Goal: Information Seeking & Learning: Learn about a topic

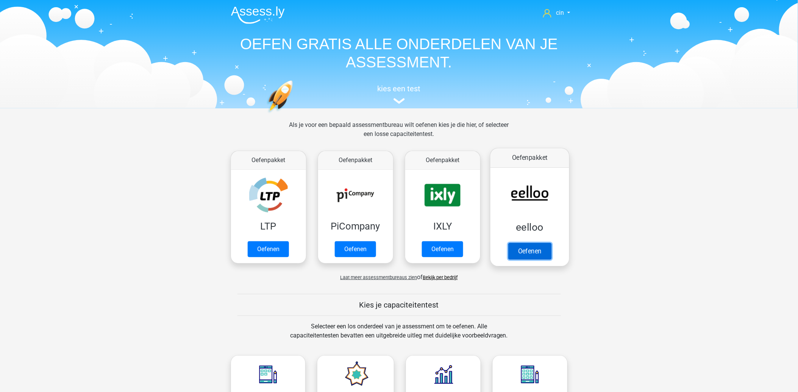
click at [541, 243] on link "Oefenen" at bounding box center [529, 251] width 43 height 17
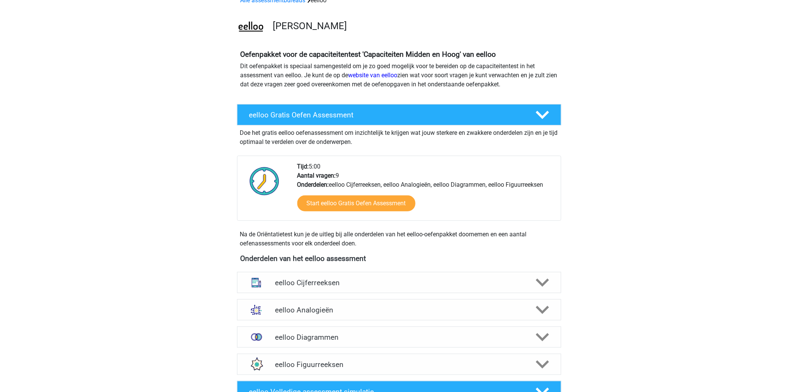
scroll to position [84, 0]
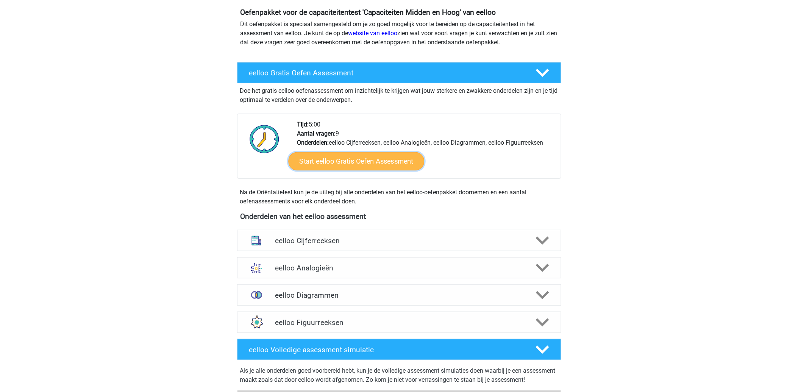
click at [330, 157] on link "Start eelloo Gratis Oefen Assessment" at bounding box center [356, 161] width 136 height 18
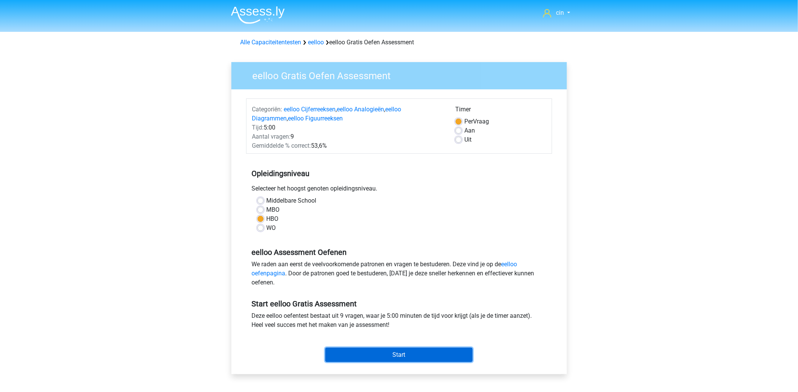
click at [392, 352] on input "Start" at bounding box center [398, 354] width 147 height 14
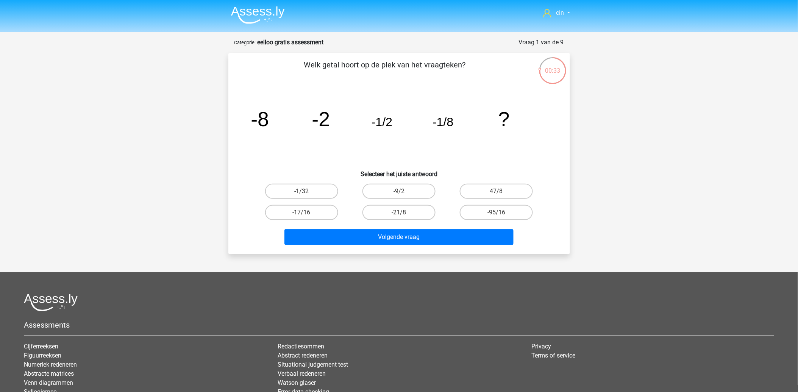
click at [251, 12] on img at bounding box center [258, 15] width 54 height 18
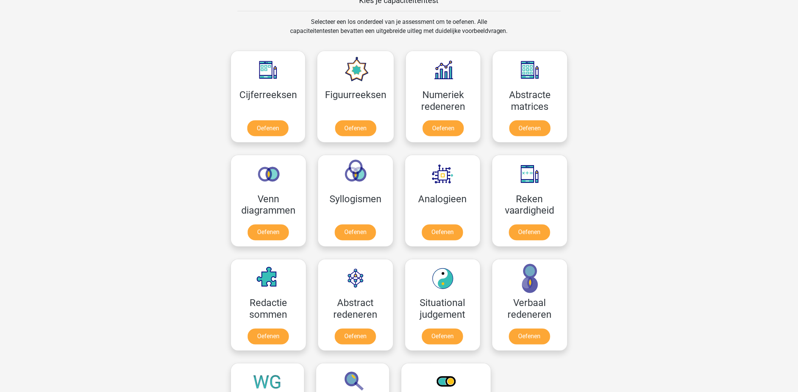
scroll to position [262, 0]
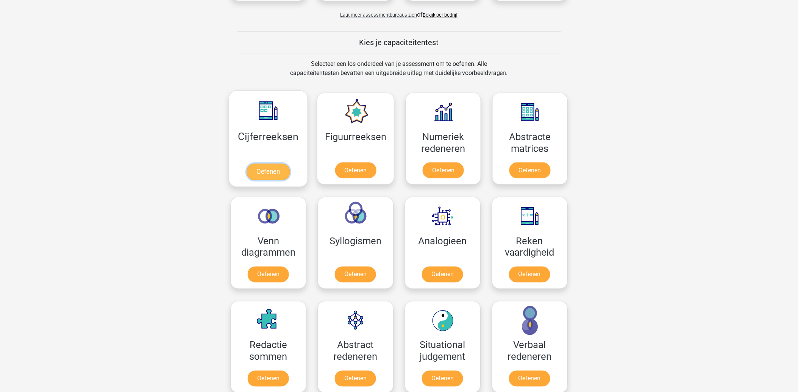
click at [263, 164] on link "Oefenen" at bounding box center [267, 172] width 43 height 17
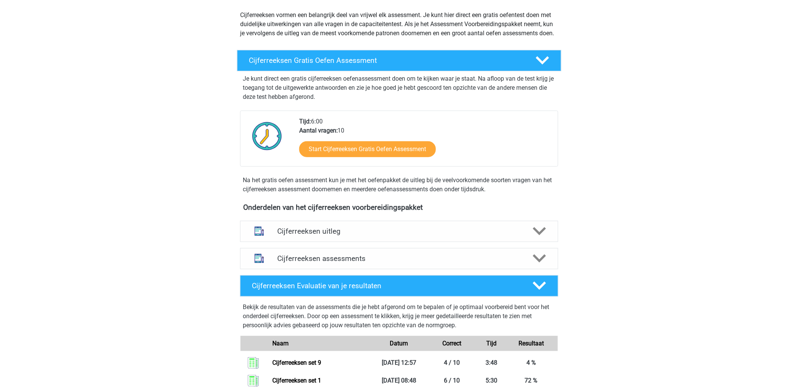
scroll to position [210, 0]
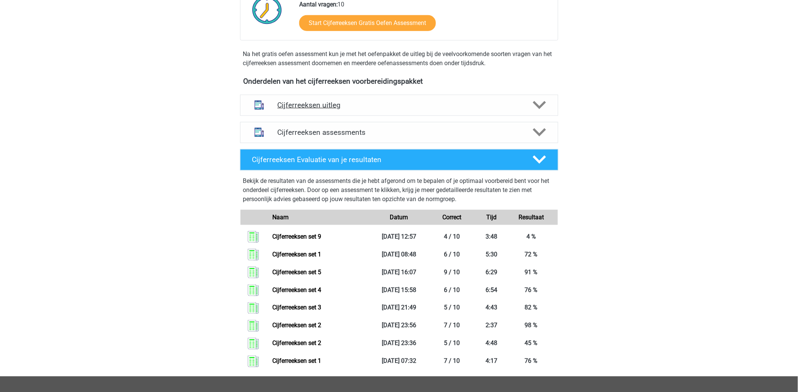
click at [305, 109] on h4 "Cijferreeksen uitleg" at bounding box center [398, 105] width 243 height 9
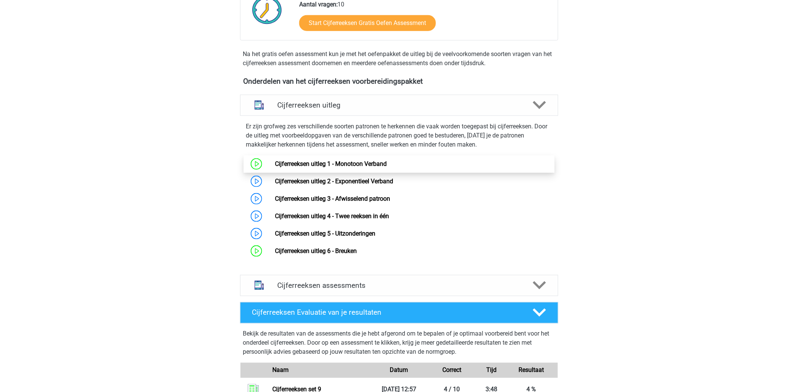
click at [383, 167] on link "Cijferreeksen uitleg 1 - Monotoon Verband" at bounding box center [331, 163] width 112 height 7
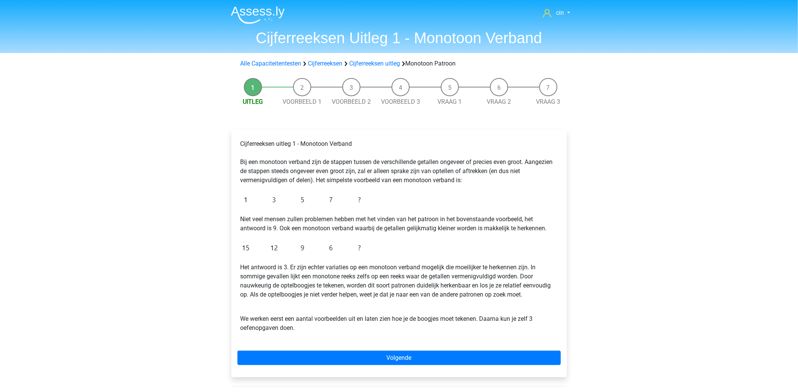
scroll to position [126, 0]
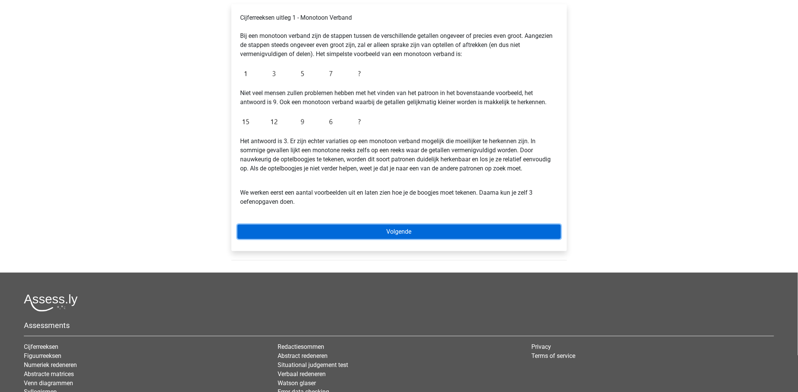
click at [425, 233] on link "Volgende" at bounding box center [398, 231] width 323 height 14
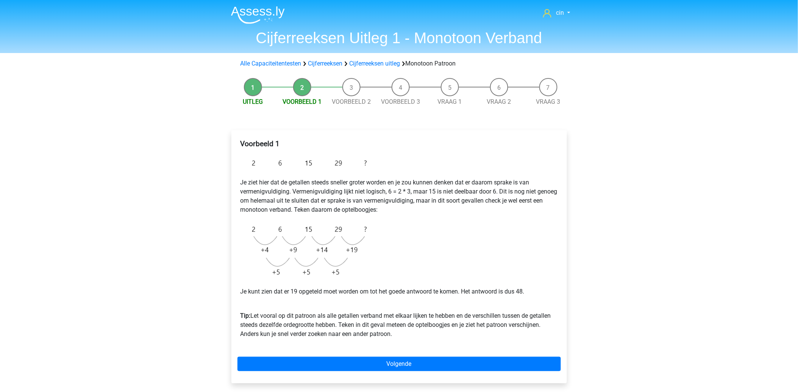
scroll to position [42, 0]
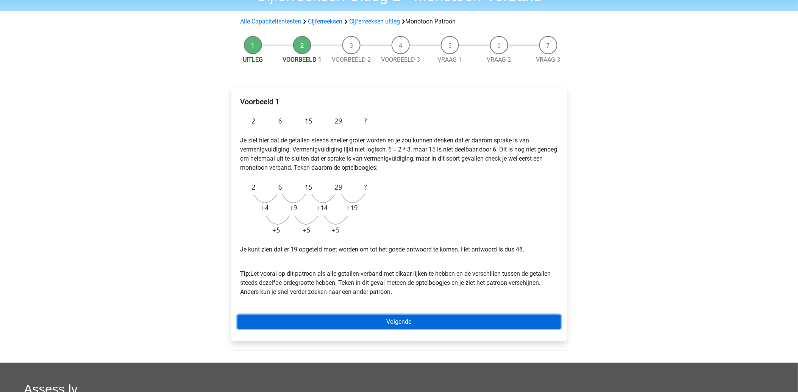
click at [385, 323] on link "Volgende" at bounding box center [398, 322] width 323 height 14
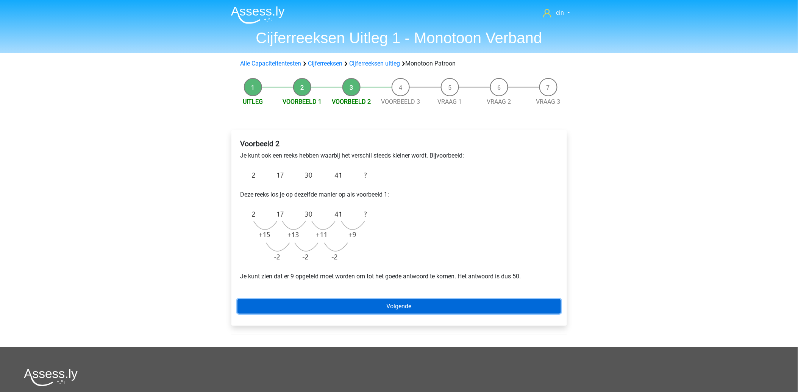
click at [404, 303] on link "Volgende" at bounding box center [398, 306] width 323 height 14
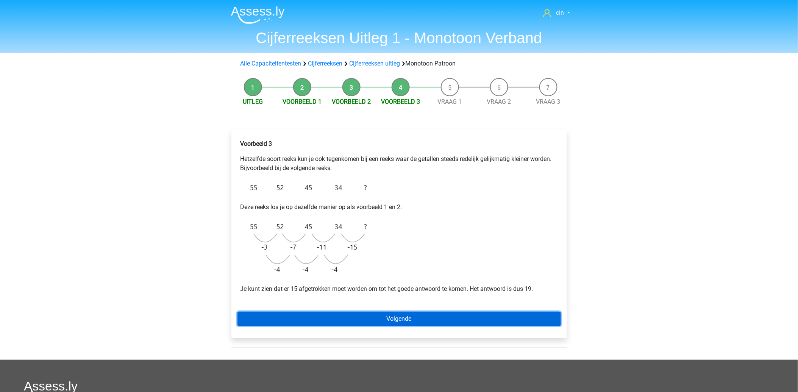
click at [394, 317] on link "Volgende" at bounding box center [398, 319] width 323 height 14
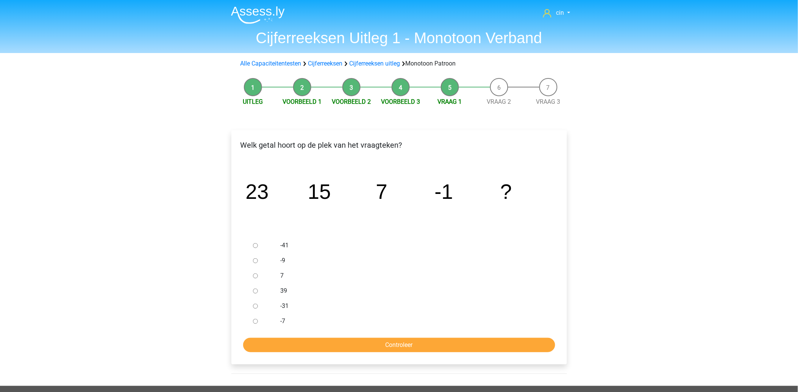
click at [256, 260] on input "-9" at bounding box center [255, 260] width 5 height 5
radio input "true"
click at [349, 342] on input "Controleer" at bounding box center [399, 345] width 312 height 14
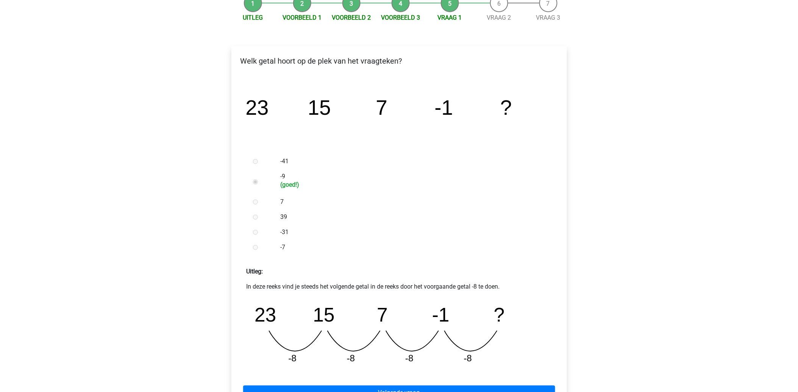
scroll to position [126, 0]
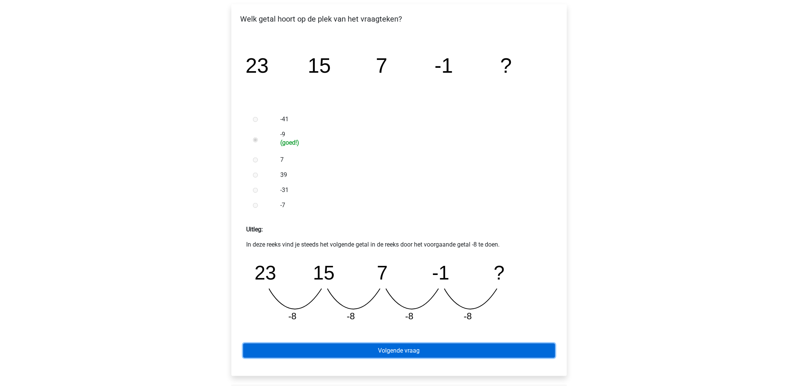
click at [374, 345] on link "Volgende vraag" at bounding box center [399, 350] width 312 height 14
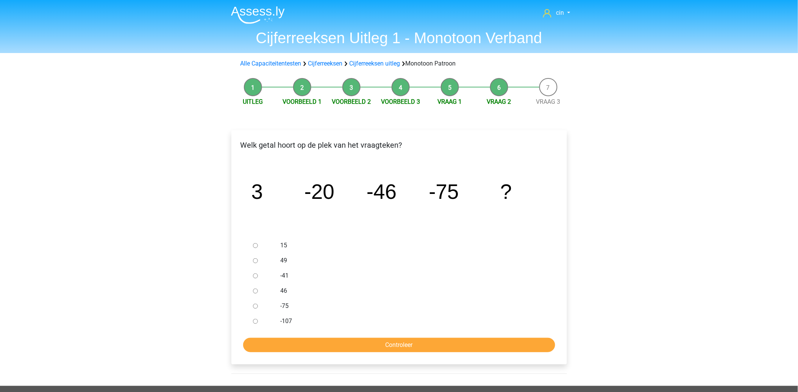
click at [256, 319] on input "-107" at bounding box center [255, 321] width 5 height 5
radio input "true"
click at [369, 346] on input "Controleer" at bounding box center [399, 345] width 312 height 14
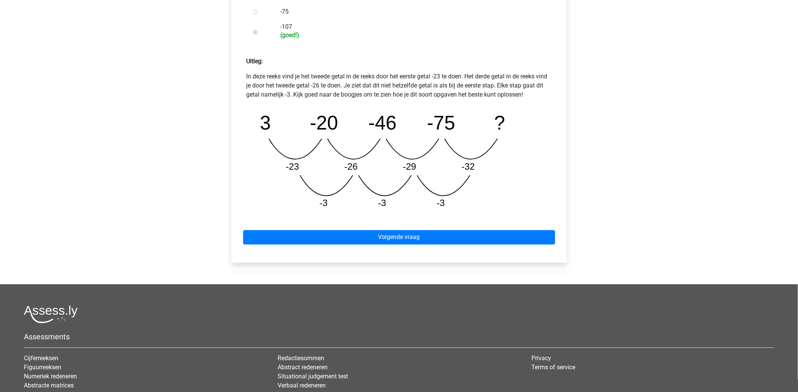
scroll to position [336, 0]
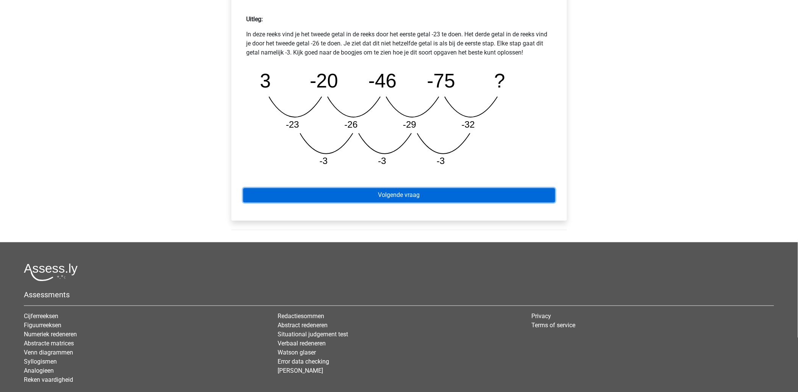
click at [404, 193] on link "Volgende vraag" at bounding box center [399, 195] width 312 height 14
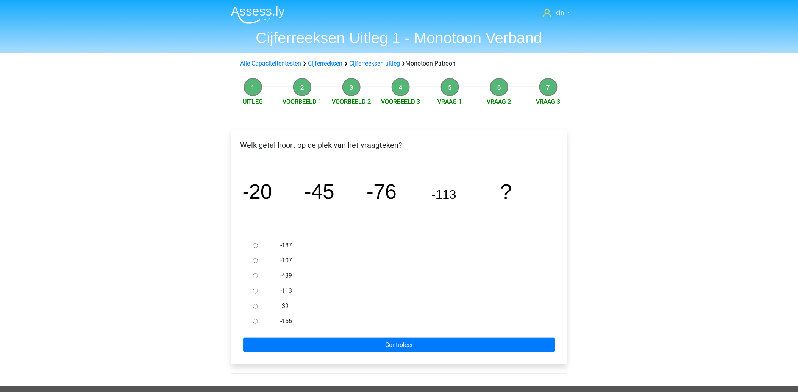
click at [287, 319] on label "-156" at bounding box center [411, 320] width 262 height 9
click at [258, 319] on input "-156" at bounding box center [255, 321] width 5 height 5
radio input "true"
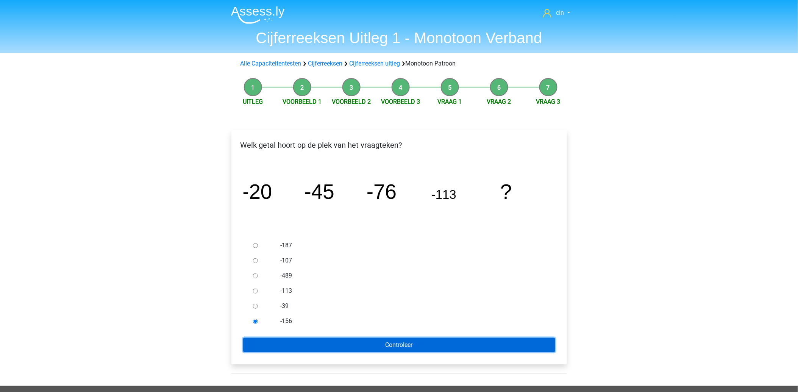
click at [343, 344] on input "Controleer" at bounding box center [399, 345] width 312 height 14
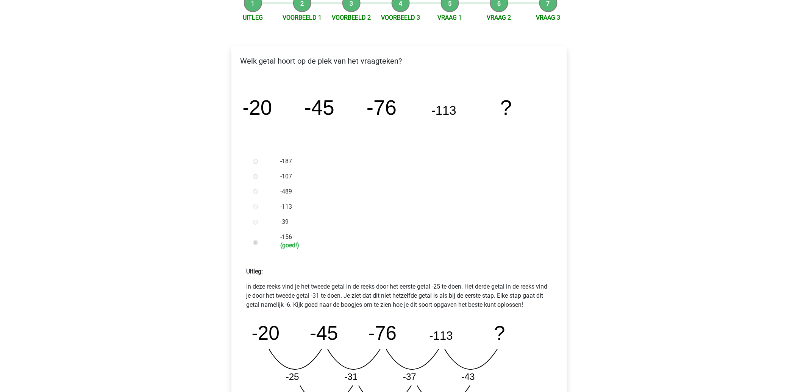
scroll to position [168, 0]
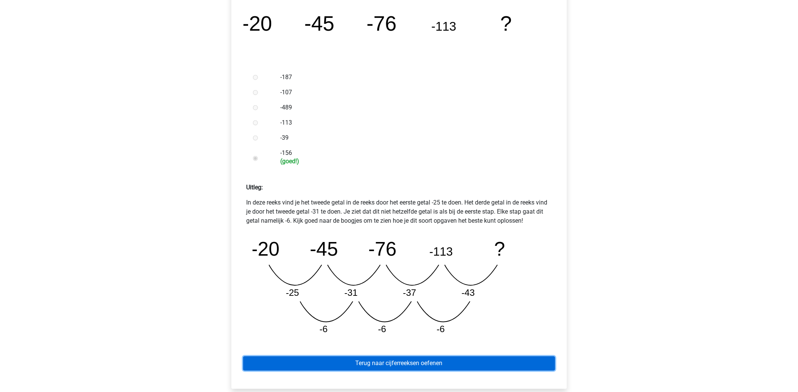
click at [383, 360] on link "Terug naar cijferreeksen oefenen" at bounding box center [399, 363] width 312 height 14
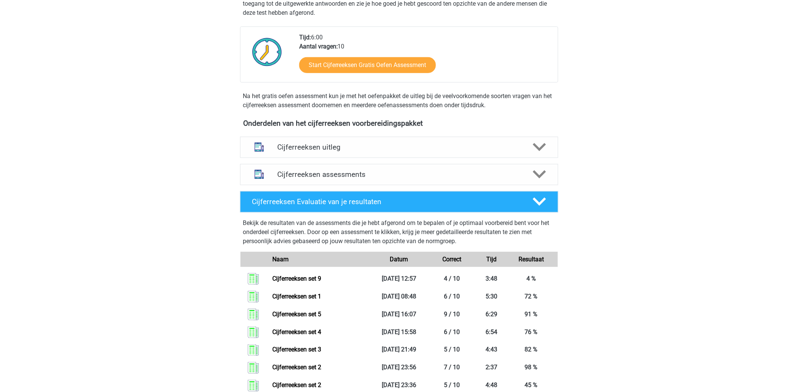
scroll to position [210, 0]
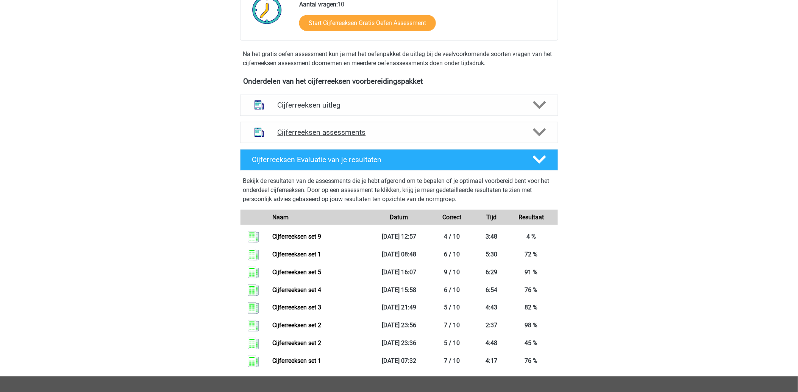
click at [427, 137] on h4 "Cijferreeksen assessments" at bounding box center [398, 132] width 243 height 9
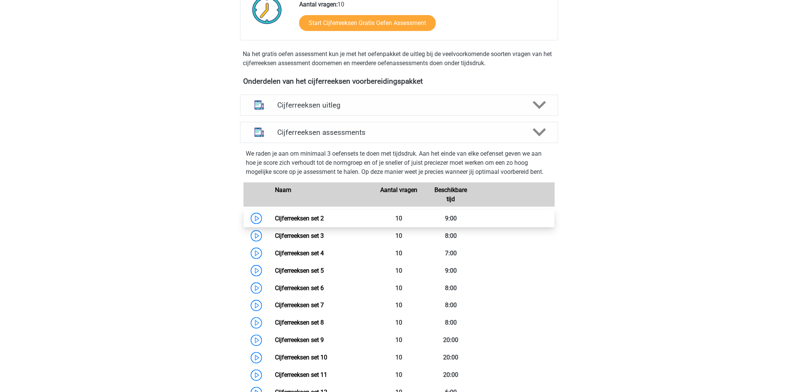
click at [311, 222] on link "Cijferreeksen set 2" at bounding box center [299, 218] width 49 height 7
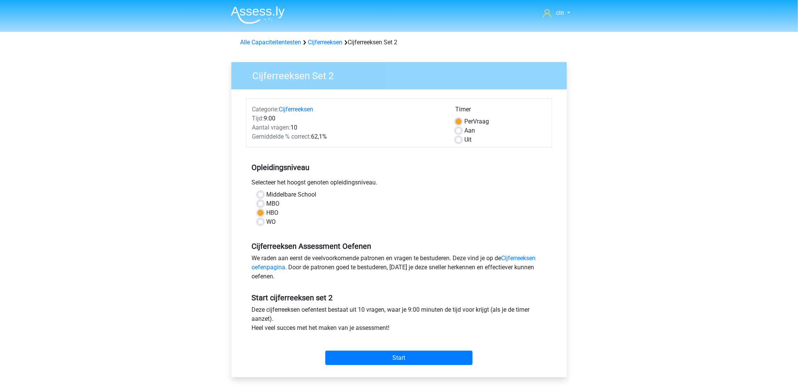
scroll to position [84, 0]
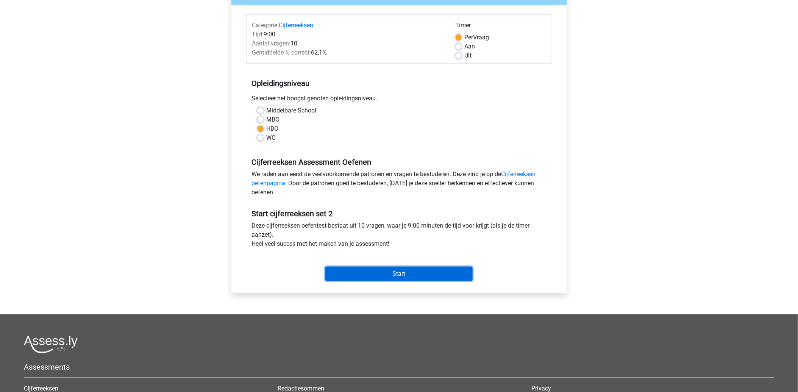
click at [404, 273] on input "Start" at bounding box center [398, 273] width 147 height 14
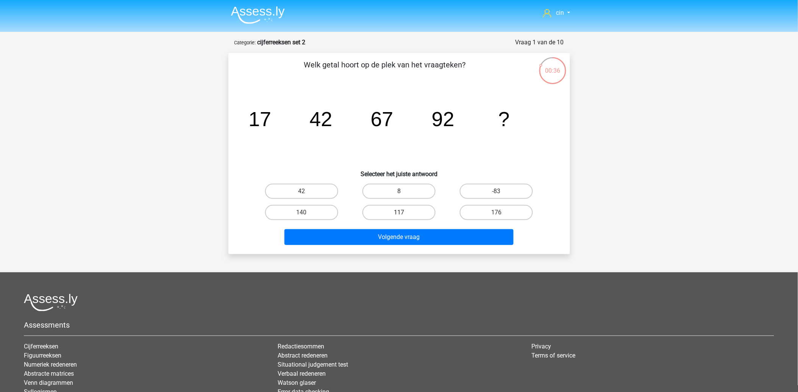
click at [394, 207] on label "117" at bounding box center [398, 212] width 73 height 15
click at [399, 212] on input "117" at bounding box center [401, 214] width 5 height 5
radio input "true"
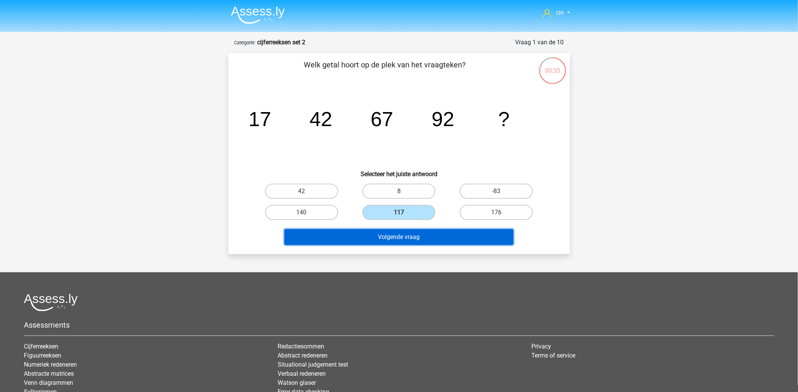
click at [388, 233] on button "Volgende vraag" at bounding box center [398, 237] width 229 height 16
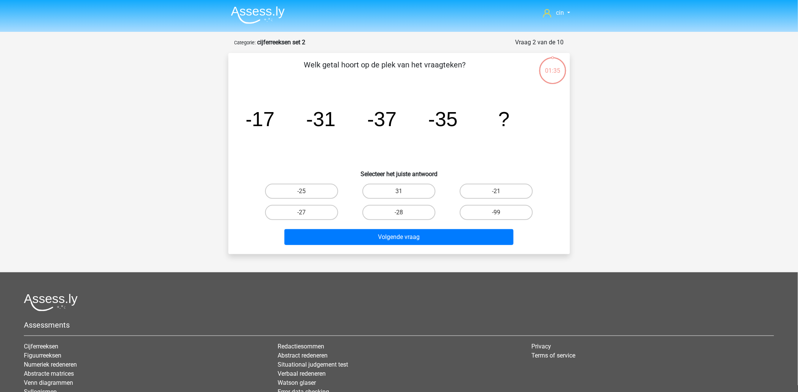
scroll to position [38, 0]
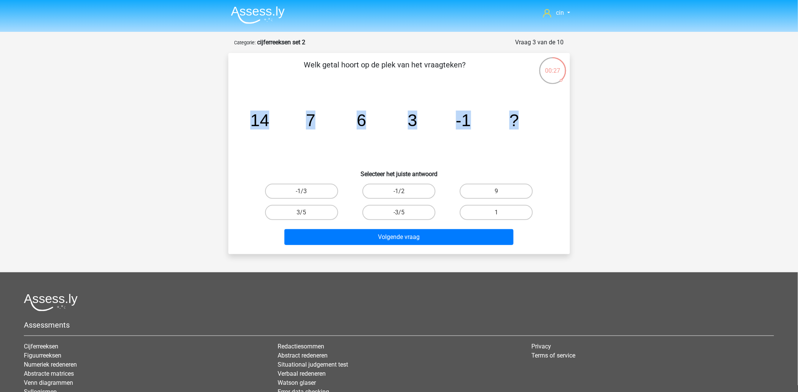
drag, startPoint x: 252, startPoint y: 118, endPoint x: 524, endPoint y: 122, distance: 272.6
click at [524, 122] on icon "image/svg+xml 14 7 6 3 -1 ?" at bounding box center [398, 126] width 305 height 76
copy g "14 7 6 3 -1 ?"
drag, startPoint x: 387, startPoint y: 185, endPoint x: 389, endPoint y: 196, distance: 10.3
click at [387, 188] on label "-1/2" at bounding box center [398, 191] width 73 height 15
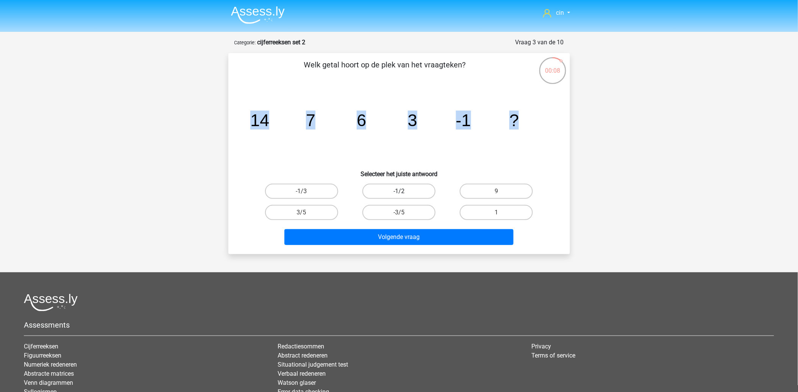
click at [399, 191] on input "-1/2" at bounding box center [401, 193] width 5 height 5
radio input "true"
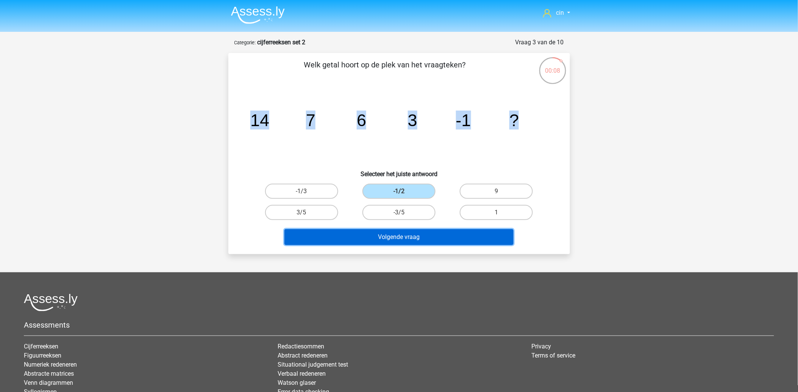
click at [388, 236] on button "Volgende vraag" at bounding box center [398, 237] width 229 height 16
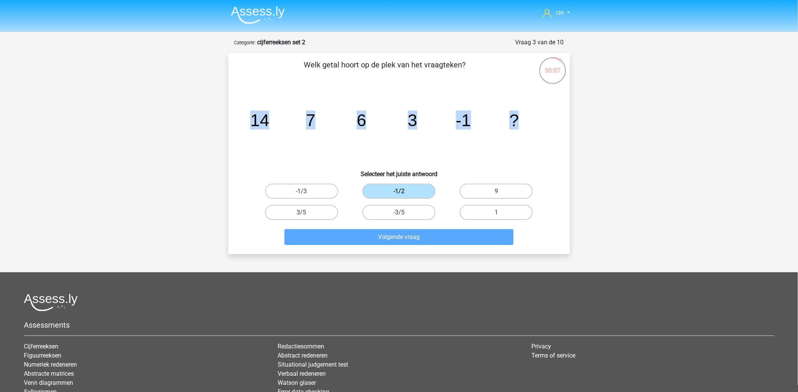
scroll to position [38, 0]
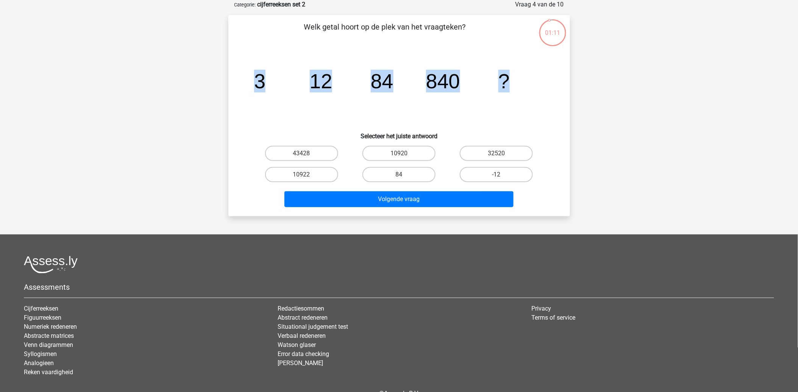
drag, startPoint x: 256, startPoint y: 81, endPoint x: 515, endPoint y: 76, distance: 258.6
click at [515, 76] on icon "image/svg+xml 3 12 84 840 ?" at bounding box center [398, 88] width 305 height 76
copy g "3 12 84 840 ?"
click at [161, 114] on div "cin cestcin@gmail.com Nederlands English" at bounding box center [399, 198] width 798 height 472
drag, startPoint x: 411, startPoint y: 151, endPoint x: 418, endPoint y: 170, distance: 21.1
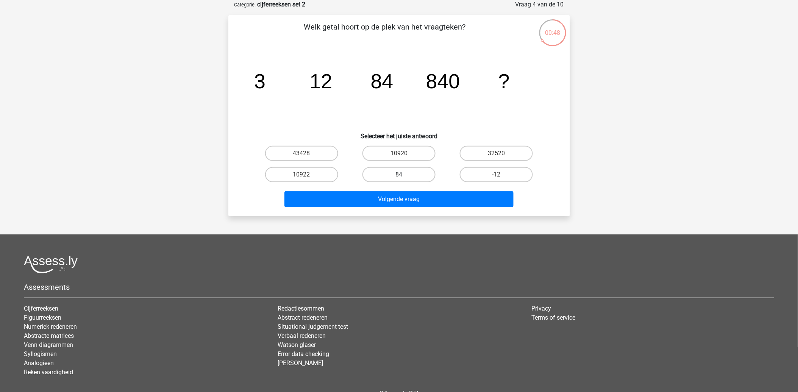
click at [410, 151] on label "10920" at bounding box center [398, 153] width 73 height 15
click at [404, 153] on input "10920" at bounding box center [401, 155] width 5 height 5
radio input "true"
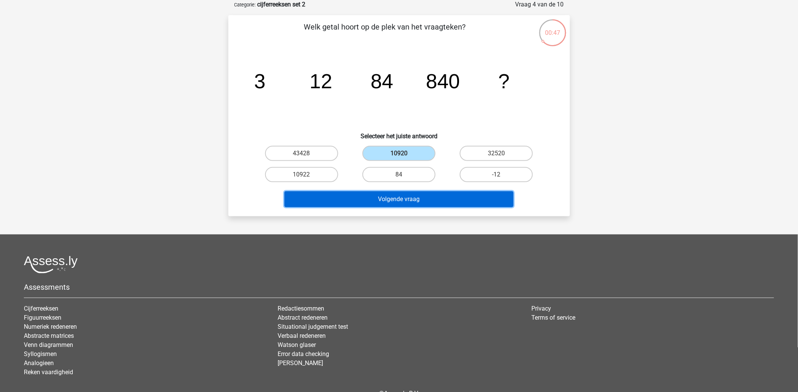
click at [423, 201] on button "Volgende vraag" at bounding box center [398, 199] width 229 height 16
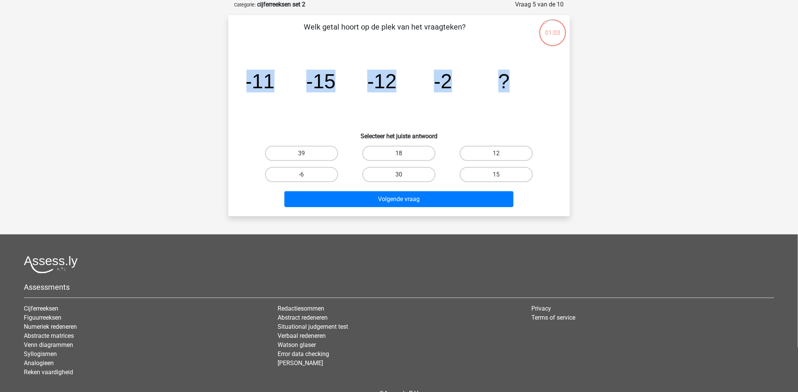
drag, startPoint x: 293, startPoint y: 79, endPoint x: 524, endPoint y: 78, distance: 231.3
click at [524, 78] on icon "image/svg+xml -11 -15 -12 -2 ?" at bounding box center [398, 88] width 305 height 76
click at [487, 169] on label "15" at bounding box center [496, 174] width 73 height 15
click at [496, 175] on input "15" at bounding box center [498, 177] width 5 height 5
radio input "true"
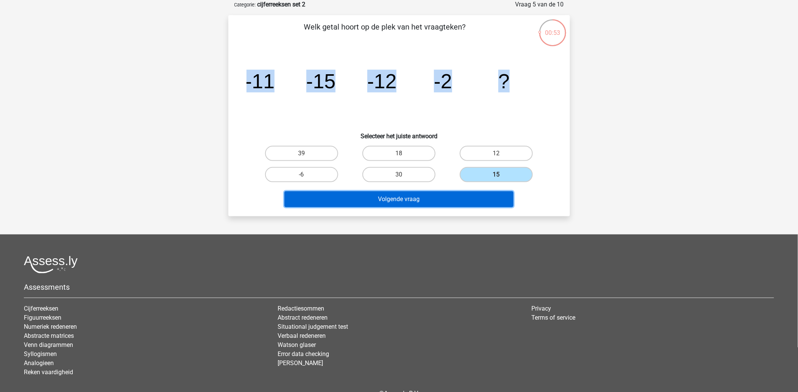
click at [390, 201] on button "Volgende vraag" at bounding box center [398, 199] width 229 height 16
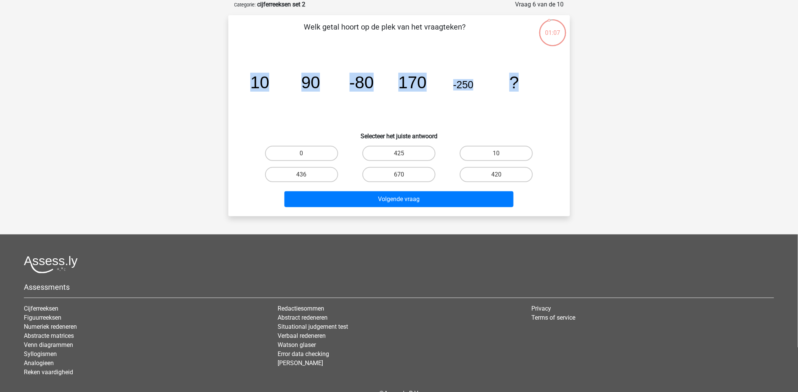
drag, startPoint x: 254, startPoint y: 79, endPoint x: 539, endPoint y: 80, distance: 284.3
click at [539, 80] on icon "image/svg+xml 10 90 -80 170 -250 ?" at bounding box center [398, 88] width 305 height 76
copy g "10 90 -80 170 -250 ?"
click at [478, 171] on label "420" at bounding box center [496, 174] width 73 height 15
click at [496, 175] on input "420" at bounding box center [498, 177] width 5 height 5
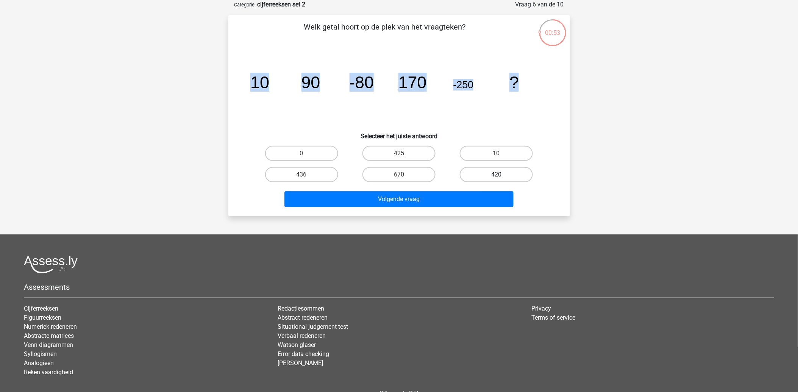
radio input "true"
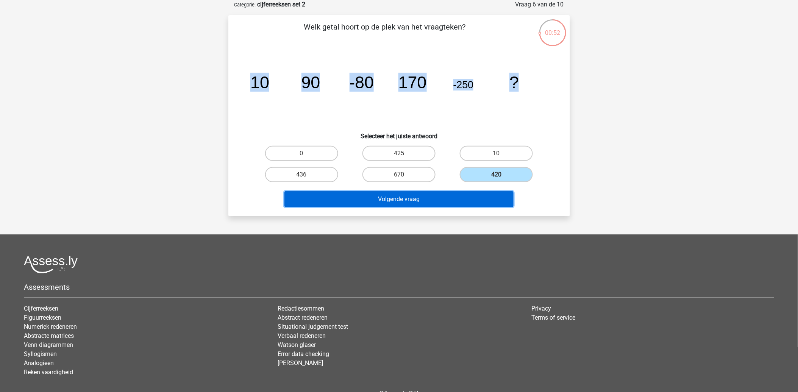
click at [391, 199] on button "Volgende vraag" at bounding box center [398, 199] width 229 height 16
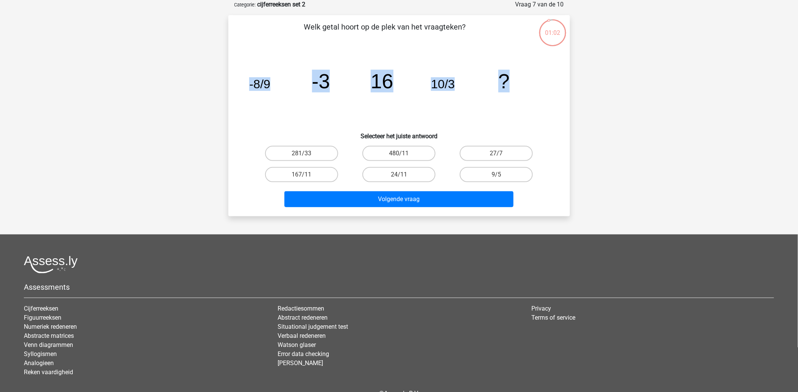
drag, startPoint x: 251, startPoint y: 84, endPoint x: 510, endPoint y: 85, distance: 259.3
click at [510, 85] on icon "image/svg+xml -8/9 -3 16 10/3 ?" at bounding box center [398, 88] width 305 height 76
copy g "-8/9 -3 16 10/3 ?"
click at [198, 137] on div "cin cestcin@gmail.com Nederlands English" at bounding box center [399, 198] width 798 height 472
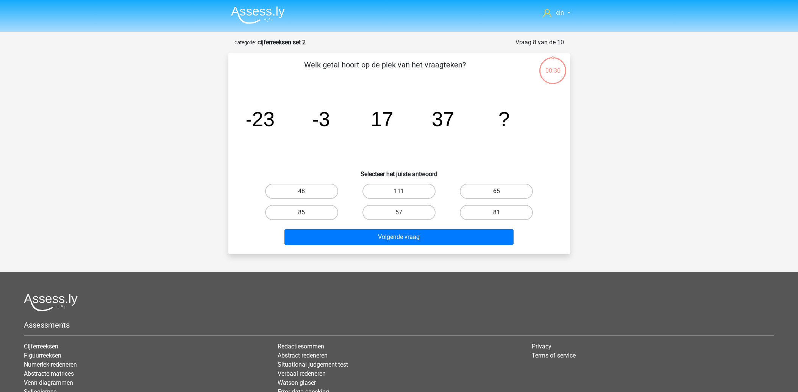
scroll to position [38, 0]
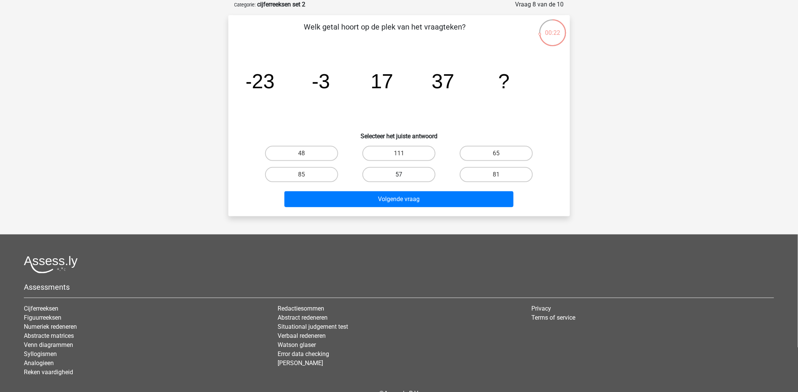
click at [417, 171] on label "57" at bounding box center [398, 174] width 73 height 15
click at [404, 175] on input "57" at bounding box center [401, 177] width 5 height 5
radio input "true"
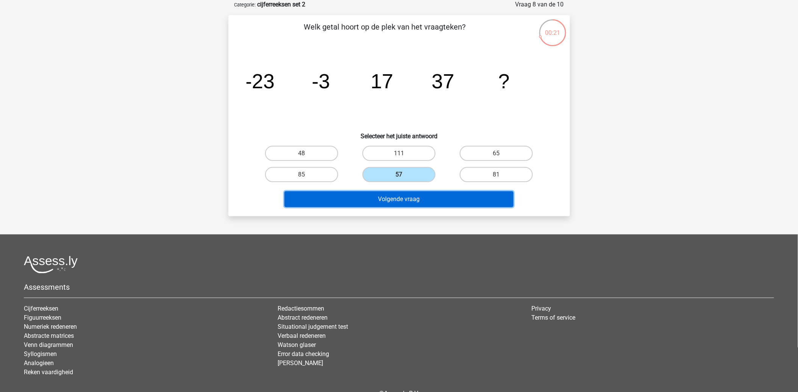
click at [405, 198] on button "Volgende vraag" at bounding box center [398, 199] width 229 height 16
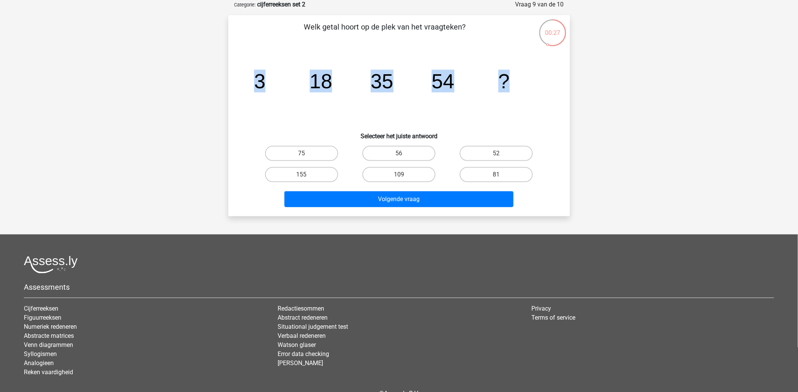
drag, startPoint x: 256, startPoint y: 76, endPoint x: 512, endPoint y: 83, distance: 256.7
click at [512, 83] on icon "image/svg+xml 3 18 35 54 ?" at bounding box center [398, 88] width 305 height 76
copy g "3 18 35 54 ?"
click at [290, 148] on label "75" at bounding box center [301, 153] width 73 height 15
click at [301, 153] on input "75" at bounding box center [303, 155] width 5 height 5
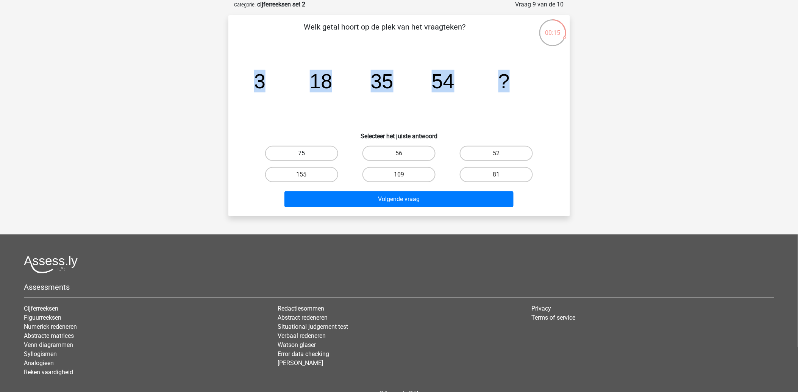
radio input "true"
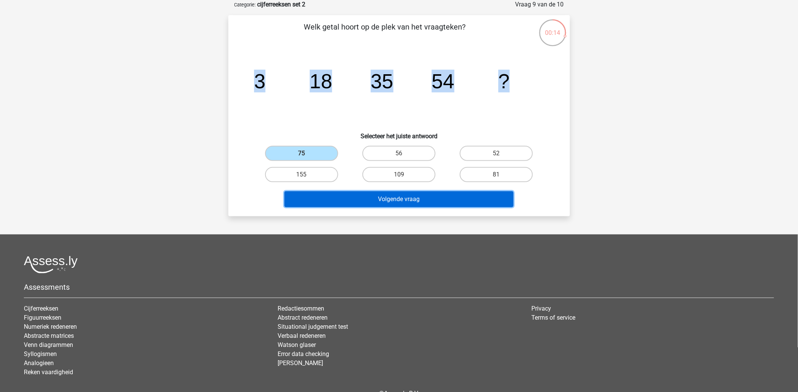
click at [360, 192] on button "Volgende vraag" at bounding box center [398, 199] width 229 height 16
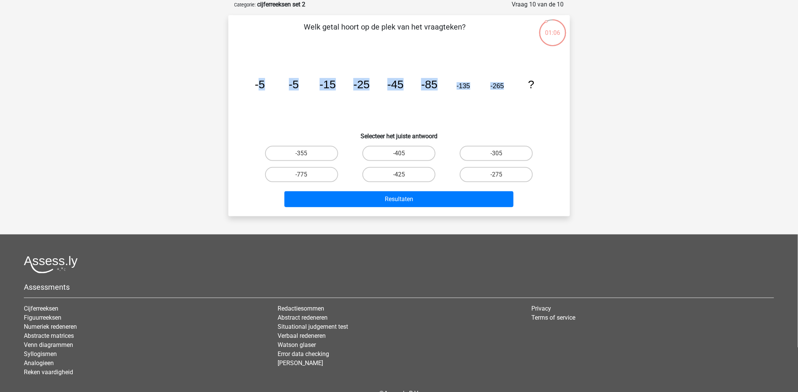
drag, startPoint x: 257, startPoint y: 84, endPoint x: 527, endPoint y: 79, distance: 270.0
click at [527, 79] on icon "image/svg+xml -5 -5 -15 -25 -45 -85 -135 -265 ?" at bounding box center [398, 88] width 305 height 76
drag, startPoint x: 255, startPoint y: 84, endPoint x: 534, endPoint y: 77, distance: 279.5
click at [534, 77] on icon "image/svg+xml -5 -5 -15 -25 -45 -85 -135 -265 ?" at bounding box center [398, 88] width 305 height 76
copy g "-5 -5 -15 -25 -45 -85 -135 -265 ?"
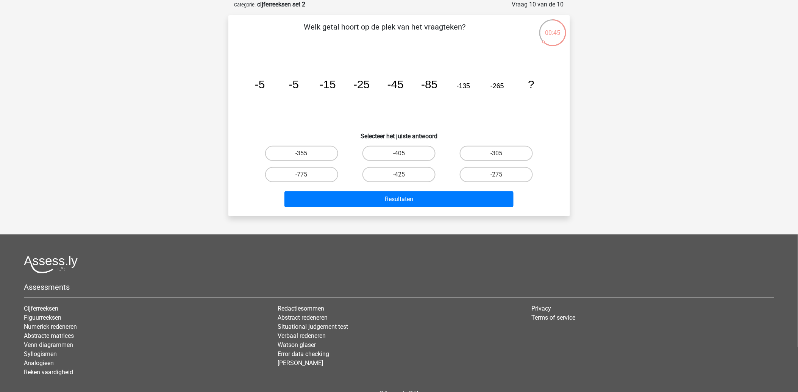
click at [146, 130] on div "cin cestcin@gmail.com Nederlands English" at bounding box center [399, 198] width 798 height 472
click at [283, 178] on label "-775" at bounding box center [301, 174] width 73 height 15
click at [301, 178] on input "-775" at bounding box center [303, 177] width 5 height 5
radio input "true"
drag, startPoint x: 378, startPoint y: 151, endPoint x: 373, endPoint y: 151, distance: 4.5
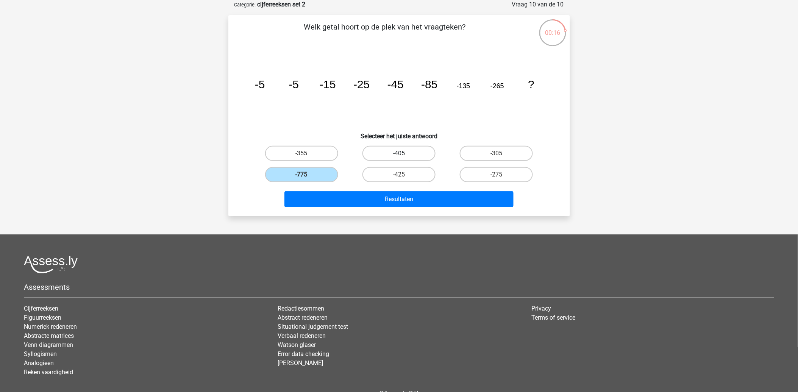
click at [377, 151] on label "-405" at bounding box center [398, 153] width 73 height 15
click at [399, 153] on input "-405" at bounding box center [401, 155] width 5 height 5
radio input "true"
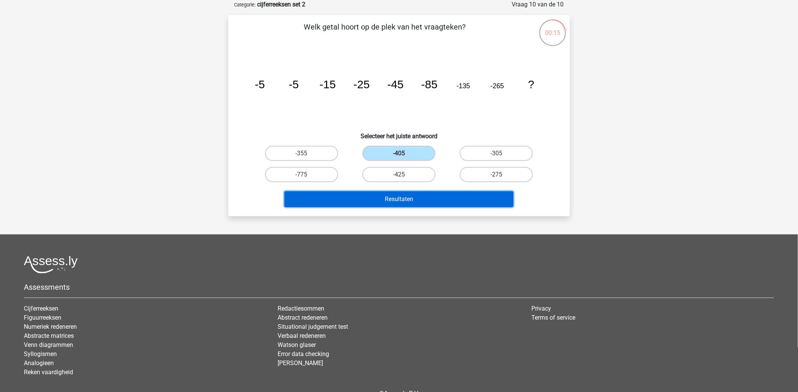
click at [356, 195] on button "Resultaten" at bounding box center [398, 199] width 229 height 16
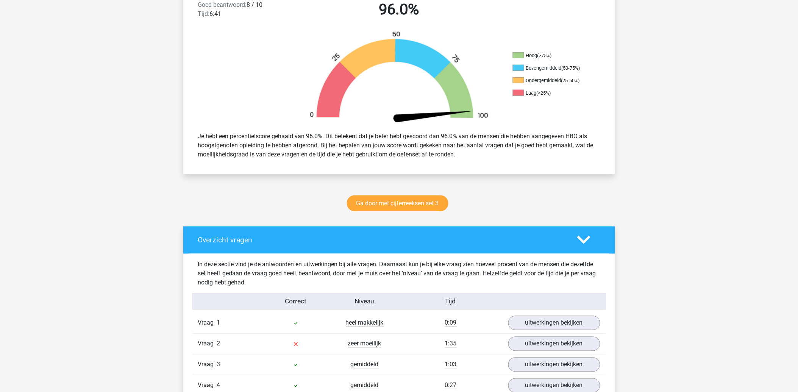
scroll to position [336, 0]
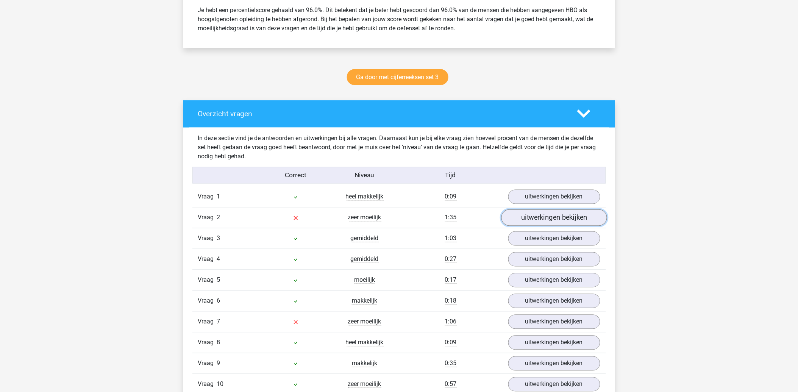
click at [593, 215] on link "uitwerkingen bekijken" at bounding box center [554, 217] width 106 height 17
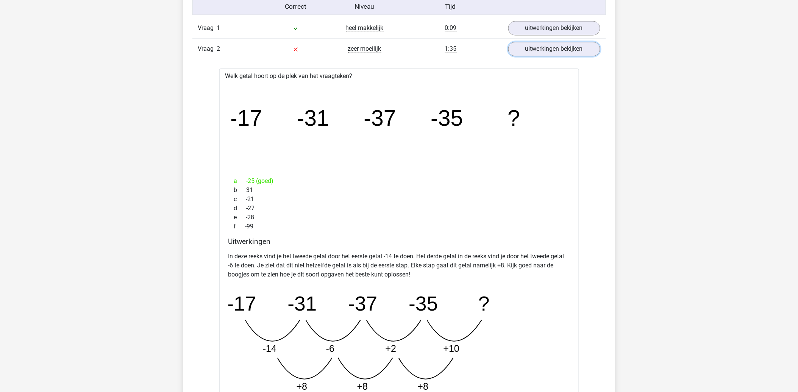
scroll to position [589, 0]
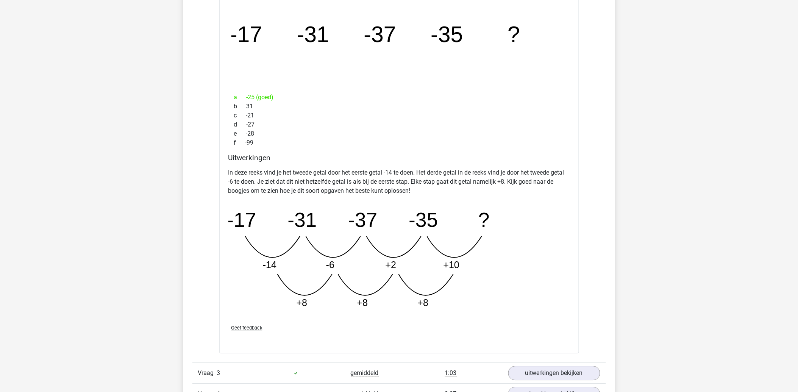
click at [235, 34] on tspan "-17" at bounding box center [246, 34] width 32 height 25
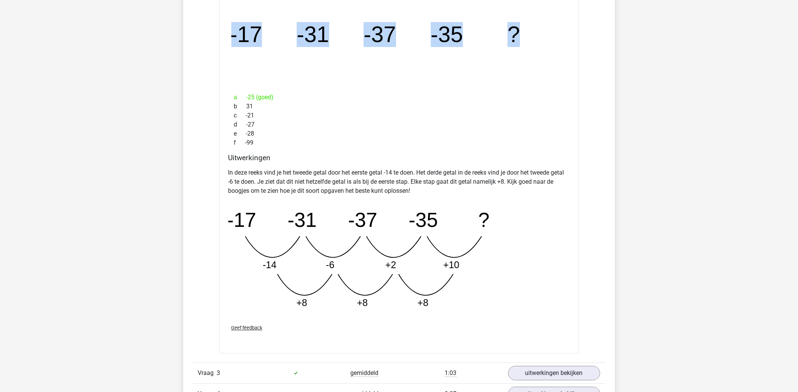
drag, startPoint x: 241, startPoint y: 34, endPoint x: 531, endPoint y: 28, distance: 290.4
click at [531, 28] on icon "image/svg+xml -17 -31 -37 -35 ?" at bounding box center [398, 42] width 335 height 84
copy g "-17 -31 -37 -35 ?"
click at [247, 61] on icon "image/svg+xml -17 -31 -37 -35 ?" at bounding box center [398, 42] width 335 height 84
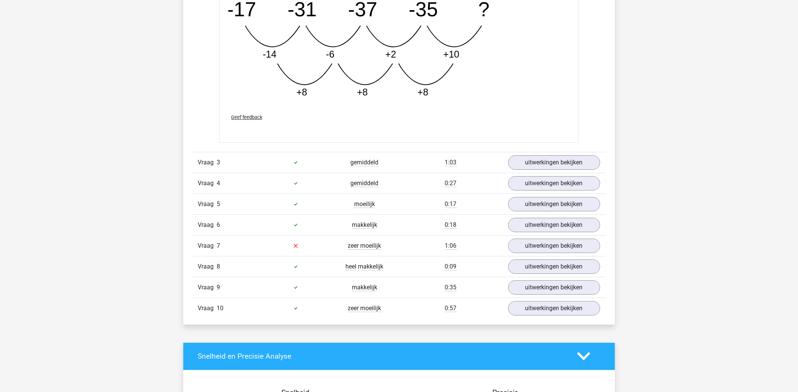
scroll to position [883, 0]
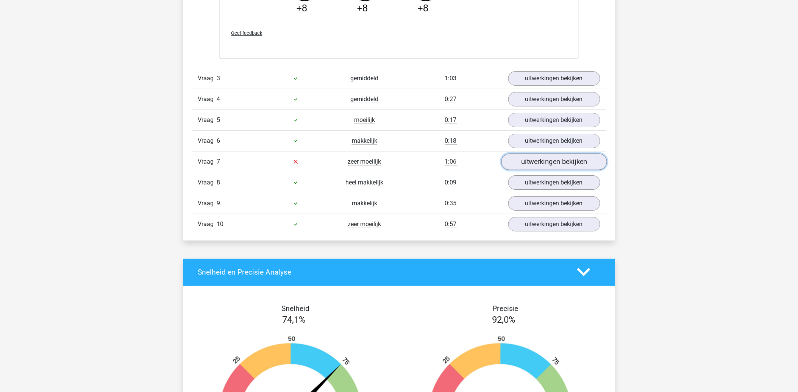
click at [568, 164] on link "uitwerkingen bekijken" at bounding box center [554, 161] width 106 height 17
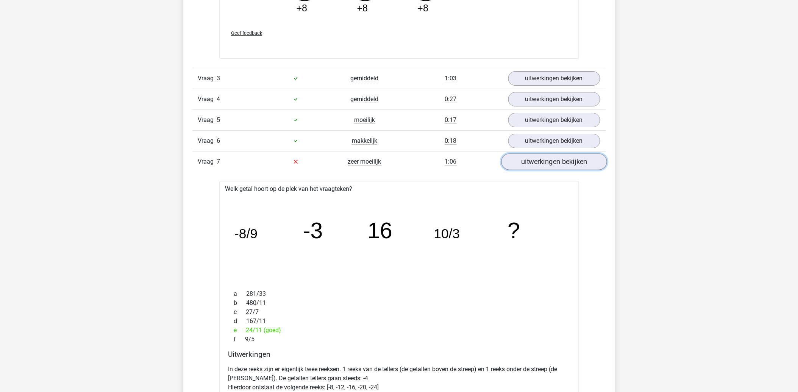
click at [517, 162] on link "uitwerkingen bekijken" at bounding box center [554, 161] width 106 height 17
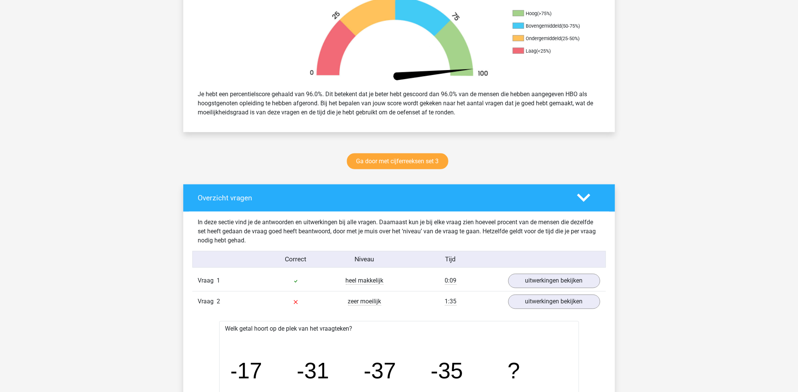
scroll to position [294, 0]
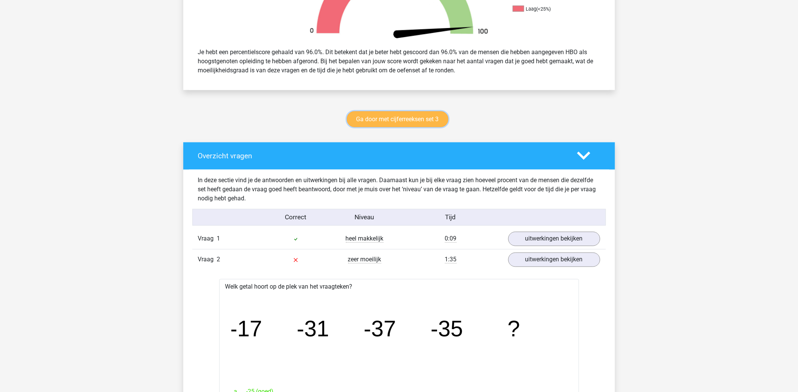
click at [390, 126] on link "Ga door met cijferreeksen set 3" at bounding box center [397, 119] width 101 height 16
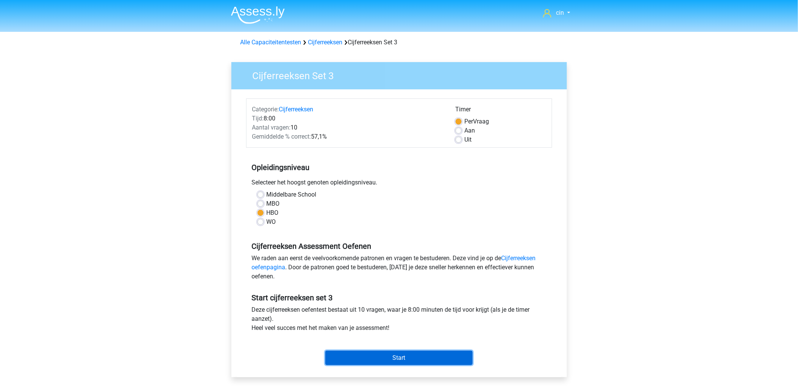
click at [337, 363] on input "Start" at bounding box center [398, 358] width 147 height 14
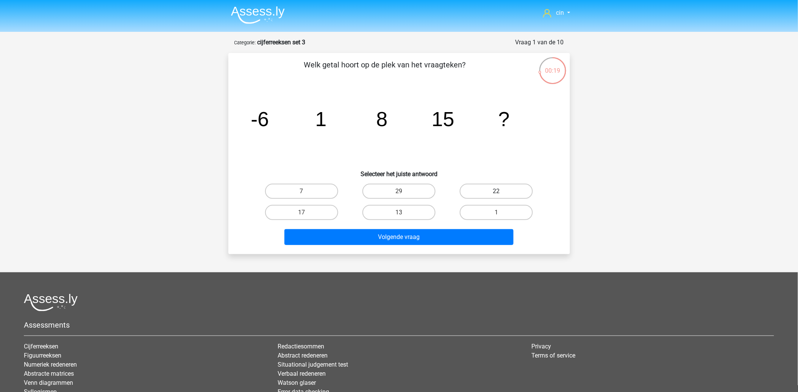
click at [475, 185] on label "22" at bounding box center [496, 191] width 73 height 15
click at [496, 191] on input "22" at bounding box center [498, 193] width 5 height 5
radio input "true"
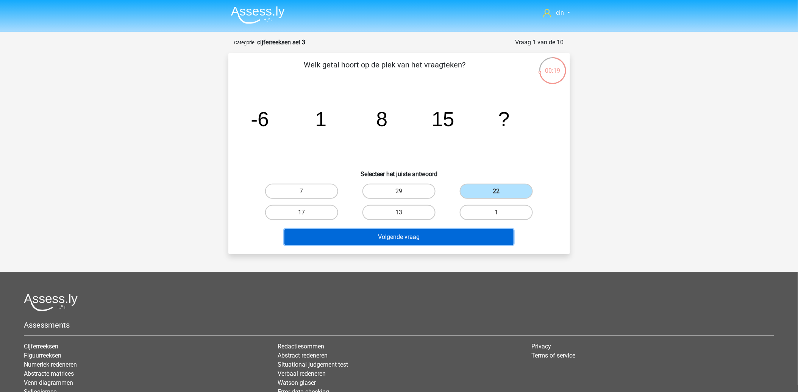
click at [390, 237] on button "Volgende vraag" at bounding box center [398, 237] width 229 height 16
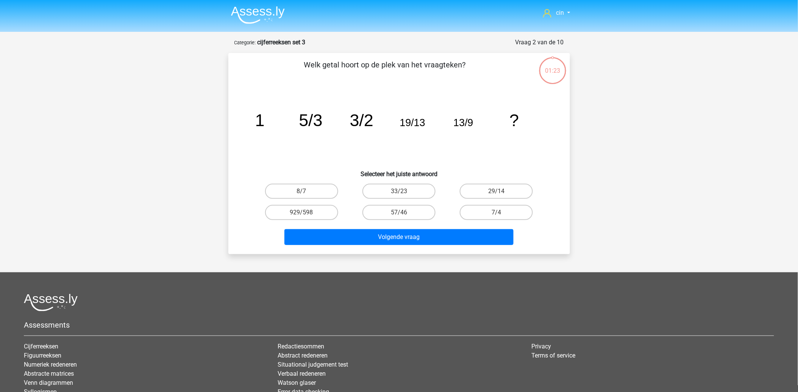
scroll to position [38, 0]
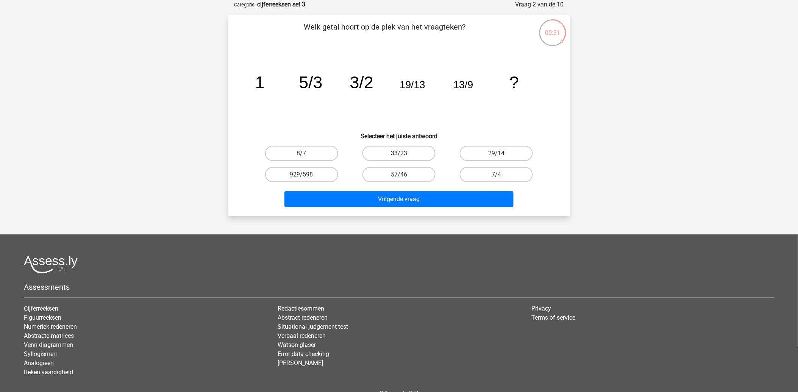
click at [411, 151] on label "33/23" at bounding box center [398, 153] width 73 height 15
click at [404, 153] on input "33/23" at bounding box center [401, 155] width 5 height 5
radio input "true"
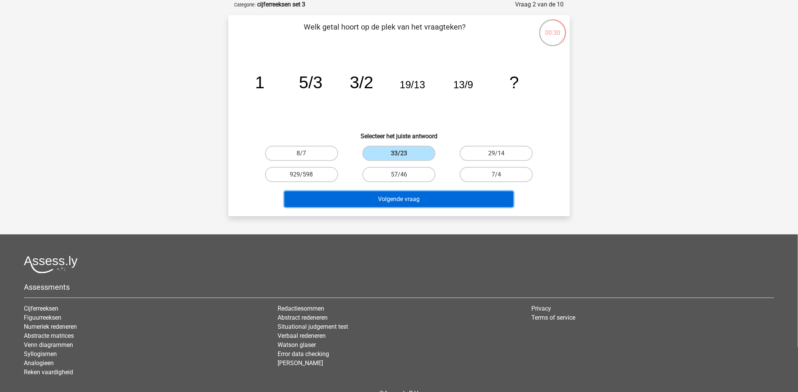
click at [396, 192] on button "Volgende vraag" at bounding box center [398, 199] width 229 height 16
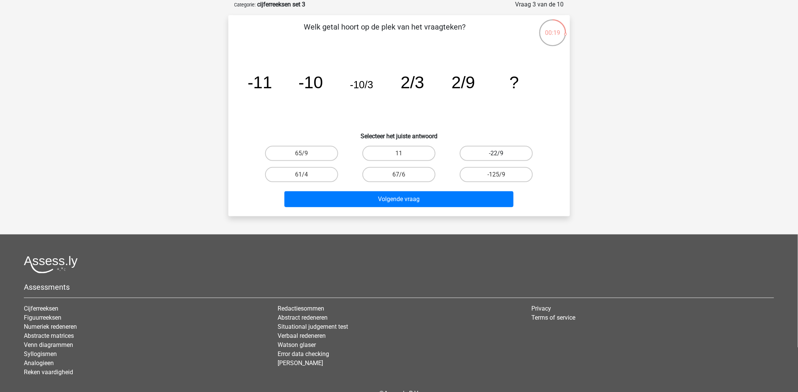
click at [490, 149] on label "-22/9" at bounding box center [496, 153] width 73 height 15
click at [496, 153] on input "-22/9" at bounding box center [498, 155] width 5 height 5
radio input "true"
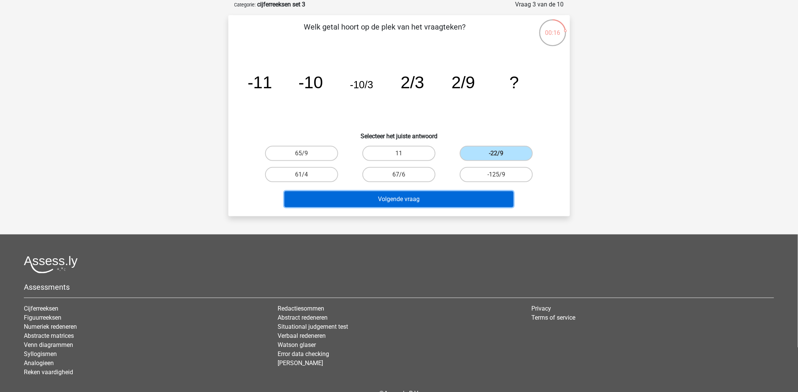
click at [441, 198] on button "Volgende vraag" at bounding box center [398, 199] width 229 height 16
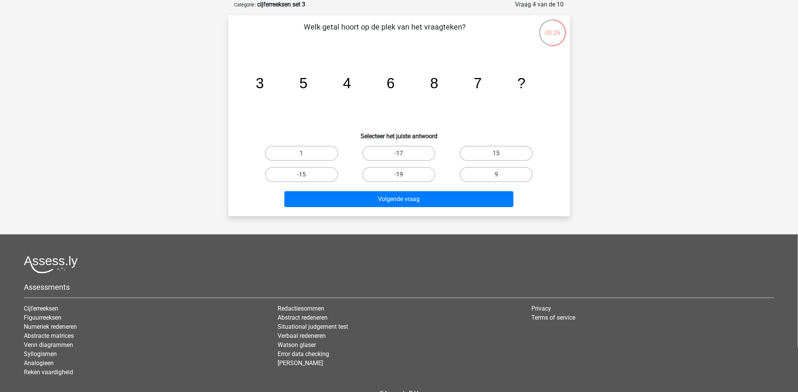
drag, startPoint x: 477, startPoint y: 178, endPoint x: 467, endPoint y: 184, distance: 11.9
click at [477, 179] on label "9" at bounding box center [496, 174] width 73 height 15
click at [496, 179] on input "9" at bounding box center [498, 177] width 5 height 5
radio input "true"
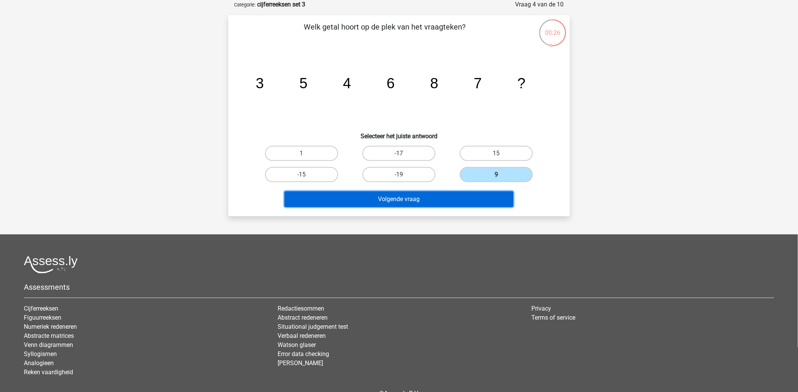
click at [453, 195] on button "Volgende vraag" at bounding box center [398, 199] width 229 height 16
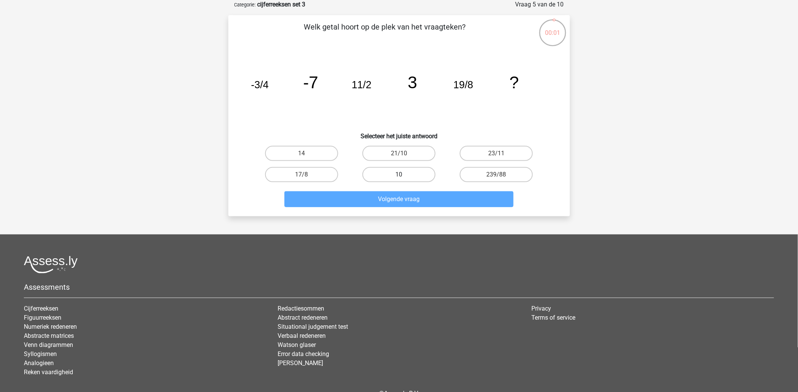
click at [418, 175] on label "10" at bounding box center [398, 174] width 73 height 15
click at [404, 175] on input "10" at bounding box center [401, 177] width 5 height 5
radio input "true"
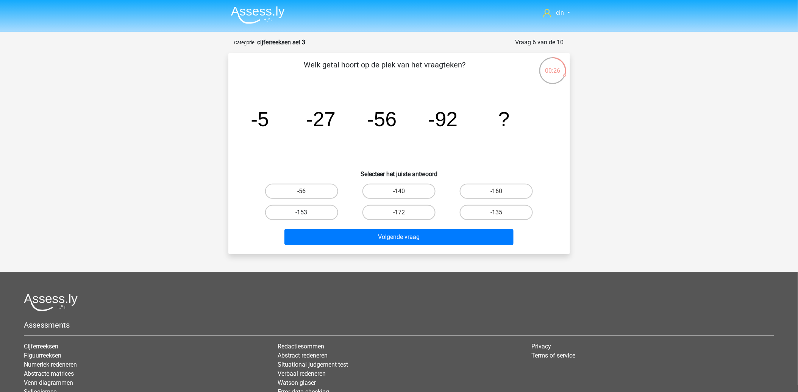
click at [285, 212] on label "-153" at bounding box center [301, 212] width 73 height 15
click at [301, 212] on input "-153" at bounding box center [303, 214] width 5 height 5
radio input "true"
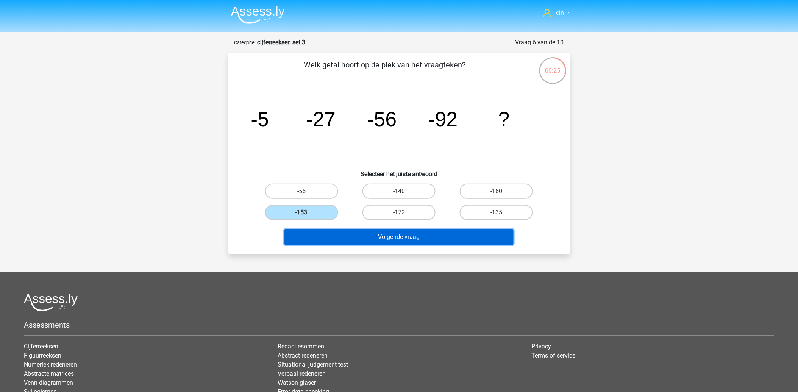
click at [307, 242] on button "Volgende vraag" at bounding box center [398, 237] width 229 height 16
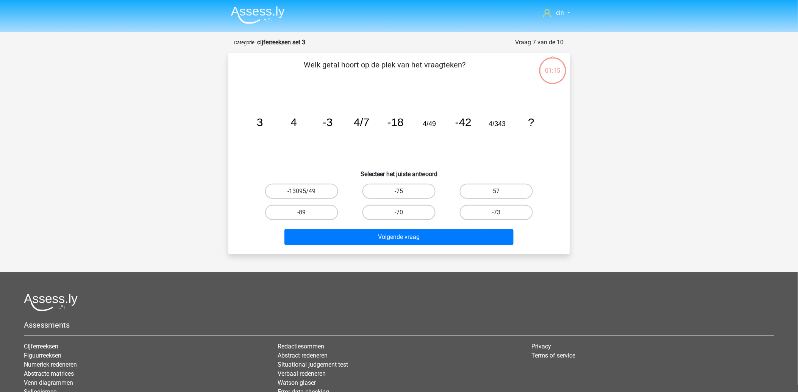
scroll to position [38, 0]
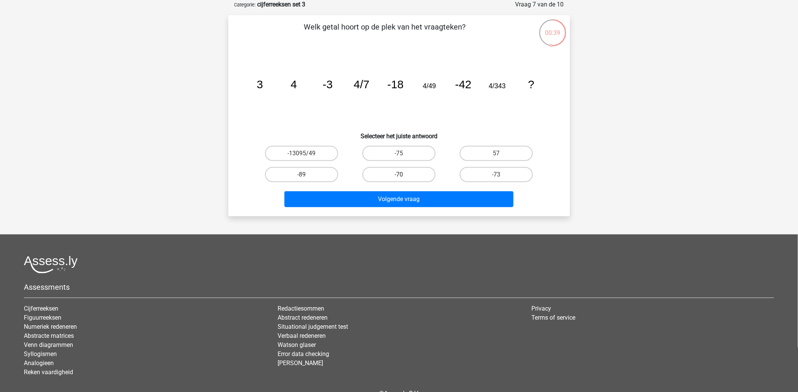
click at [376, 170] on label "-70" at bounding box center [398, 174] width 73 height 15
click at [399, 175] on input "-70" at bounding box center [401, 177] width 5 height 5
radio input "true"
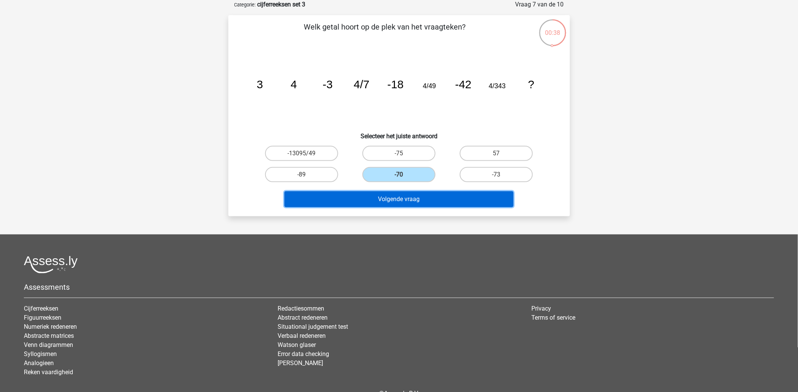
click at [360, 198] on button "Volgende vraag" at bounding box center [398, 199] width 229 height 16
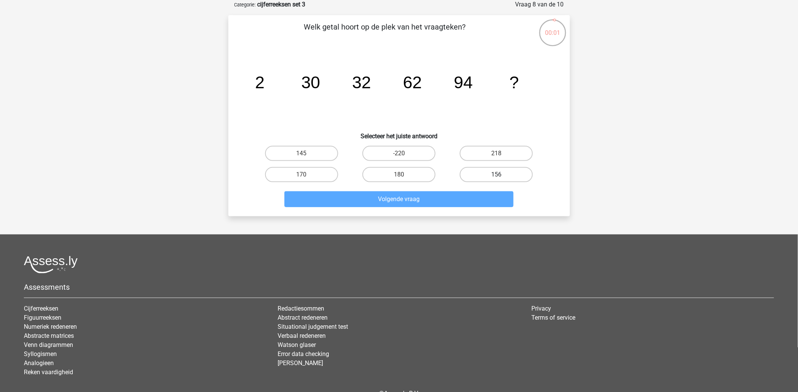
click at [480, 173] on label "156" at bounding box center [496, 174] width 73 height 15
click at [496, 175] on input "156" at bounding box center [498, 177] width 5 height 5
radio input "true"
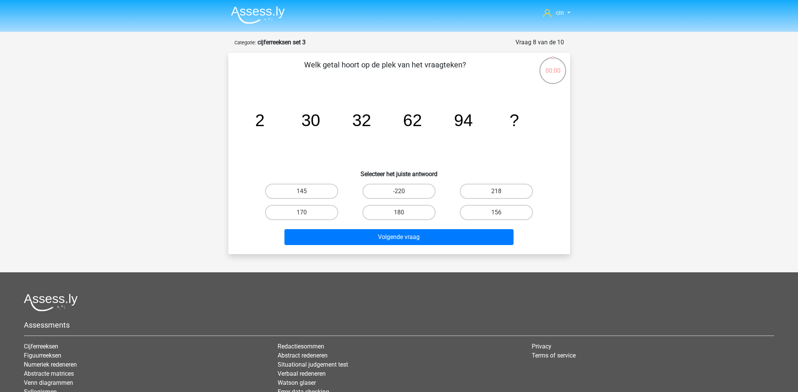
scroll to position [38, 0]
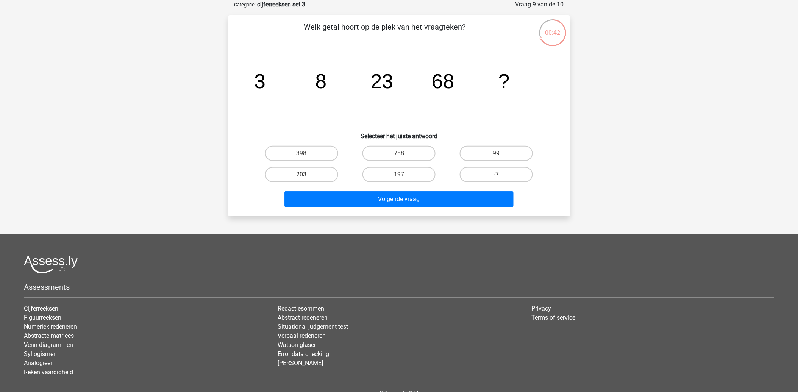
click at [303, 173] on div "203" at bounding box center [301, 174] width 91 height 15
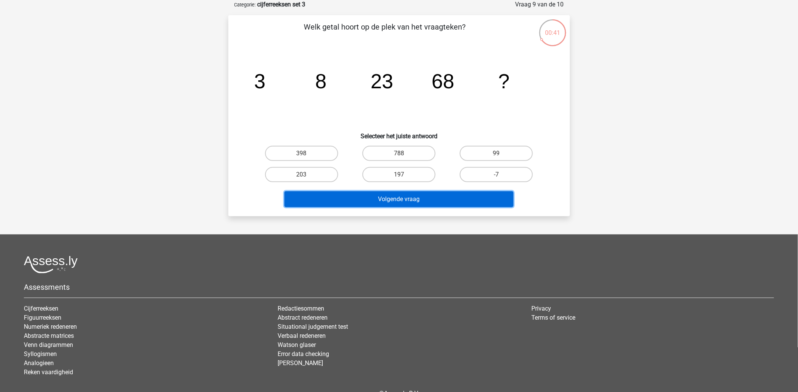
click at [332, 195] on button "Volgende vraag" at bounding box center [398, 199] width 229 height 16
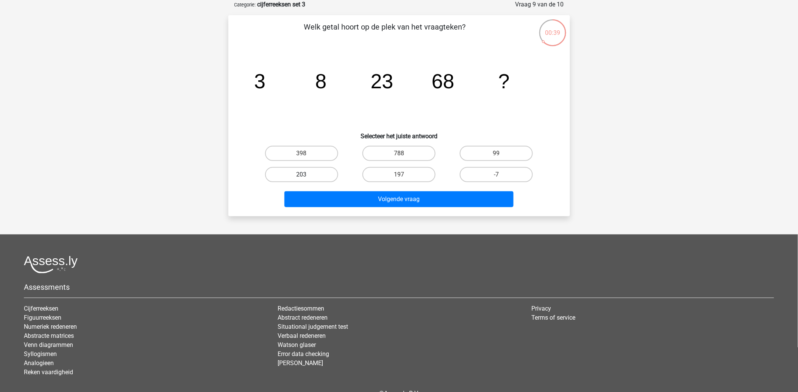
click at [273, 176] on label "203" at bounding box center [301, 174] width 73 height 15
click at [301, 176] on input "203" at bounding box center [303, 177] width 5 height 5
radio input "true"
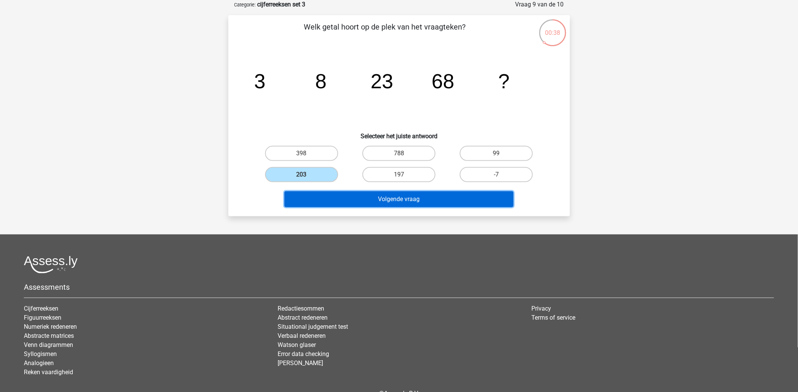
click at [333, 196] on button "Volgende vraag" at bounding box center [398, 199] width 229 height 16
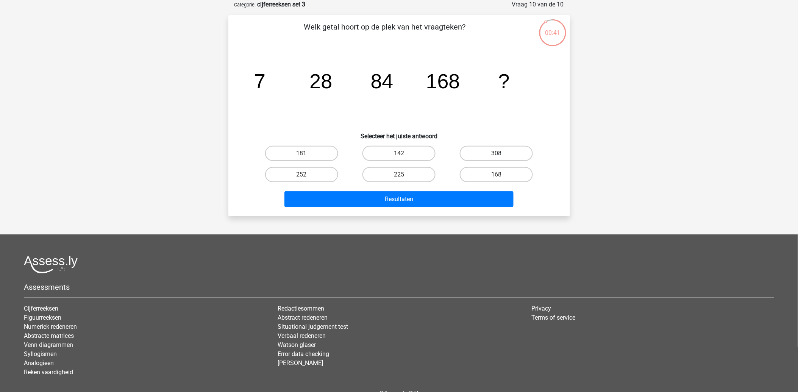
click at [528, 149] on label "308" at bounding box center [496, 153] width 73 height 15
click at [501, 153] on input "308" at bounding box center [498, 155] width 5 height 5
radio input "true"
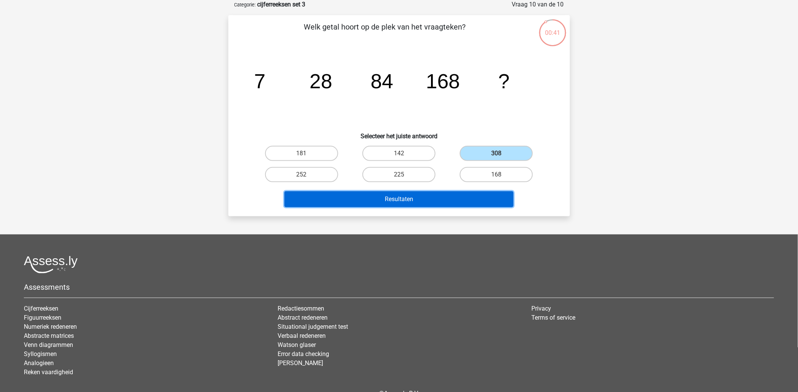
click at [438, 201] on button "Resultaten" at bounding box center [398, 199] width 229 height 16
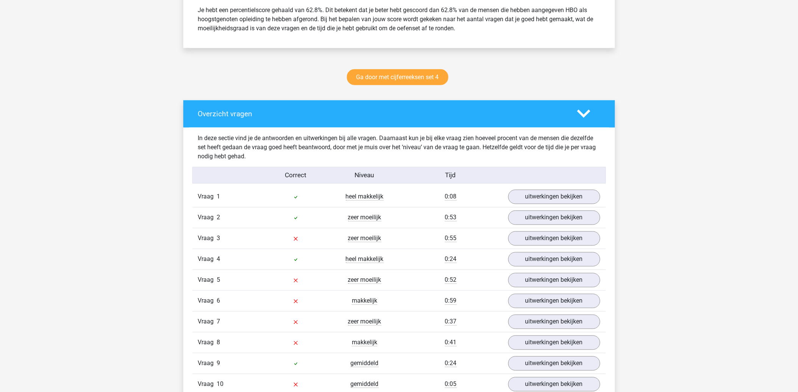
scroll to position [379, 0]
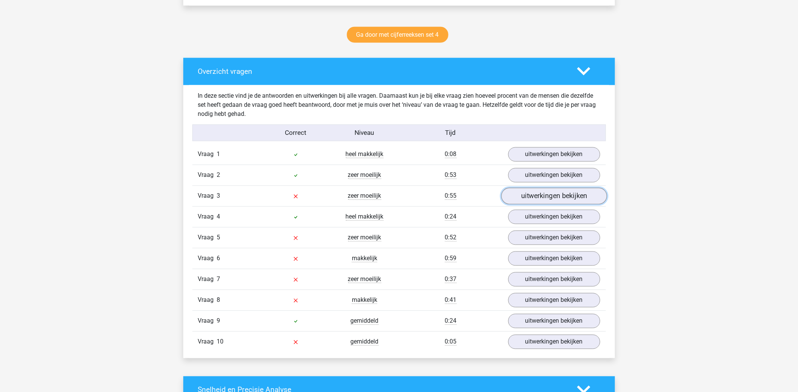
click at [565, 197] on link "uitwerkingen bekijken" at bounding box center [554, 196] width 106 height 17
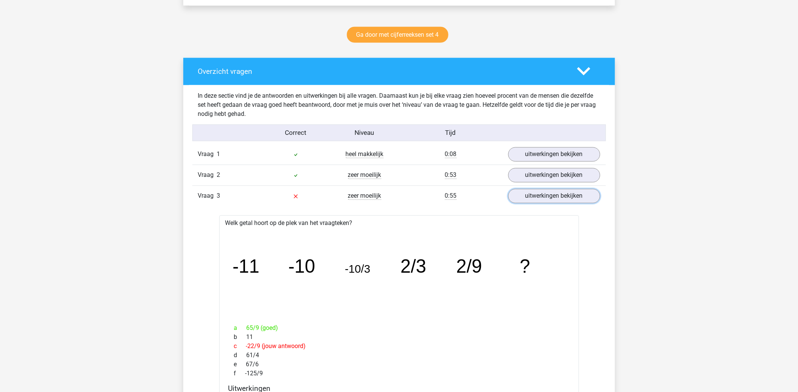
scroll to position [505, 0]
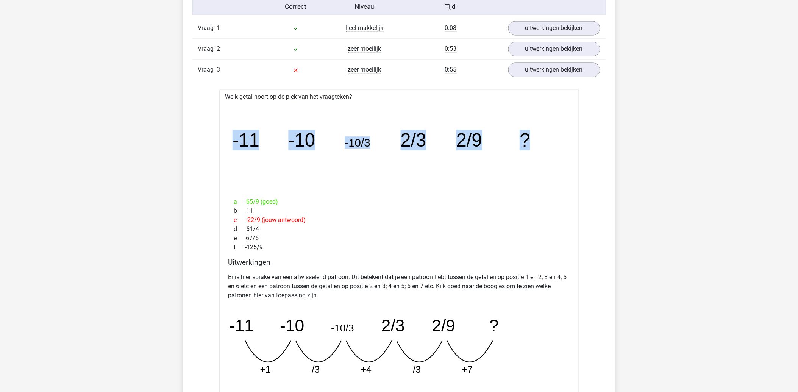
drag, startPoint x: 234, startPoint y: 141, endPoint x: 535, endPoint y: 140, distance: 300.9
click at [536, 140] on icon "image/svg+xml -11 -10 -10/3 2/3 2/9 ?" at bounding box center [398, 147] width 335 height 84
copy g "-11 -10 -10/3 2/3 2/9 ?"
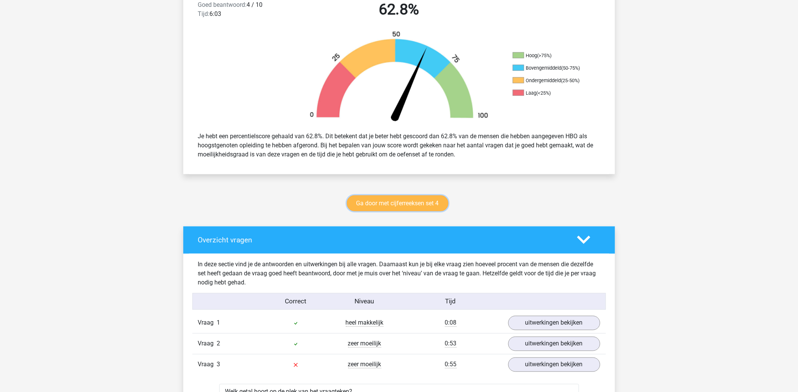
click at [391, 201] on link "Ga door met cijferreeksen set 4" at bounding box center [397, 203] width 101 height 16
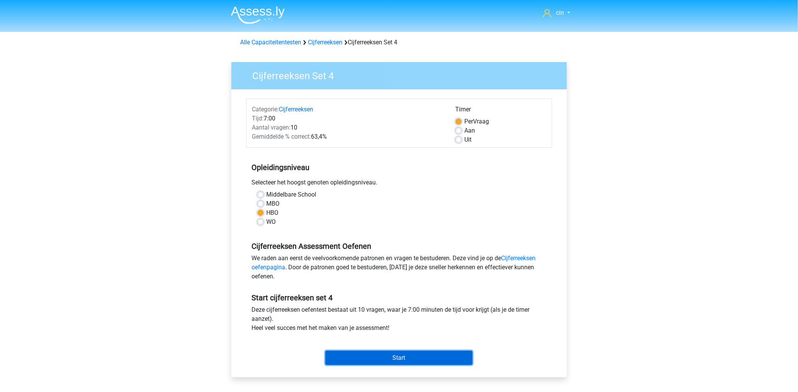
click at [416, 363] on input "Start" at bounding box center [398, 358] width 147 height 14
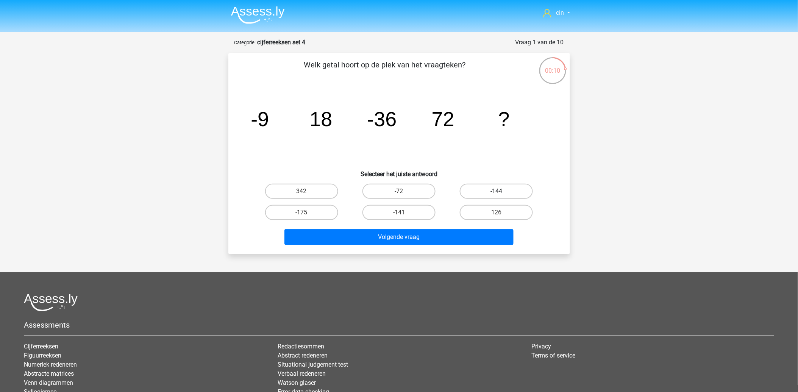
click at [481, 188] on label "-144" at bounding box center [496, 191] width 73 height 15
click at [496, 191] on input "-144" at bounding box center [498, 193] width 5 height 5
radio input "true"
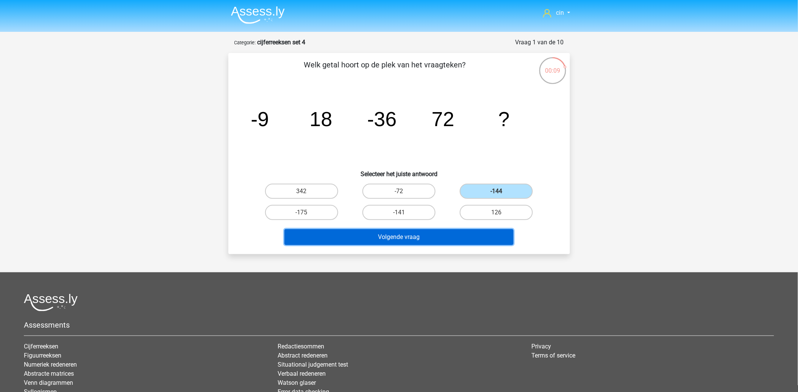
click at [399, 236] on button "Volgende vraag" at bounding box center [398, 237] width 229 height 16
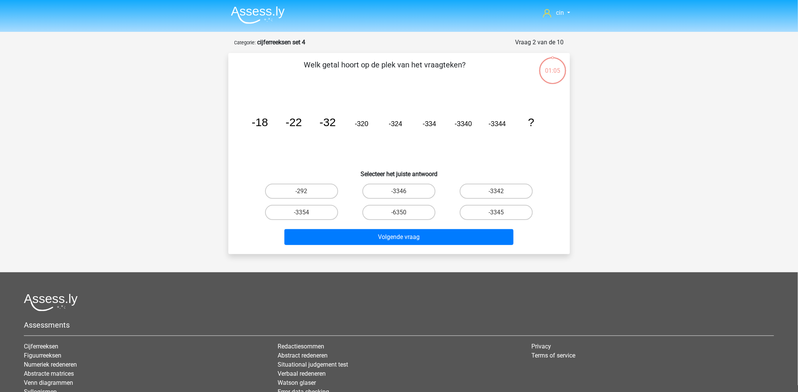
scroll to position [38, 0]
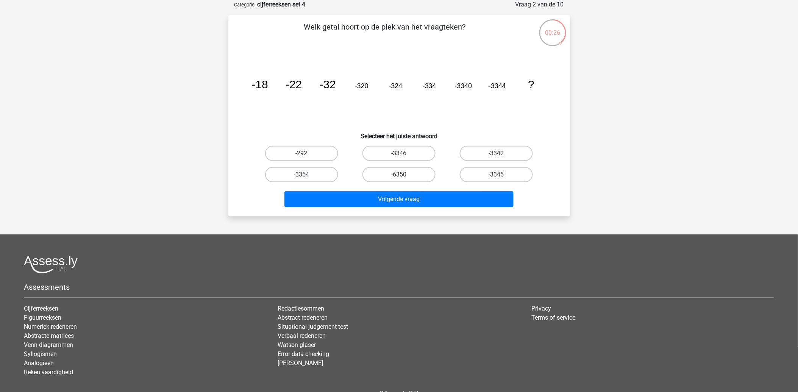
click at [288, 178] on label "-3354" at bounding box center [301, 174] width 73 height 15
click at [301, 178] on input "-3354" at bounding box center [303, 177] width 5 height 5
radio input "true"
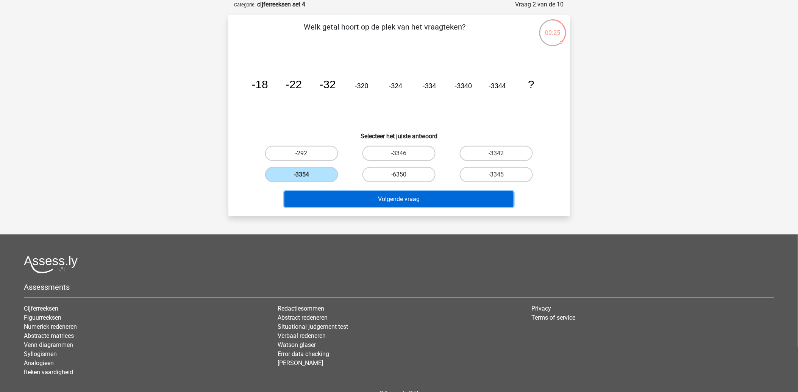
click at [309, 192] on button "Volgende vraag" at bounding box center [398, 199] width 229 height 16
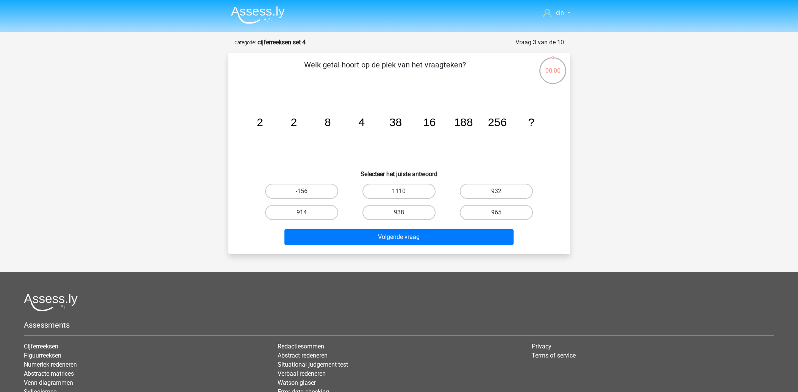
scroll to position [38, 0]
click at [475, 213] on label "-137" at bounding box center [496, 212] width 73 height 15
click at [496, 213] on input "-137" at bounding box center [498, 214] width 5 height 5
radio input "true"
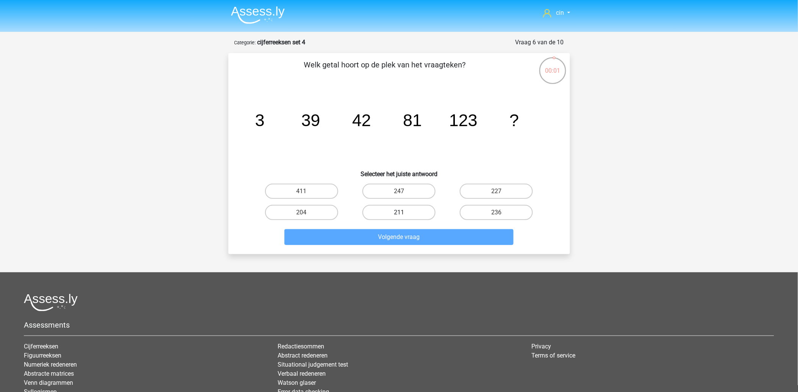
drag, startPoint x: 390, startPoint y: 212, endPoint x: 388, endPoint y: 218, distance: 6.3
click at [390, 213] on label "211" at bounding box center [398, 212] width 73 height 15
click at [399, 213] on input "211" at bounding box center [401, 214] width 5 height 5
radio input "true"
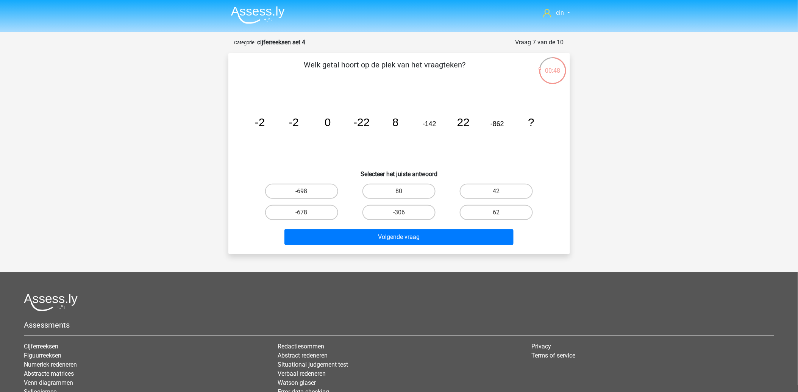
click at [491, 199] on div "42" at bounding box center [495, 191] width 97 height 21
click at [485, 194] on label "42" at bounding box center [496, 191] width 73 height 15
click at [496, 194] on input "42" at bounding box center [498, 193] width 5 height 5
radio input "true"
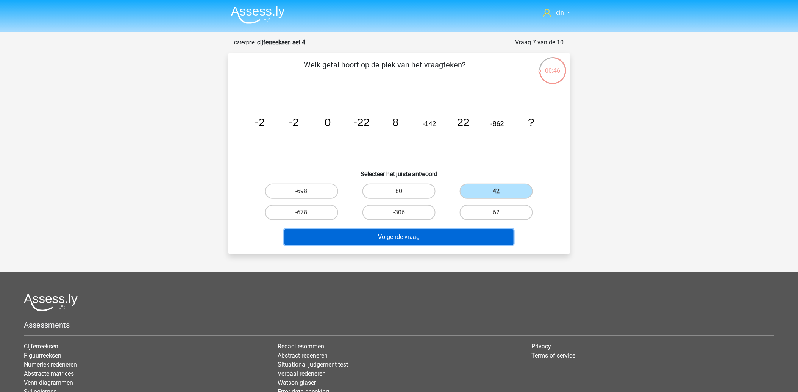
click at [460, 243] on button "Volgende vraag" at bounding box center [398, 237] width 229 height 16
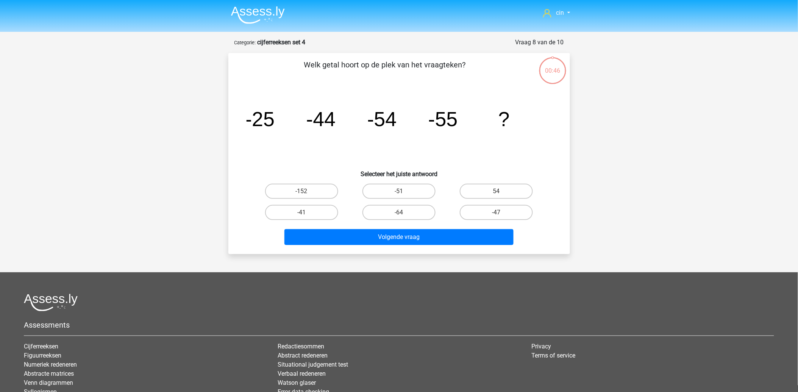
scroll to position [38, 0]
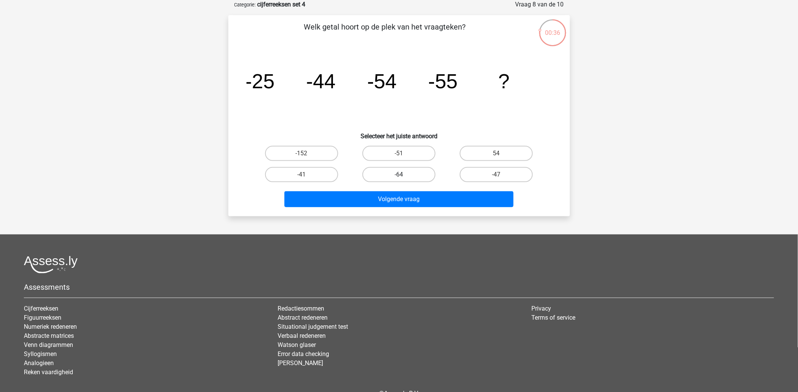
drag, startPoint x: 387, startPoint y: 162, endPoint x: 388, endPoint y: 166, distance: 4.0
click at [388, 166] on div "-152 -51 54 -41 -64" at bounding box center [399, 164] width 292 height 42
drag, startPoint x: 388, startPoint y: 166, endPoint x: 387, endPoint y: 171, distance: 5.4
click at [387, 171] on label "-64" at bounding box center [398, 174] width 73 height 15
click at [399, 175] on input "-64" at bounding box center [401, 177] width 5 height 5
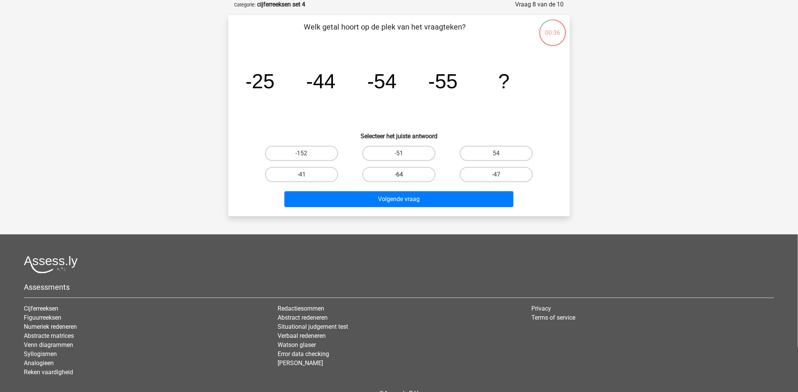
radio input "true"
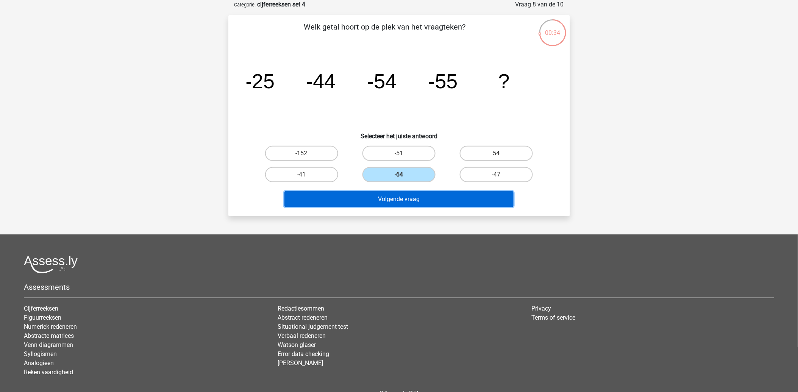
click at [419, 201] on button "Volgende vraag" at bounding box center [398, 199] width 229 height 16
click at [422, 196] on button "Volgende vraag" at bounding box center [398, 199] width 229 height 16
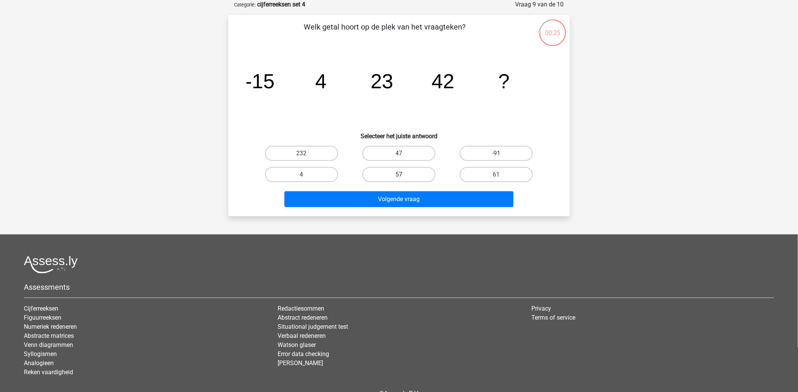
click at [396, 171] on label "57" at bounding box center [398, 174] width 73 height 15
click at [399, 175] on input "57" at bounding box center [401, 177] width 5 height 5
radio input "true"
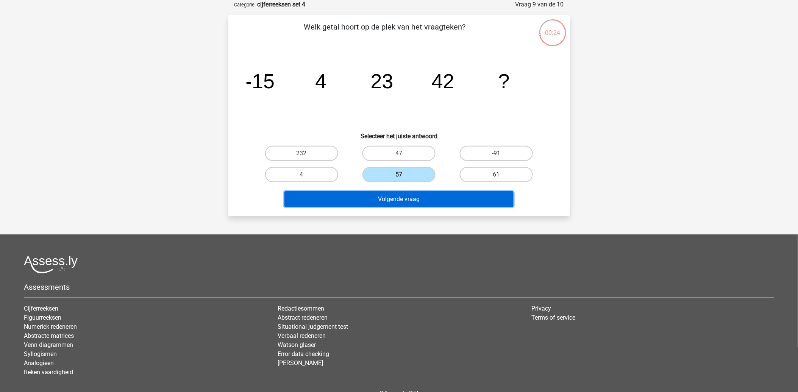
click at [404, 196] on button "Volgende vraag" at bounding box center [398, 199] width 229 height 16
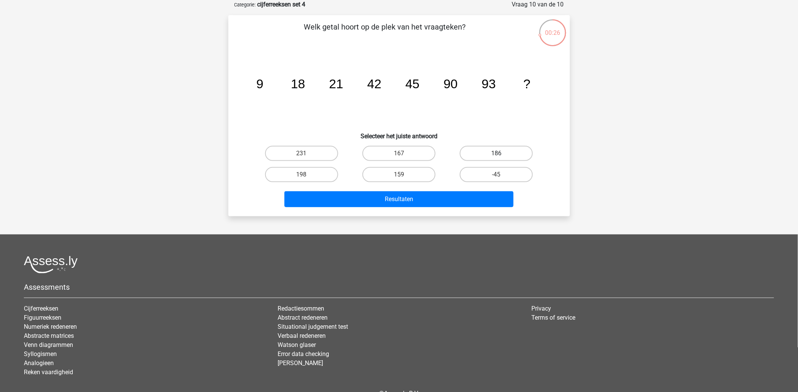
click at [491, 148] on label "186" at bounding box center [496, 153] width 73 height 15
click at [496, 153] on input "186" at bounding box center [498, 155] width 5 height 5
radio input "true"
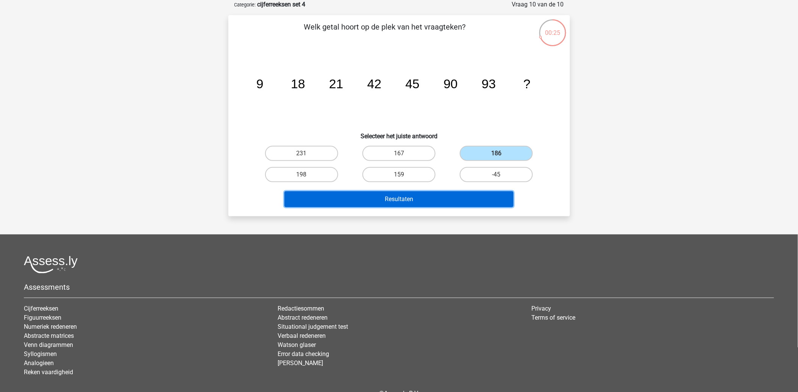
click at [422, 197] on button "Resultaten" at bounding box center [398, 199] width 229 height 16
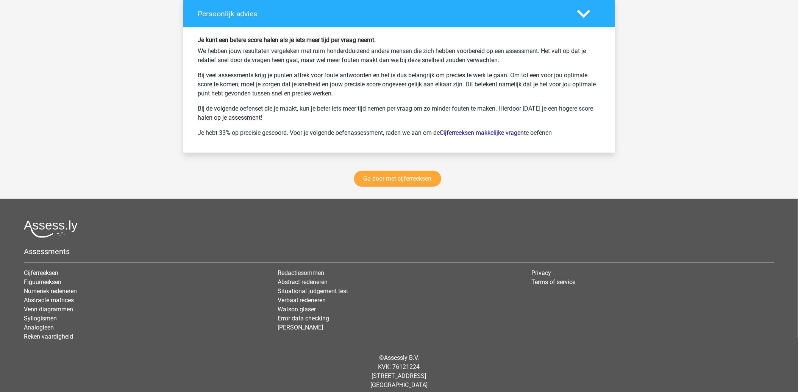
scroll to position [1017, 0]
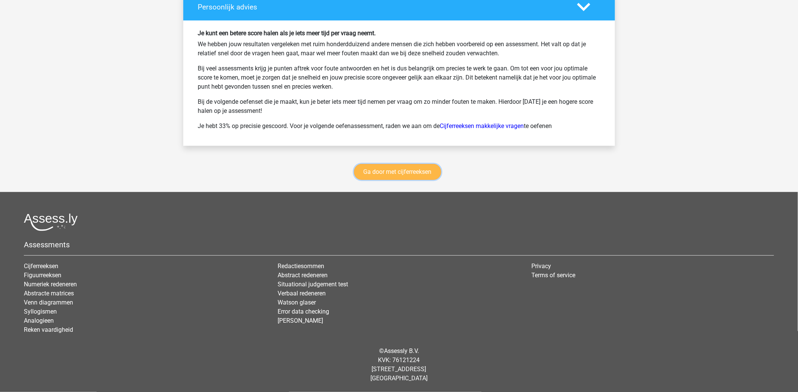
click at [399, 177] on link "Ga door met cijferreeksen" at bounding box center [397, 172] width 87 height 16
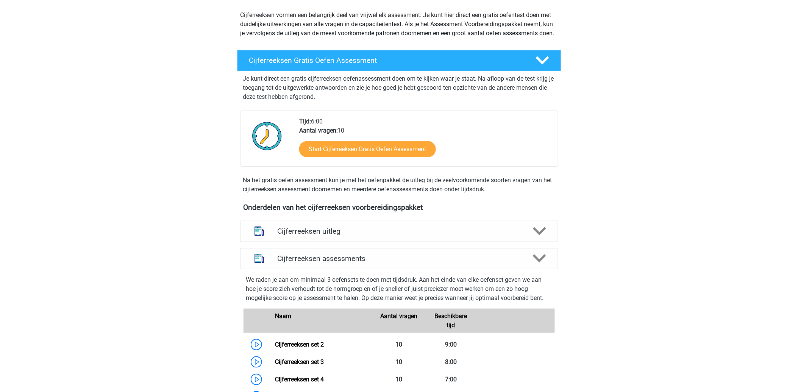
scroll to position [252, 0]
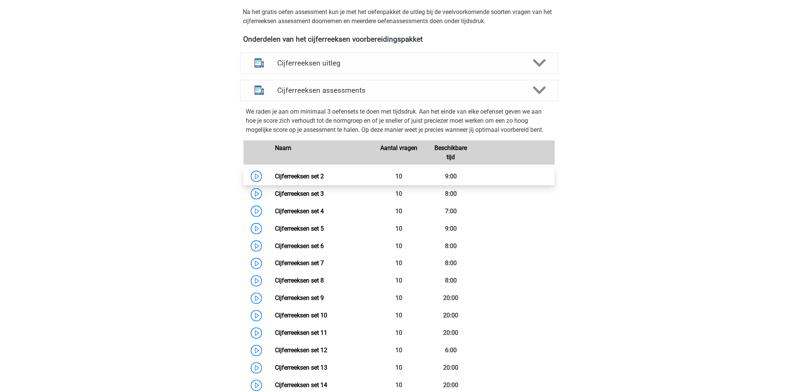
click at [311, 180] on link "Cijferreeksen set 2" at bounding box center [299, 176] width 49 height 7
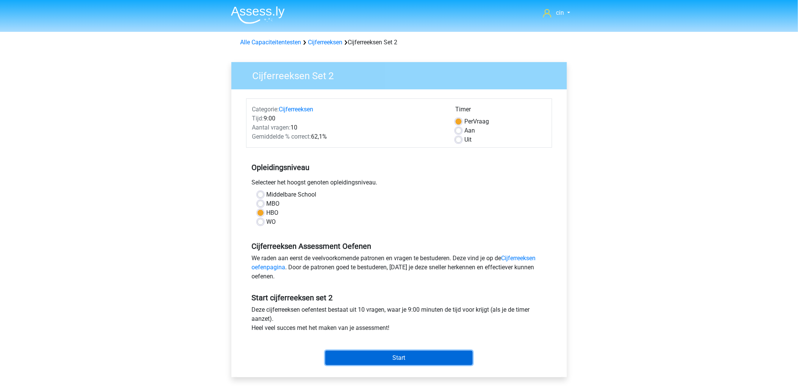
click at [406, 358] on input "Start" at bounding box center [398, 358] width 147 height 14
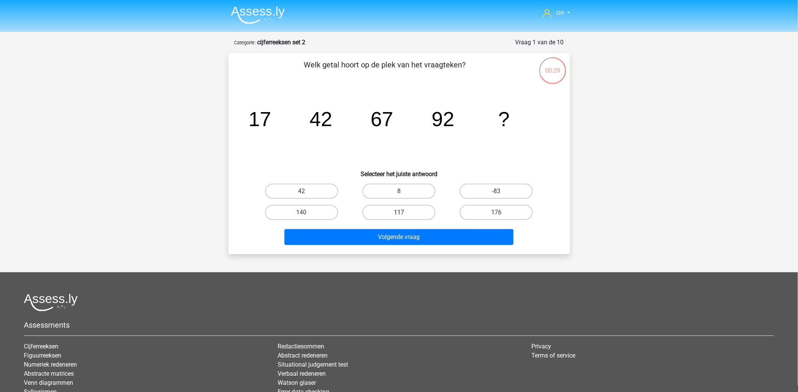
click at [366, 217] on label "117" at bounding box center [398, 212] width 73 height 15
click at [399, 217] on input "117" at bounding box center [401, 214] width 5 height 5
radio input "true"
click at [385, 212] on label "117" at bounding box center [398, 212] width 73 height 15
click at [399, 212] on input "117" at bounding box center [401, 214] width 5 height 5
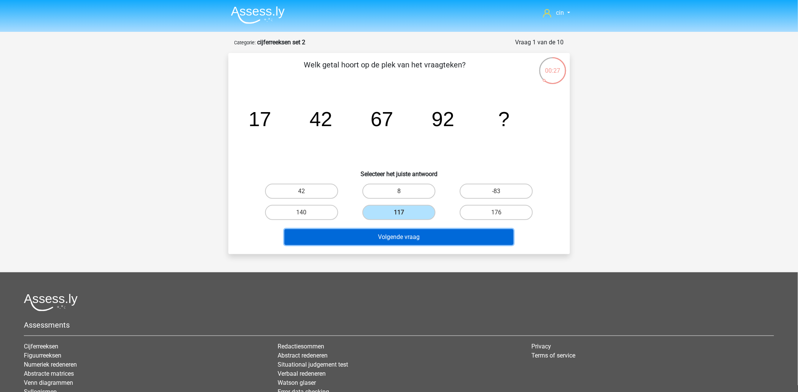
click at [395, 233] on button "Volgende vraag" at bounding box center [398, 237] width 229 height 16
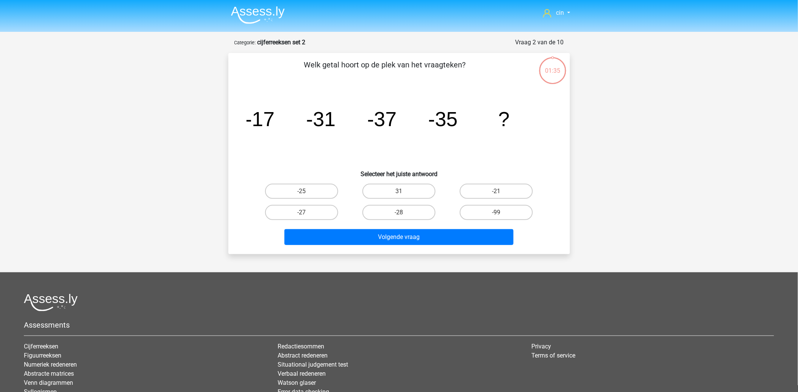
scroll to position [38, 0]
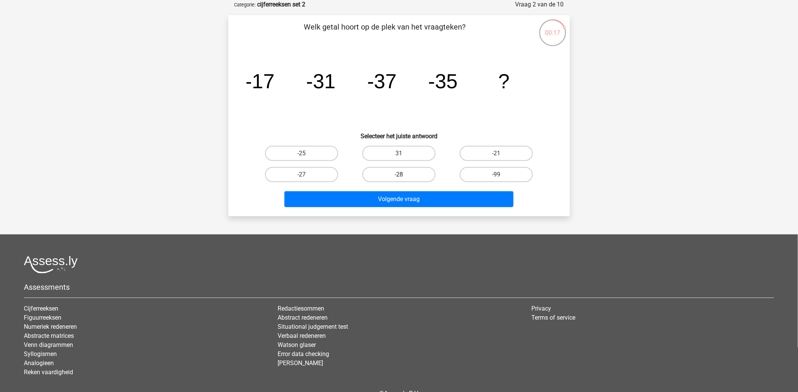
click at [402, 172] on label "-28" at bounding box center [398, 174] width 73 height 15
click at [402, 175] on input "-28" at bounding box center [401, 177] width 5 height 5
radio input "true"
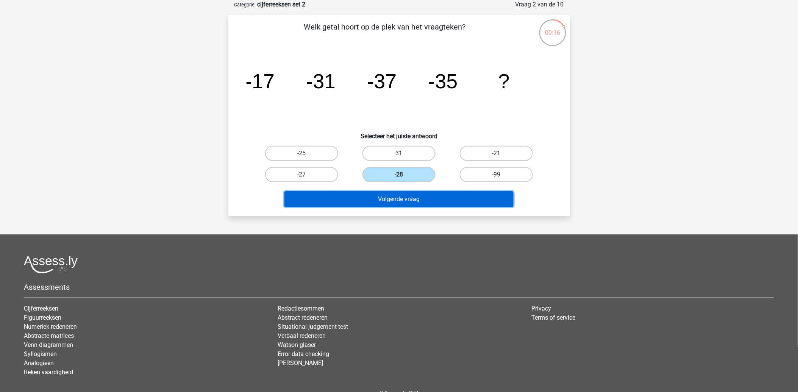
click at [398, 196] on button "Volgende vraag" at bounding box center [398, 199] width 229 height 16
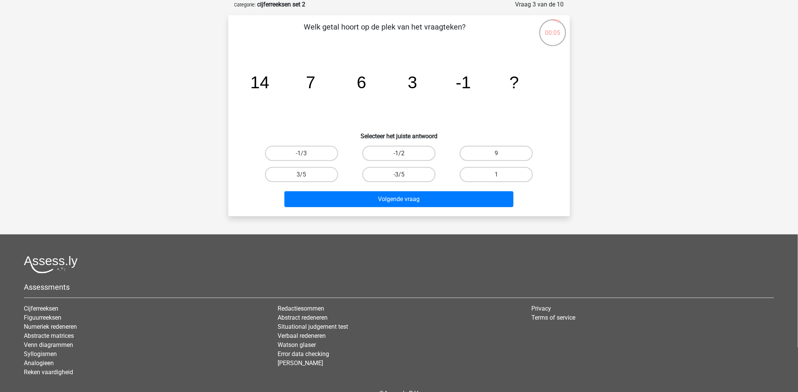
click at [414, 151] on label "-1/2" at bounding box center [398, 153] width 73 height 15
click at [404, 153] on input "-1/2" at bounding box center [401, 155] width 5 height 5
radio input "true"
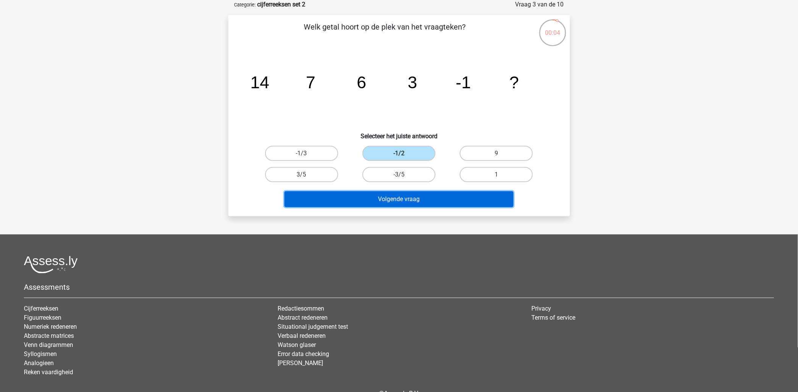
click at [391, 194] on button "Volgende vraag" at bounding box center [398, 199] width 229 height 16
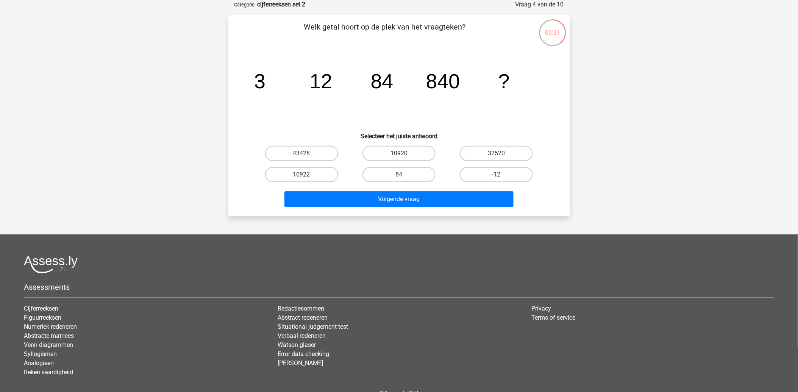
click at [377, 147] on label "10920" at bounding box center [398, 153] width 73 height 15
click at [399, 153] on input "10920" at bounding box center [401, 155] width 5 height 5
radio input "true"
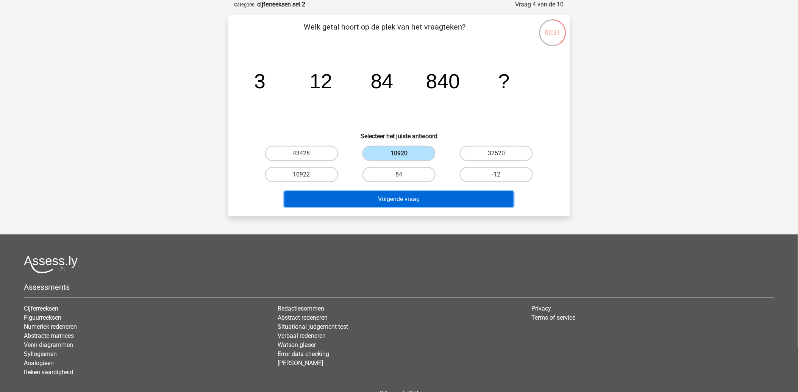
click at [361, 191] on button "Volgende vraag" at bounding box center [398, 199] width 229 height 16
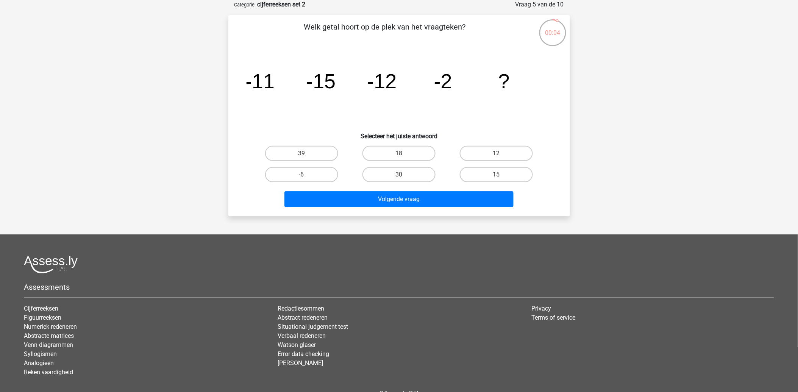
click at [493, 148] on label "12" at bounding box center [496, 153] width 73 height 15
click at [496, 153] on input "12" at bounding box center [498, 155] width 5 height 5
radio input "true"
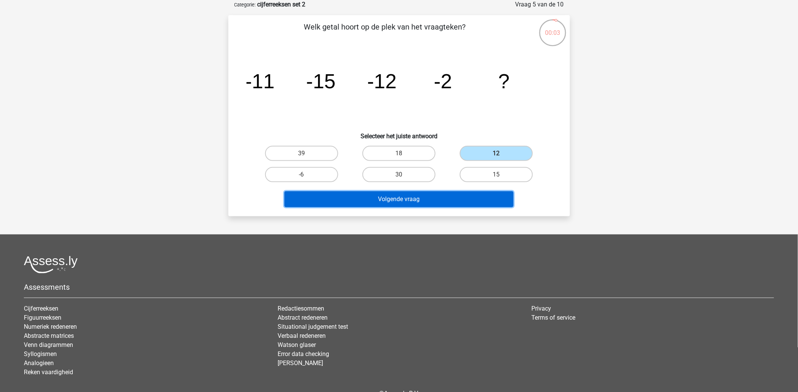
click at [398, 199] on button "Volgende vraag" at bounding box center [398, 199] width 229 height 16
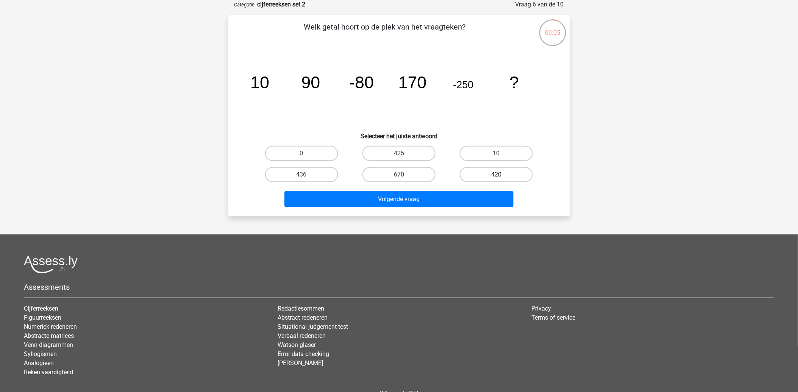
click at [485, 168] on label "420" at bounding box center [496, 174] width 73 height 15
click at [496, 175] on input "420" at bounding box center [498, 177] width 5 height 5
radio input "true"
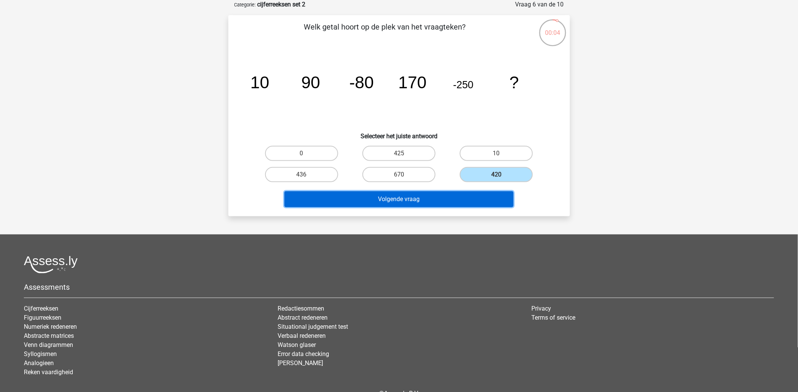
click at [425, 201] on button "Volgende vraag" at bounding box center [398, 199] width 229 height 16
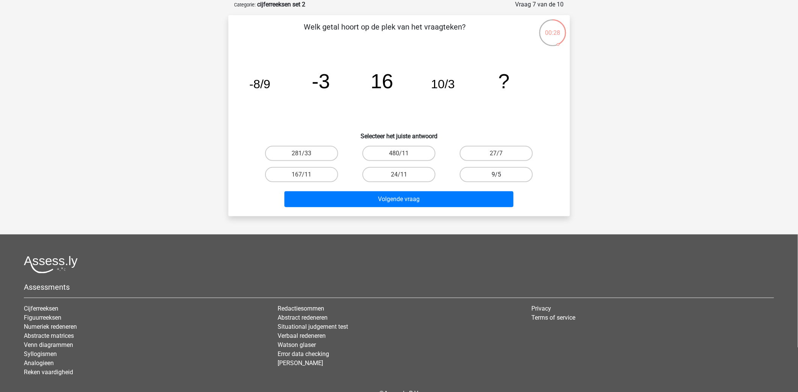
drag, startPoint x: 478, startPoint y: 154, endPoint x: 468, endPoint y: 175, distance: 23.5
click at [478, 155] on label "27/7" at bounding box center [496, 153] width 73 height 15
click at [496, 155] on input "27/7" at bounding box center [498, 155] width 5 height 5
radio input "true"
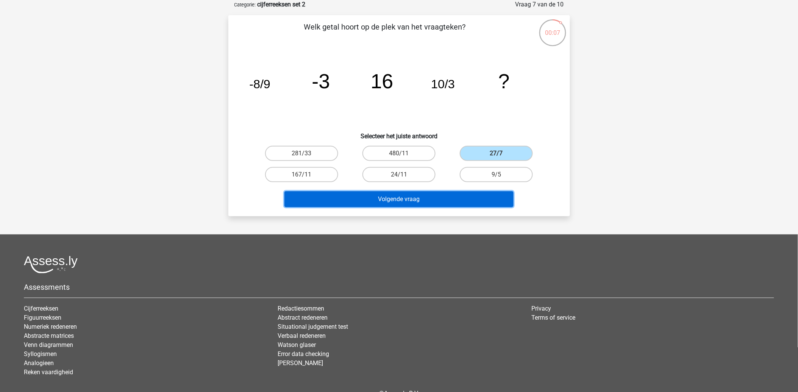
click at [409, 199] on button "Volgende vraag" at bounding box center [398, 199] width 229 height 16
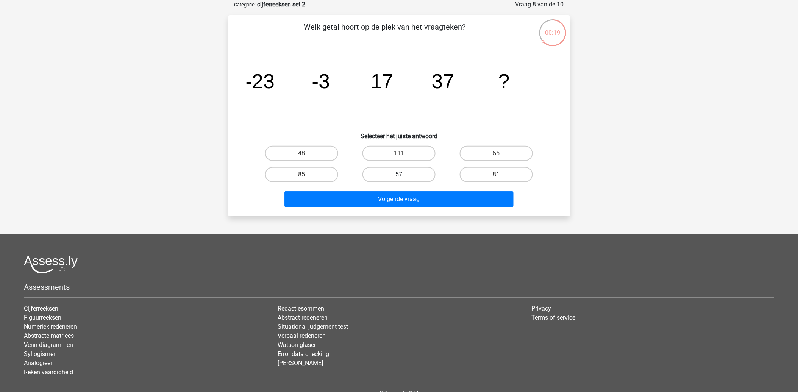
click at [396, 169] on label "57" at bounding box center [398, 174] width 73 height 15
click at [399, 175] on input "57" at bounding box center [401, 177] width 5 height 5
radio input "true"
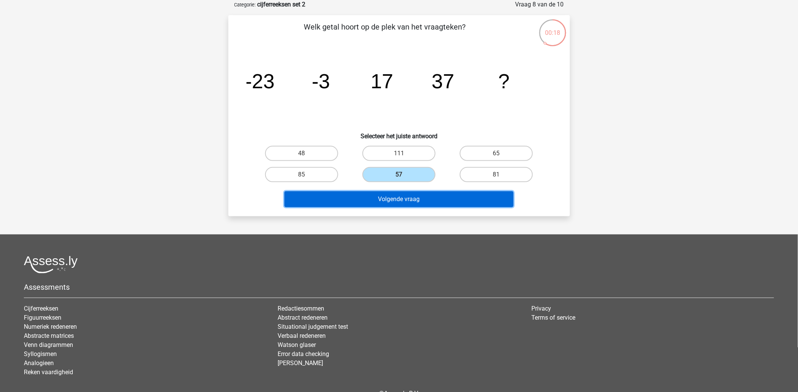
click at [385, 201] on button "Volgende vraag" at bounding box center [398, 199] width 229 height 16
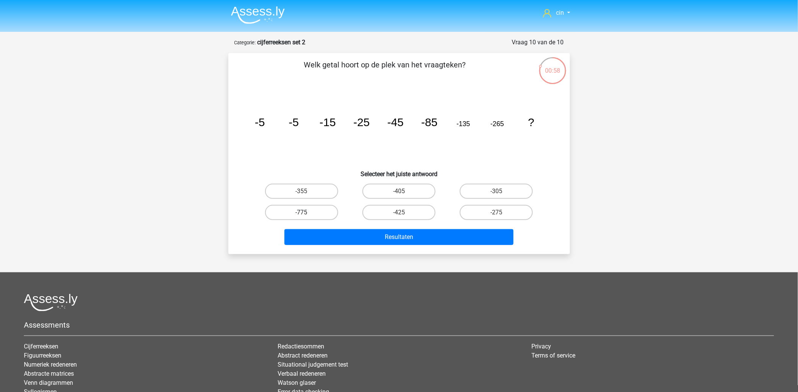
drag, startPoint x: 297, startPoint y: 210, endPoint x: 299, endPoint y: 215, distance: 5.3
click at [297, 212] on label "-775" at bounding box center [301, 212] width 73 height 15
click at [301, 212] on input "-775" at bounding box center [303, 214] width 5 height 5
radio input "true"
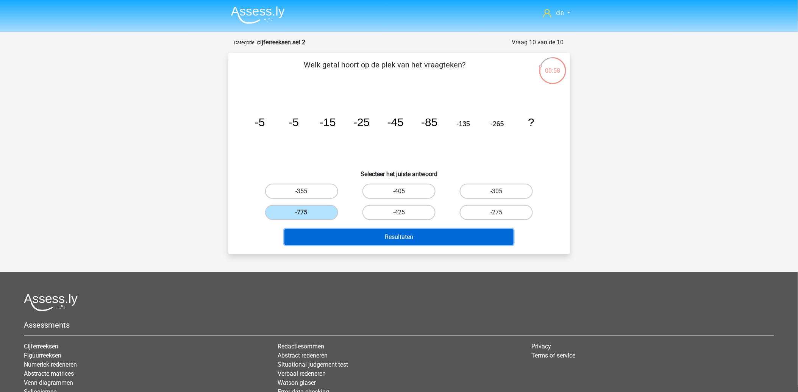
click at [323, 236] on button "Resultaten" at bounding box center [398, 237] width 229 height 16
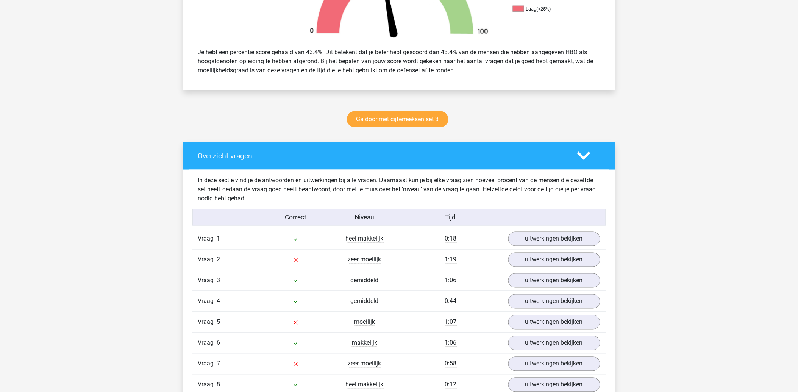
scroll to position [379, 0]
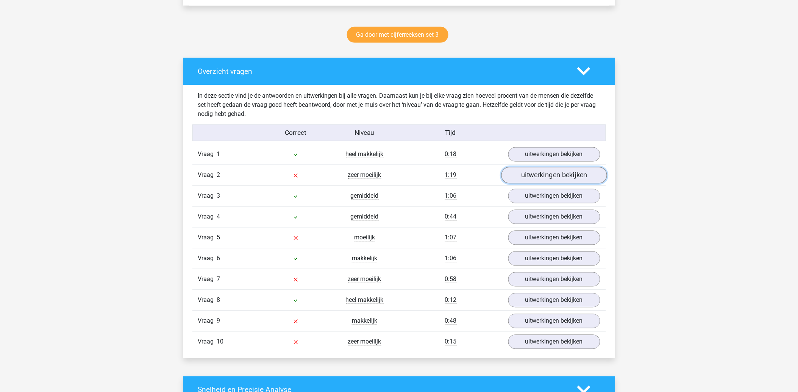
click at [555, 175] on link "uitwerkingen bekijken" at bounding box center [554, 175] width 106 height 17
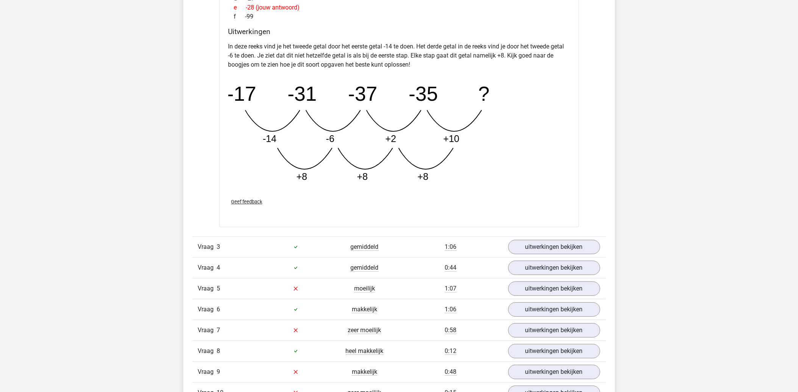
scroll to position [799, 0]
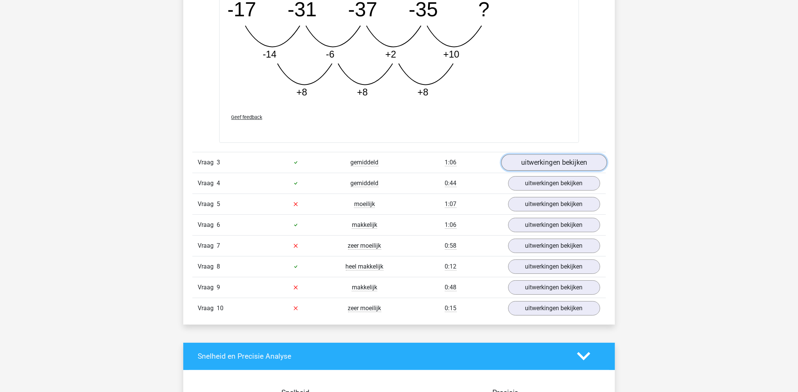
click at [566, 165] on link "uitwerkingen bekijken" at bounding box center [554, 162] width 106 height 17
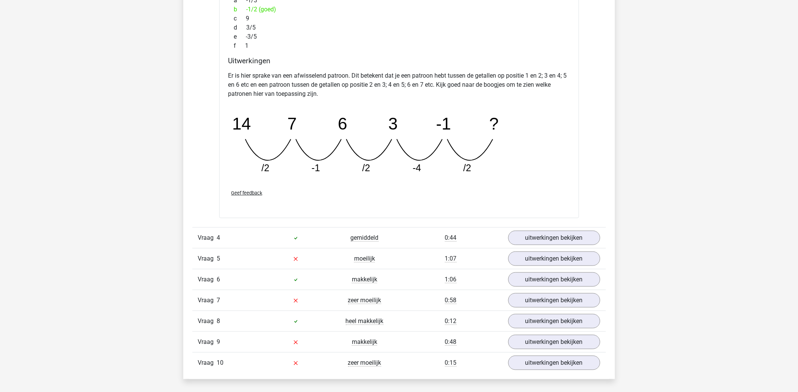
scroll to position [1136, 0]
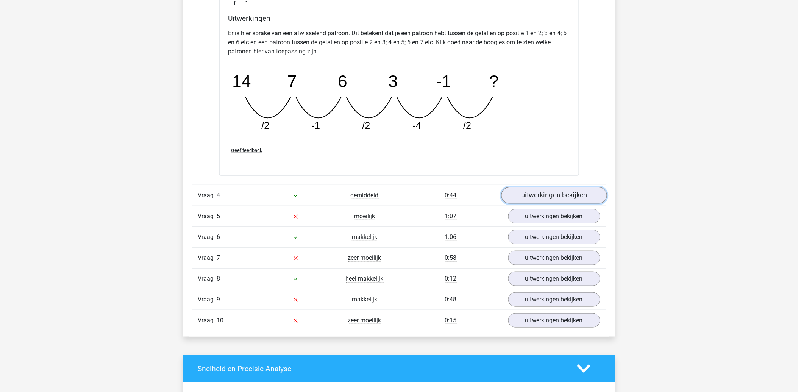
click at [558, 193] on link "uitwerkingen bekijken" at bounding box center [554, 195] width 106 height 17
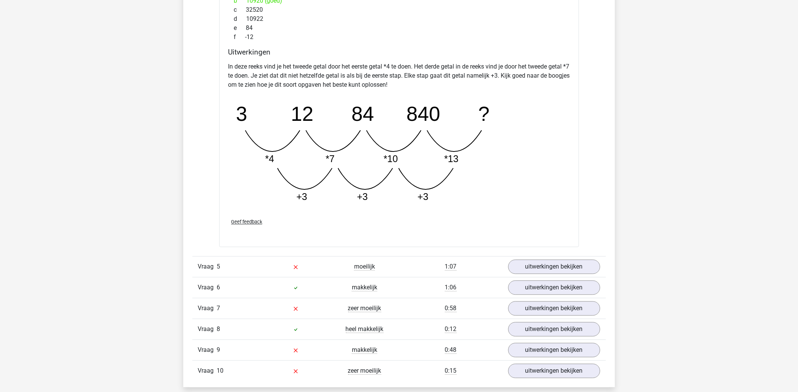
scroll to position [1514, 0]
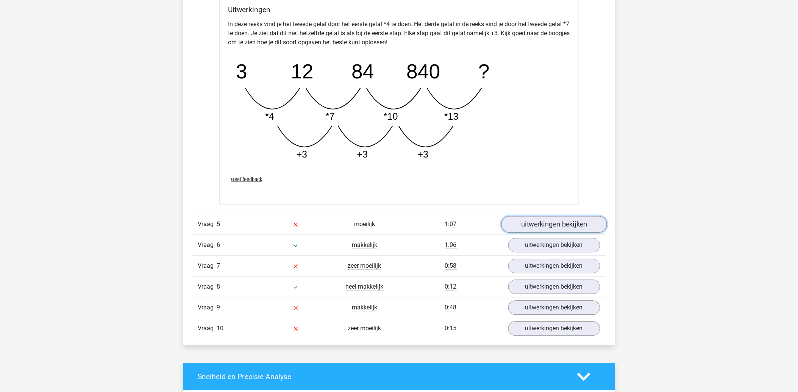
click at [555, 218] on link "uitwerkingen bekijken" at bounding box center [554, 224] width 106 height 17
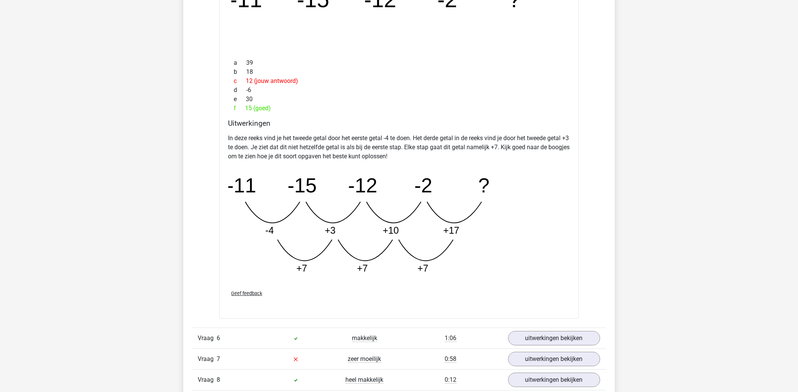
scroll to position [1935, 0]
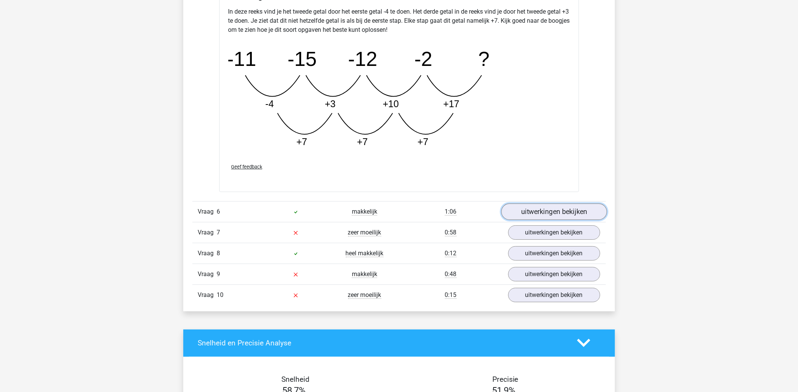
click at [552, 211] on link "uitwerkingen bekijken" at bounding box center [554, 211] width 106 height 17
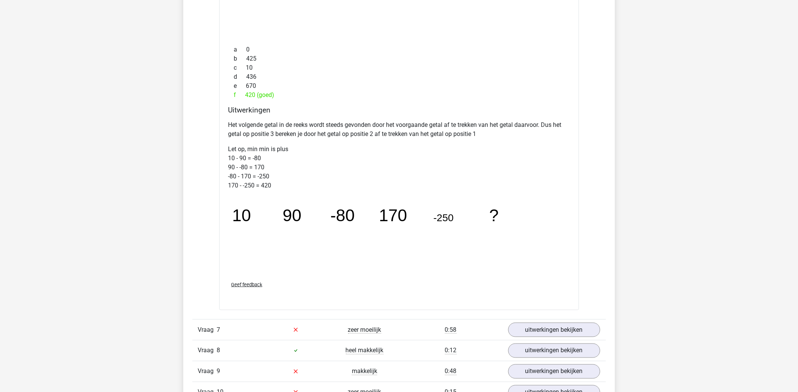
scroll to position [2355, 0]
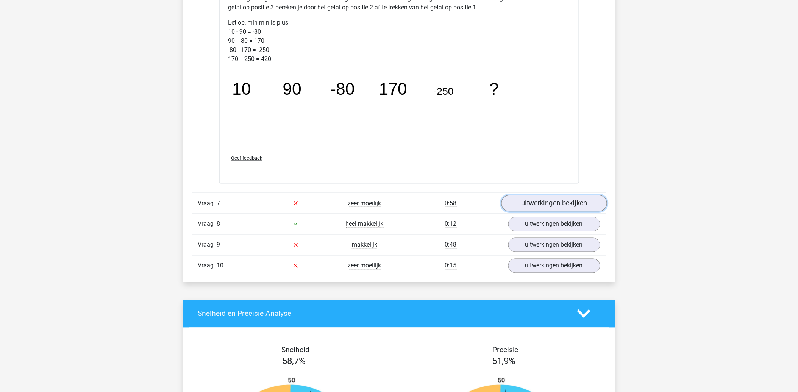
click at [553, 206] on link "uitwerkingen bekijken" at bounding box center [554, 203] width 106 height 17
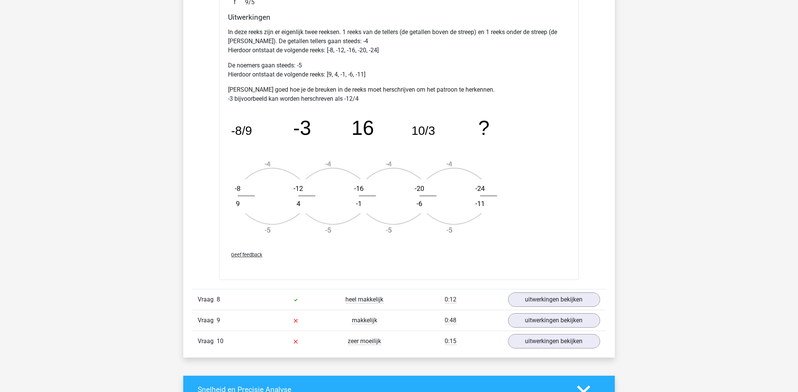
scroll to position [2860, 0]
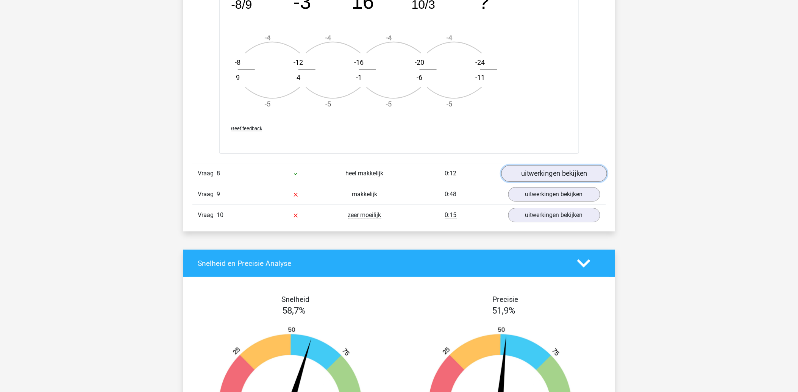
click at [556, 171] on link "uitwerkingen bekijken" at bounding box center [554, 173] width 106 height 17
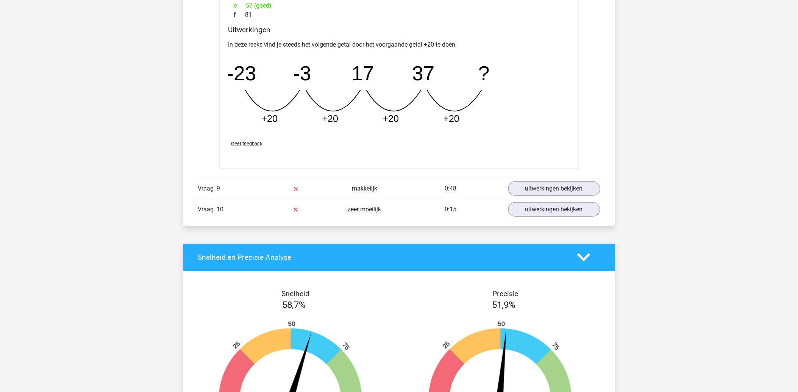
scroll to position [3238, 0]
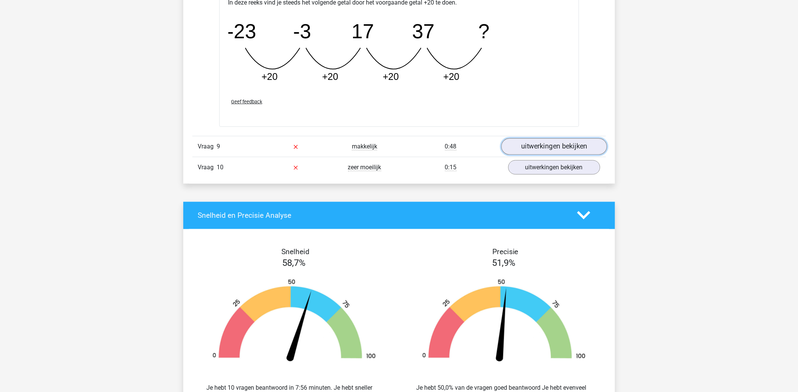
click at [553, 148] on link "uitwerkingen bekijken" at bounding box center [554, 146] width 106 height 17
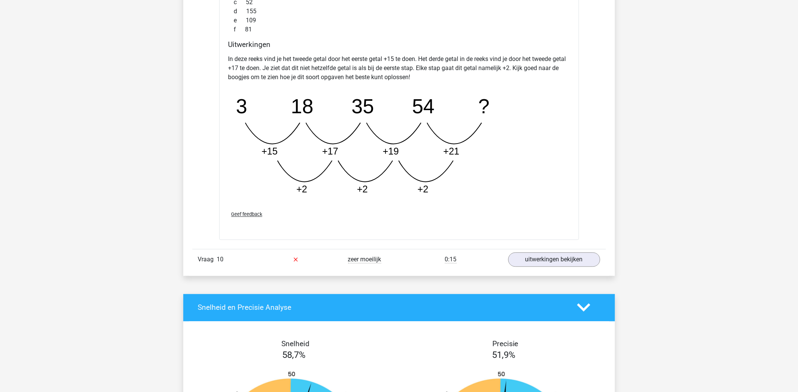
scroll to position [3575, 0]
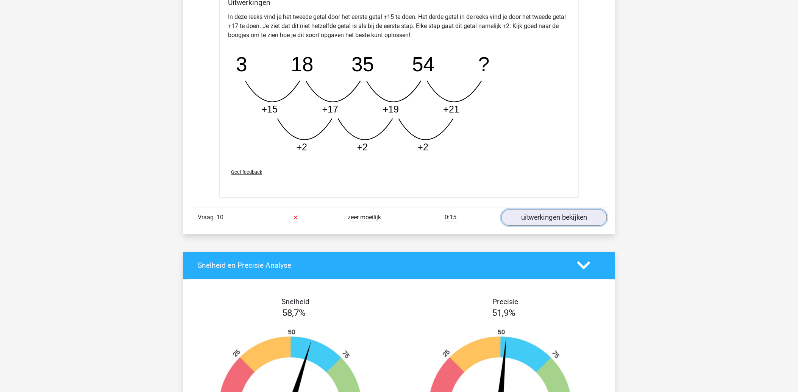
click at [553, 213] on link "uitwerkingen bekijken" at bounding box center [554, 217] width 106 height 17
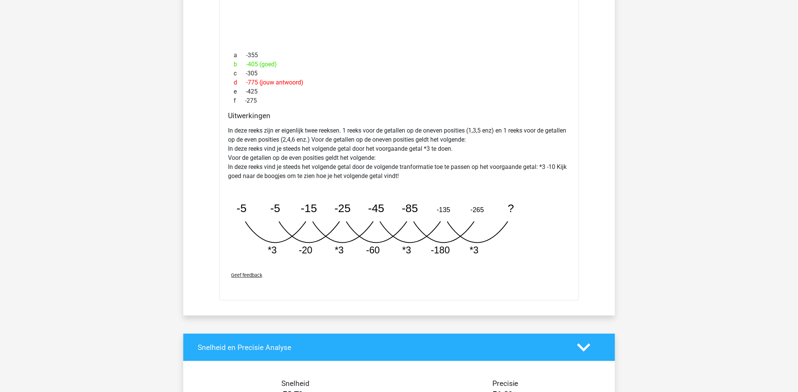
scroll to position [3953, 0]
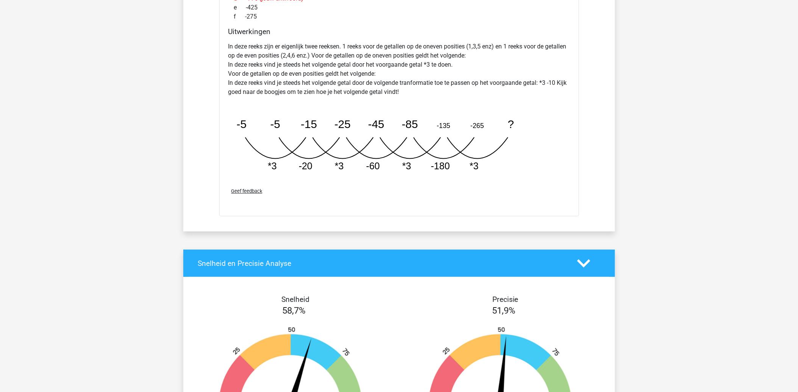
click at [468, 134] on icon "image/svg+xml -5 -5 -15 -25 -45 -85 -135 -265 ? *3 -20 *3 -60 *3 -180" at bounding box center [379, 141] width 303 height 76
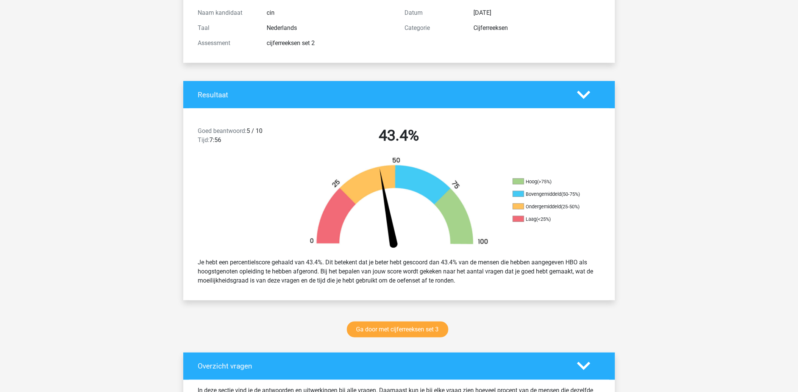
scroll to position [0, 0]
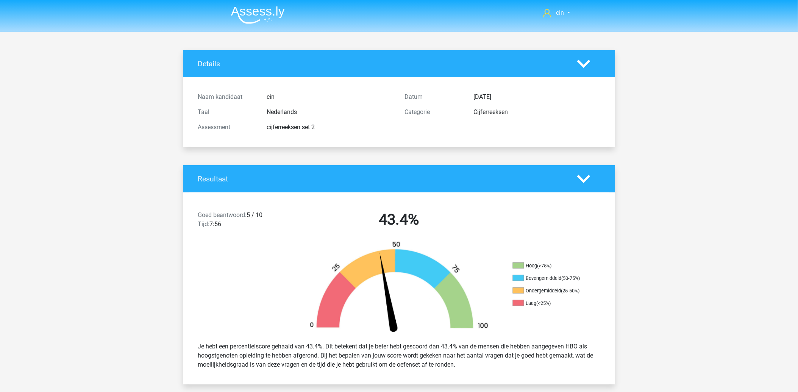
click at [256, 18] on img at bounding box center [258, 15] width 54 height 18
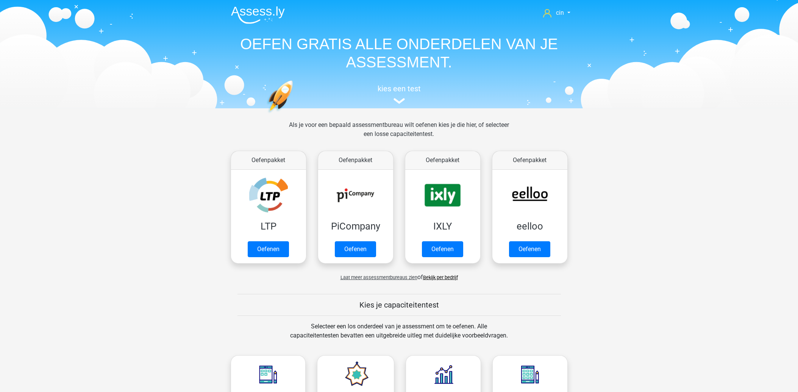
scroll to position [252, 0]
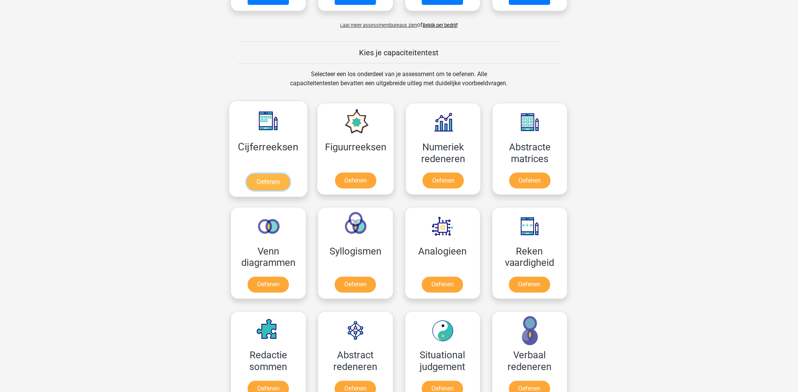
click at [259, 174] on link "Oefenen" at bounding box center [267, 182] width 43 height 17
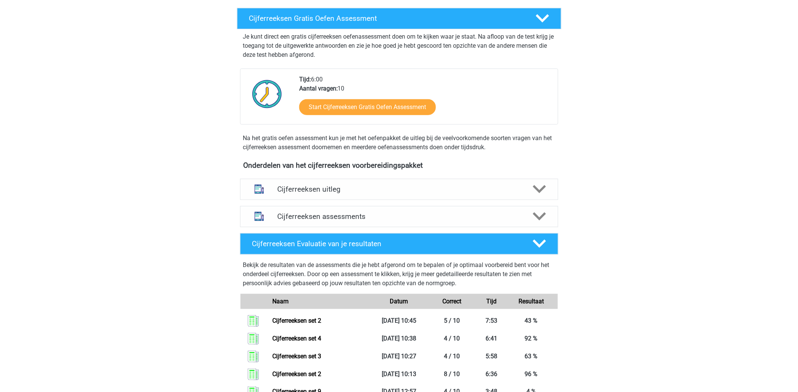
scroll to position [168, 0]
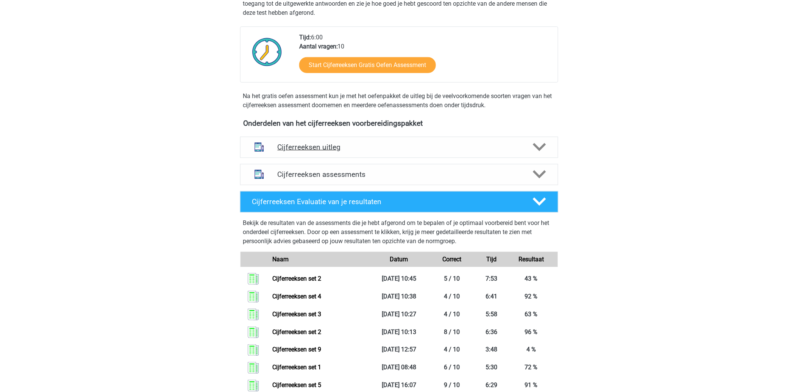
click at [340, 151] on h4 "Cijferreeksen uitleg" at bounding box center [398, 147] width 243 height 9
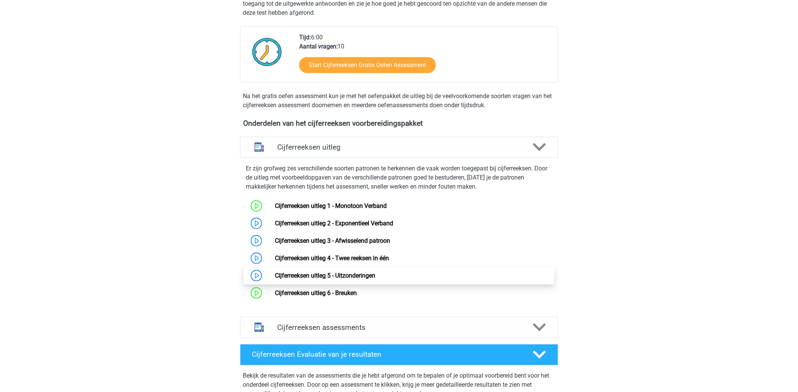
click at [351, 279] on link "Cijferreeksen uitleg 5 - Uitzonderingen" at bounding box center [325, 275] width 100 height 7
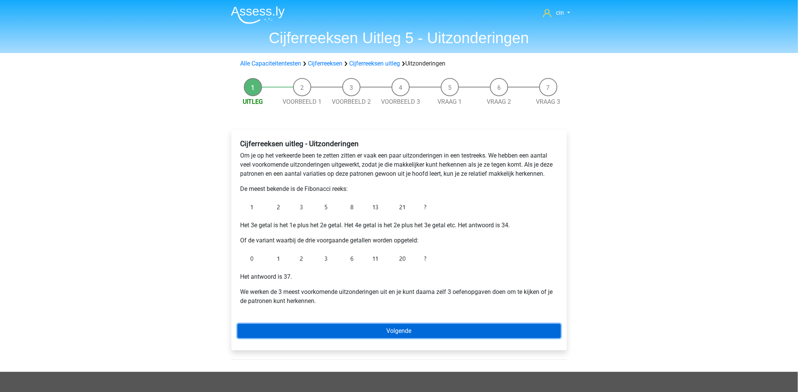
click at [406, 333] on link "Volgende" at bounding box center [398, 331] width 323 height 14
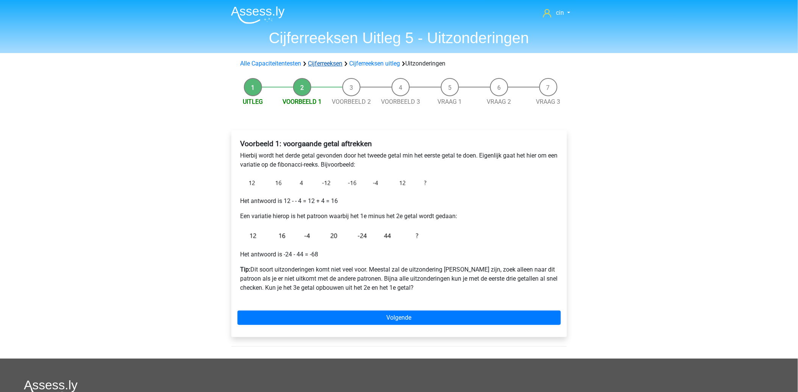
click at [327, 64] on link "Cijferreeksen" at bounding box center [325, 63] width 34 height 7
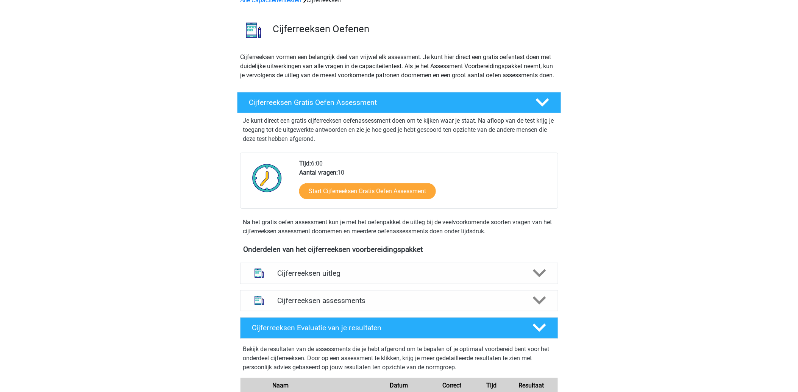
scroll to position [126, 0]
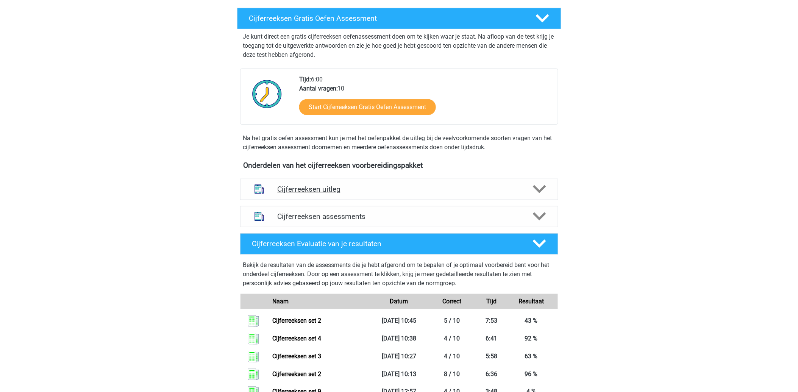
click at [327, 193] on h4 "Cijferreeksen uitleg" at bounding box center [398, 189] width 243 height 9
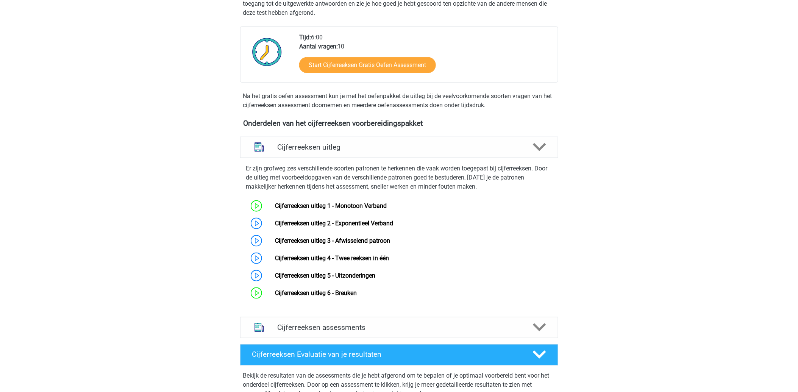
scroll to position [252, 0]
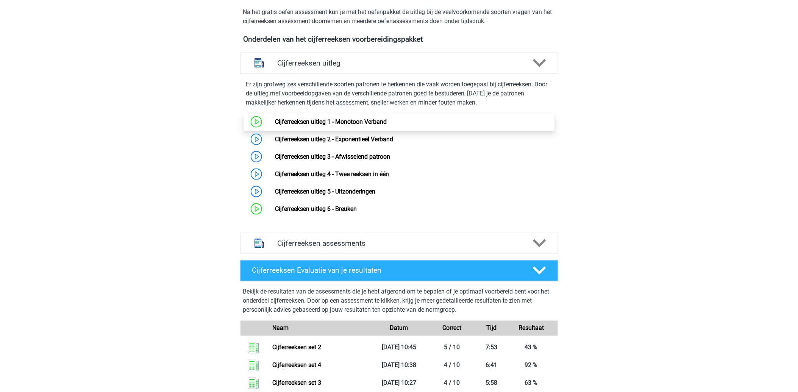
click at [361, 125] on link "Cijferreeksen uitleg 1 - Monotoon Verband" at bounding box center [331, 121] width 112 height 7
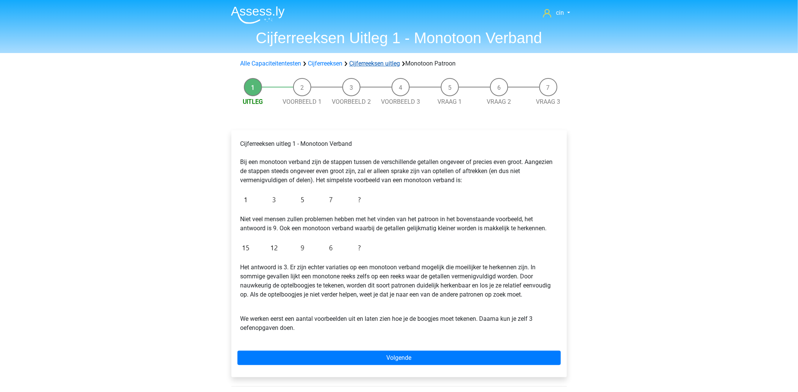
click at [376, 65] on link "Cijferreeksen uitleg" at bounding box center [374, 63] width 51 height 7
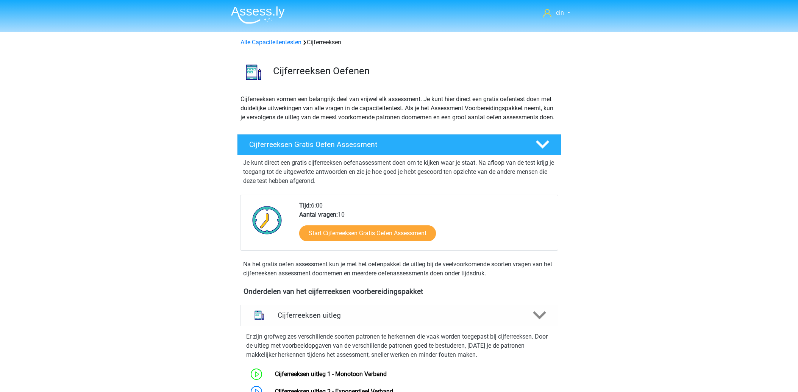
scroll to position [311, 0]
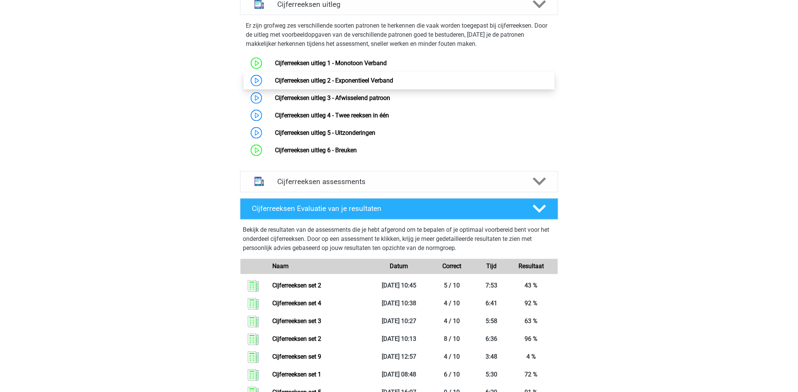
click at [354, 84] on link "Cijferreeksen uitleg 2 - Exponentieel Verband" at bounding box center [334, 80] width 118 height 7
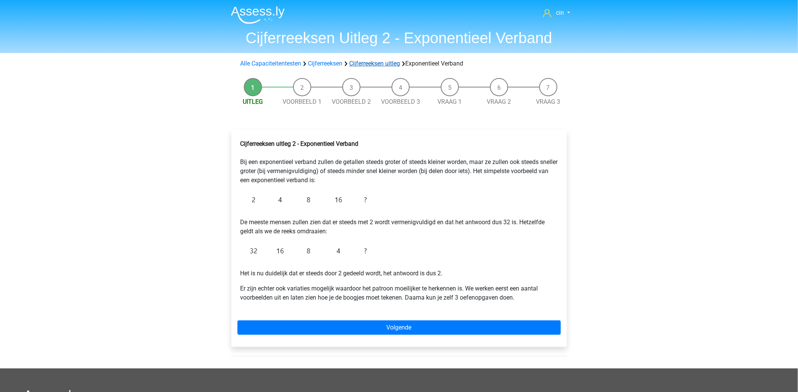
click at [372, 60] on link "Cijferreeksen uitleg" at bounding box center [374, 63] width 51 height 7
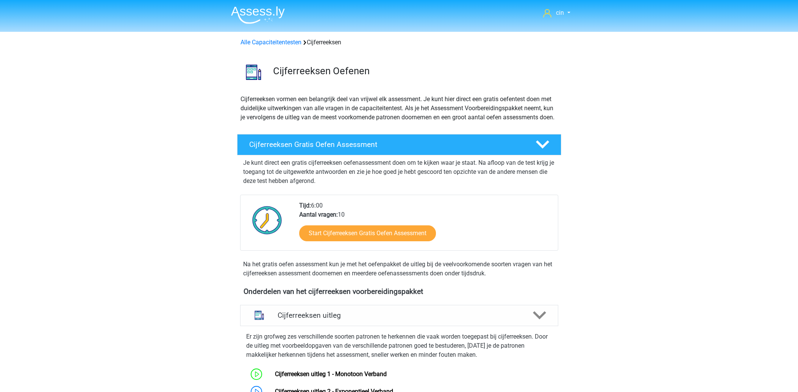
scroll to position [311, 0]
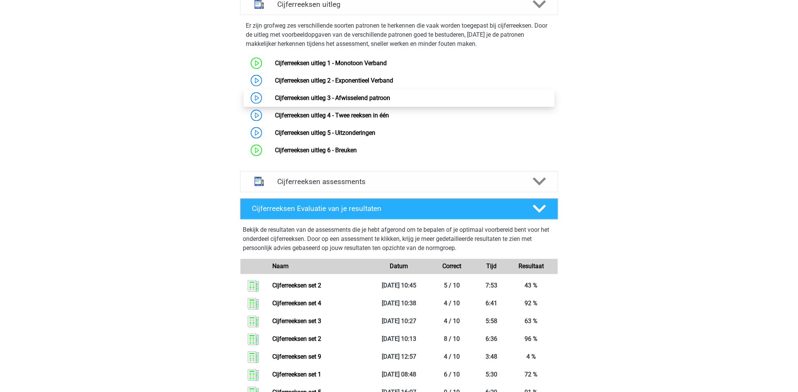
click at [321, 101] on link "Cijferreeksen uitleg 3 - Afwisselend patroon" at bounding box center [332, 97] width 115 height 7
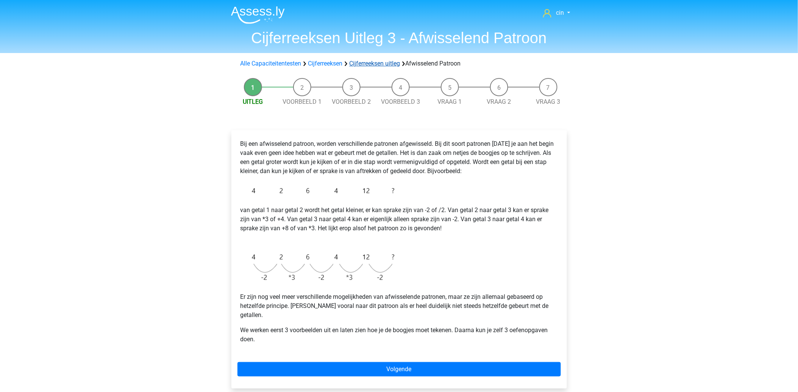
click at [381, 64] on link "Cijferreeksen uitleg" at bounding box center [374, 63] width 51 height 7
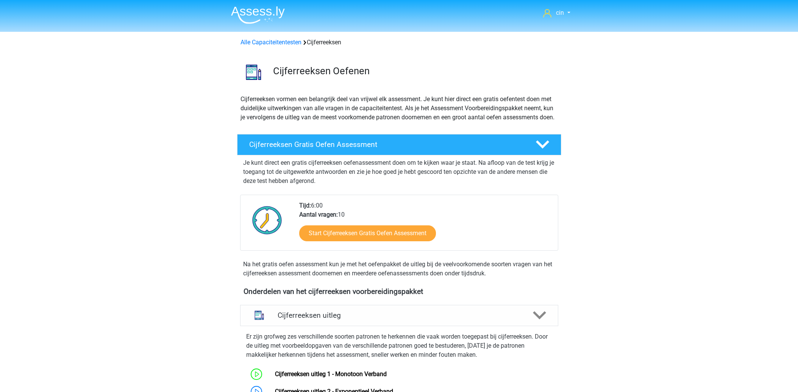
scroll to position [311, 0]
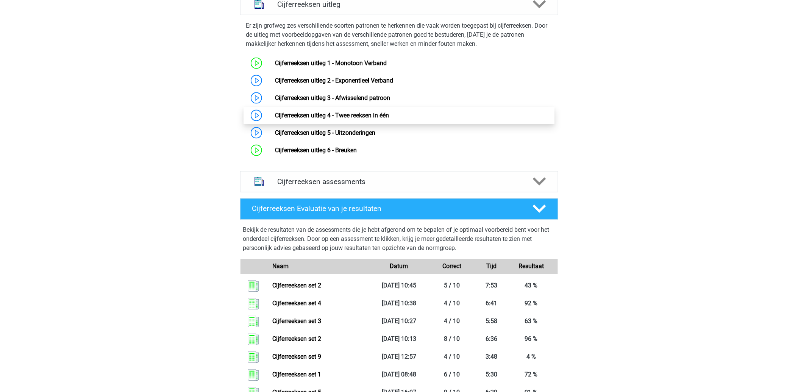
click at [327, 119] on link "Cijferreeksen uitleg 4 - Twee reeksen in één" at bounding box center [332, 115] width 114 height 7
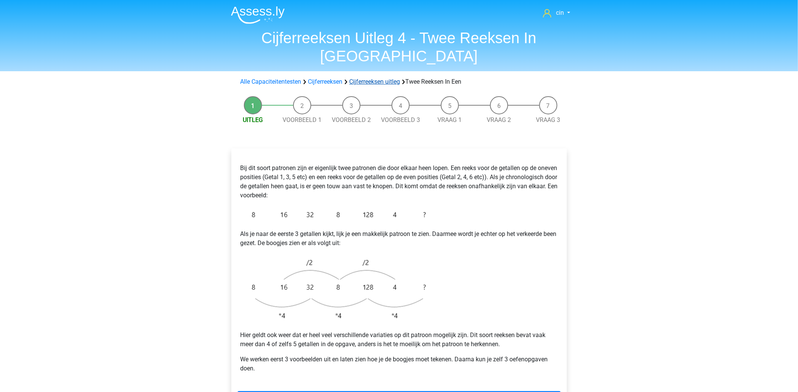
click at [383, 78] on link "Cijferreeksen uitleg" at bounding box center [374, 81] width 51 height 7
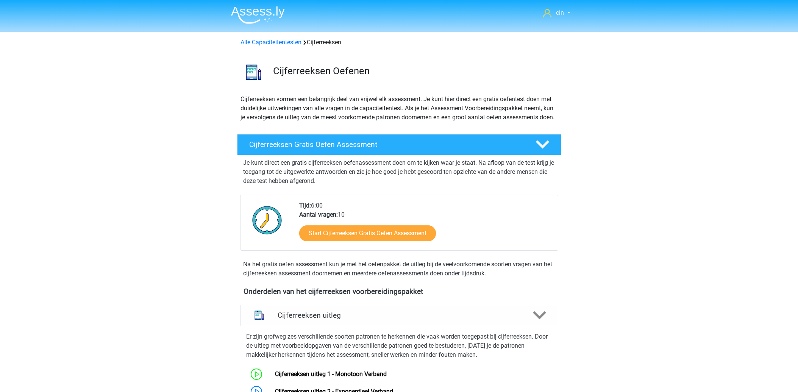
scroll to position [311, 0]
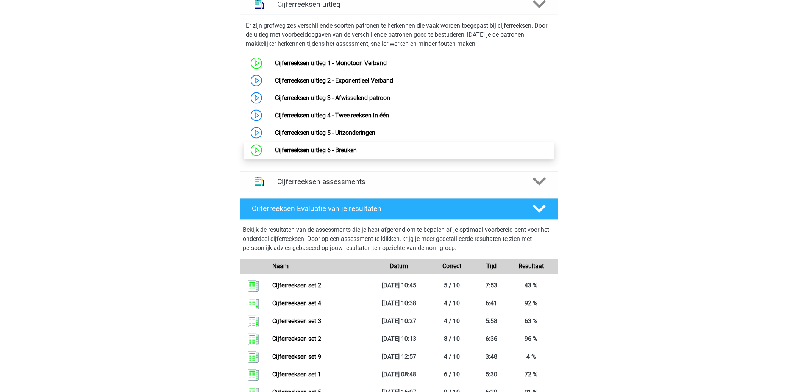
click at [344, 154] on link "Cijferreeksen uitleg 6 - Breuken" at bounding box center [316, 149] width 82 height 7
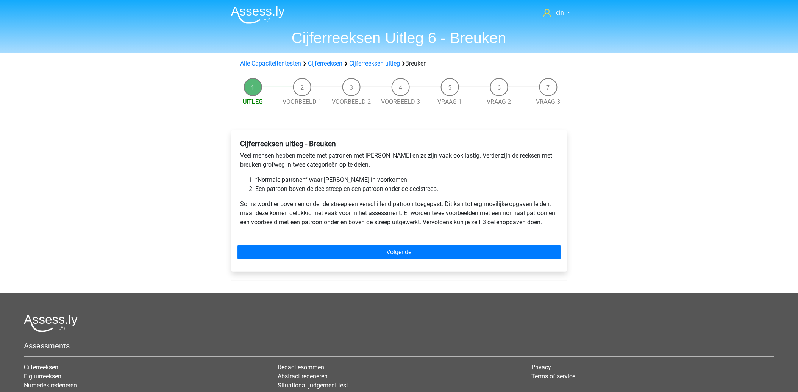
click at [359, 244] on div "Cijferreeksen uitleg - Breuken Veel mensen hebben moeite met patronen met breuk…" at bounding box center [398, 200] width 335 height 141
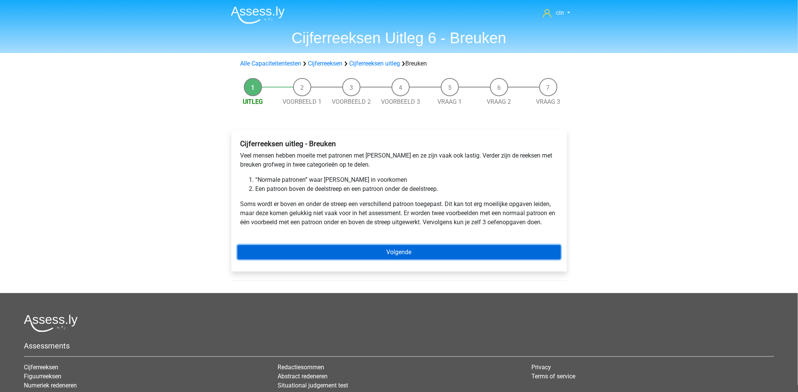
click at [354, 254] on link "Volgende" at bounding box center [398, 252] width 323 height 14
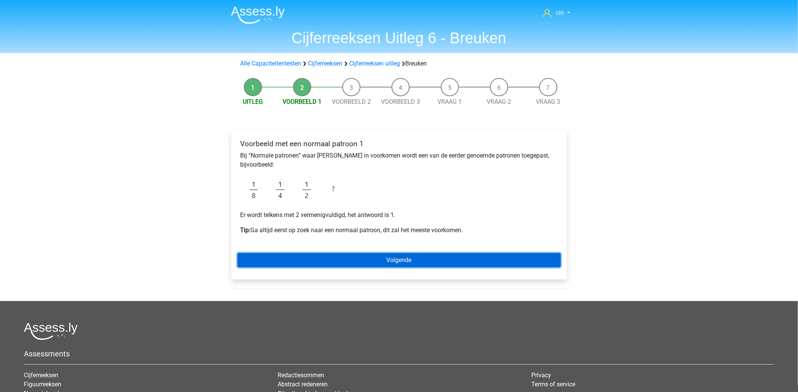
click at [369, 259] on link "Volgende" at bounding box center [398, 260] width 323 height 14
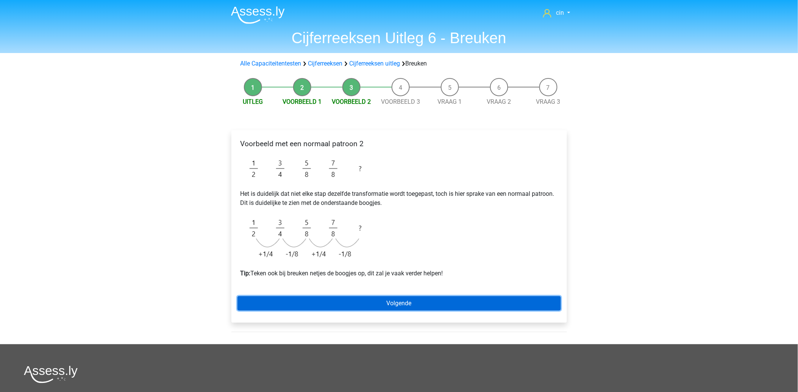
click at [414, 298] on link "Volgende" at bounding box center [398, 303] width 323 height 14
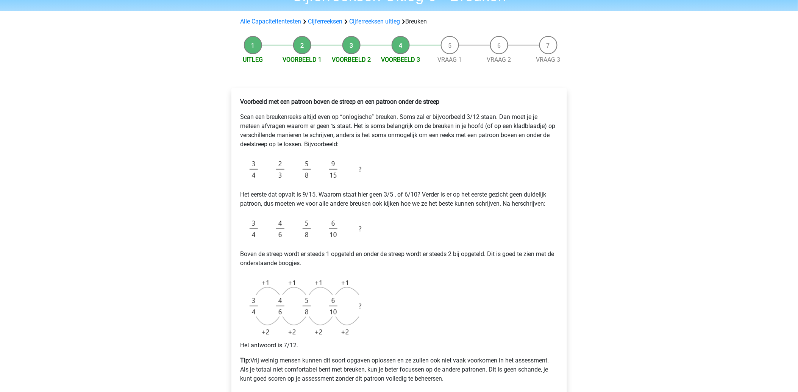
scroll to position [84, 0]
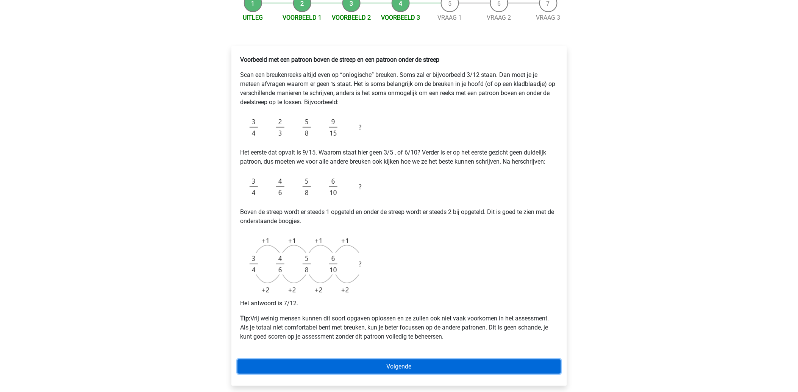
click at [396, 364] on link "Volgende" at bounding box center [398, 366] width 323 height 14
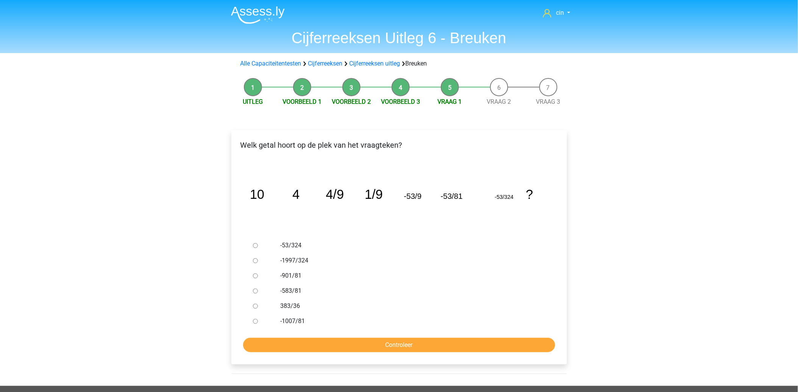
click at [311, 275] on label "-901/81" at bounding box center [411, 275] width 262 height 9
click at [258, 275] on input "-901/81" at bounding box center [255, 275] width 5 height 5
radio input "true"
click at [379, 346] on input "Controleer" at bounding box center [399, 345] width 312 height 14
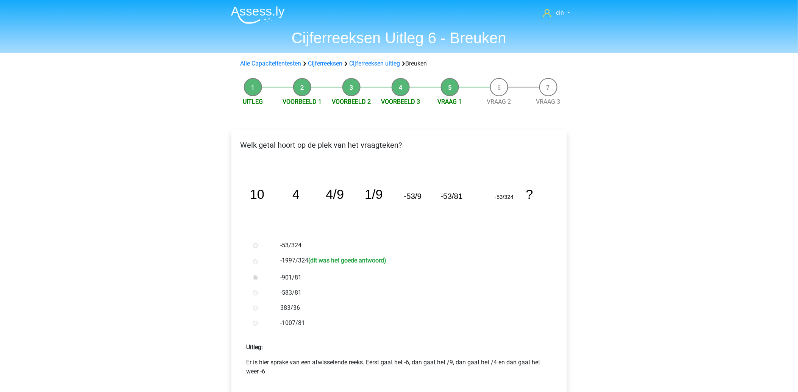
scroll to position [84, 0]
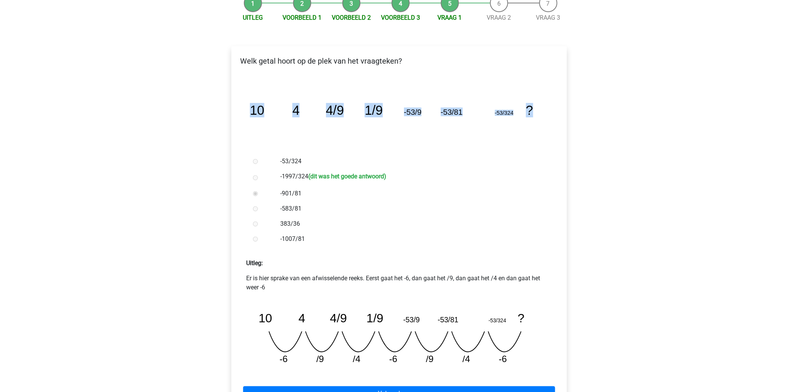
drag, startPoint x: 251, startPoint y: 107, endPoint x: 539, endPoint y: 113, distance: 287.4
click at [539, 113] on icon "image/svg+xml 10 4 4/9 1/9 -53/9 -53/81 -53/324 ?" at bounding box center [398, 115] width 311 height 78
copy g "10 4 4/9 1/9 -53/9 -53/81 -53/324 ?"
click at [429, 226] on label "383/36" at bounding box center [411, 223] width 262 height 9
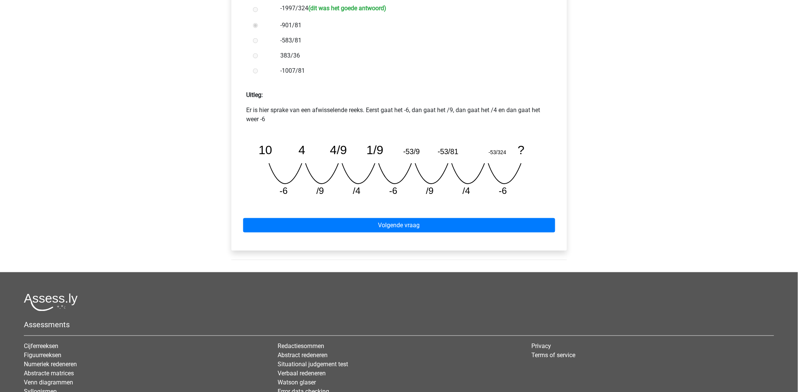
scroll to position [294, 0]
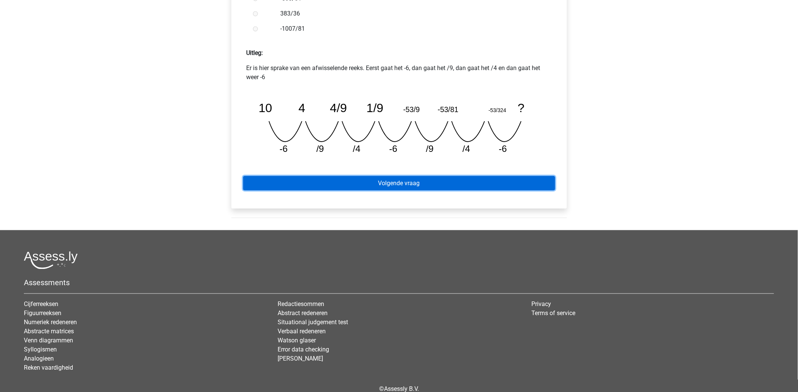
click at [397, 186] on link "Volgende vraag" at bounding box center [399, 183] width 312 height 14
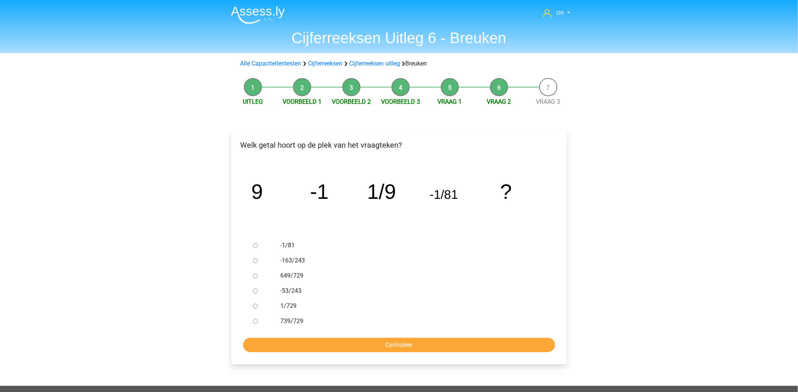
click at [288, 243] on label "-1/81" at bounding box center [411, 245] width 262 height 9
click at [258, 243] on input "-1/81" at bounding box center [255, 245] width 5 height 5
radio input "true"
click at [408, 349] on input "Controleer" at bounding box center [399, 345] width 312 height 14
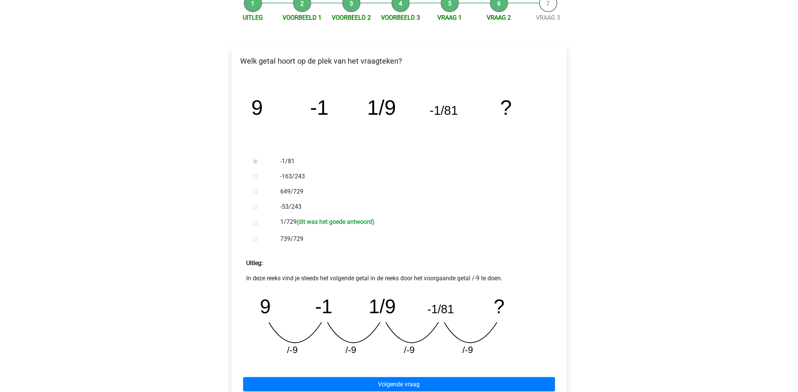
scroll to position [168, 0]
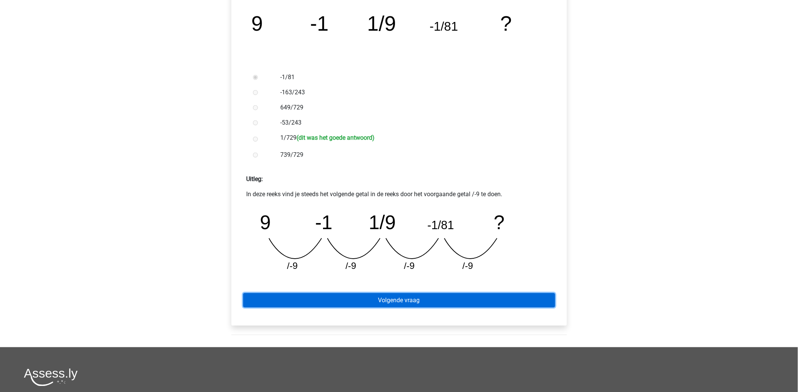
click at [302, 298] on link "Volgende vraag" at bounding box center [399, 300] width 312 height 14
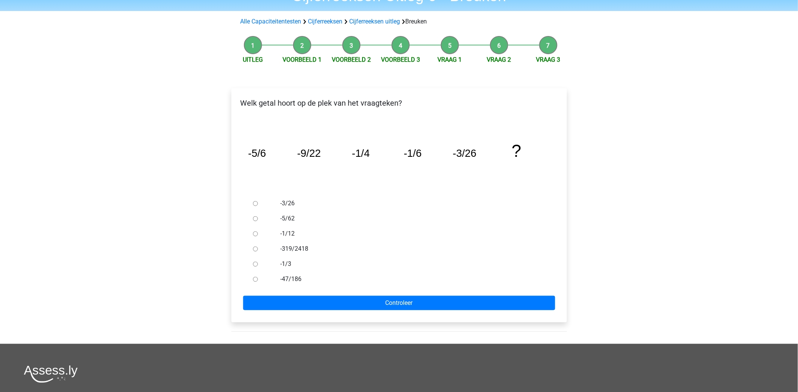
scroll to position [84, 0]
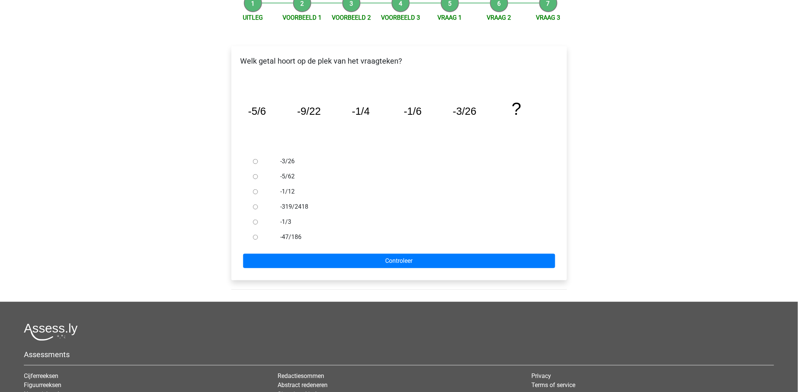
click at [288, 221] on label "-1/3" at bounding box center [411, 221] width 262 height 9
click at [258, 221] on input "-1/3" at bounding box center [255, 222] width 5 height 5
radio input "true"
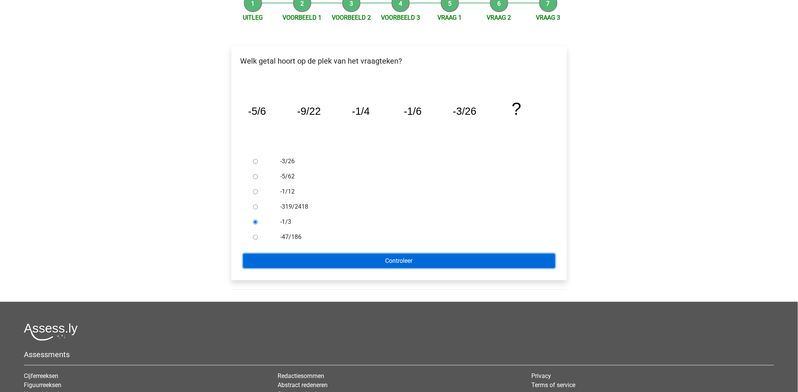
click at [303, 262] on input "Controleer" at bounding box center [399, 261] width 312 height 14
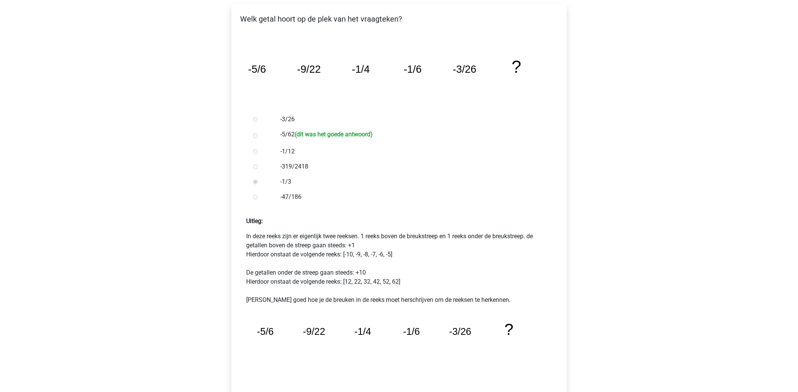
scroll to position [168, 0]
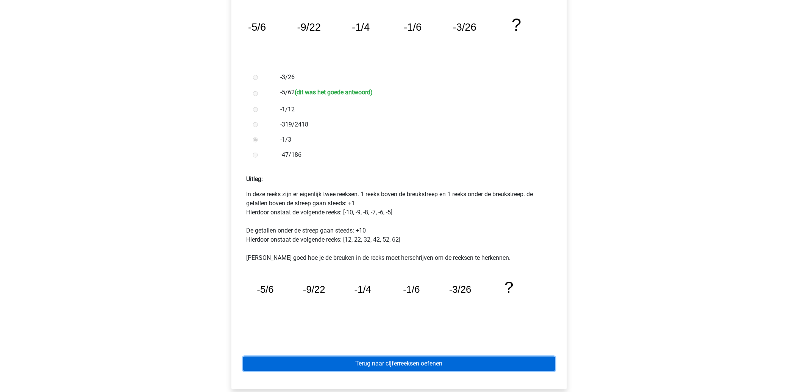
click at [414, 361] on link "Terug naar cijferreeksen oefenen" at bounding box center [399, 364] width 312 height 14
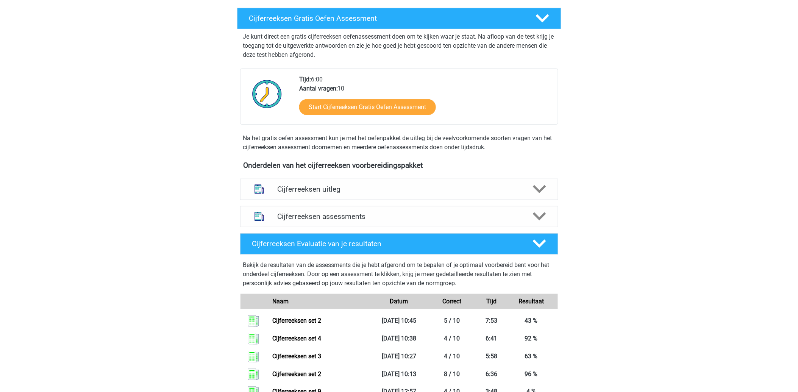
scroll to position [168, 0]
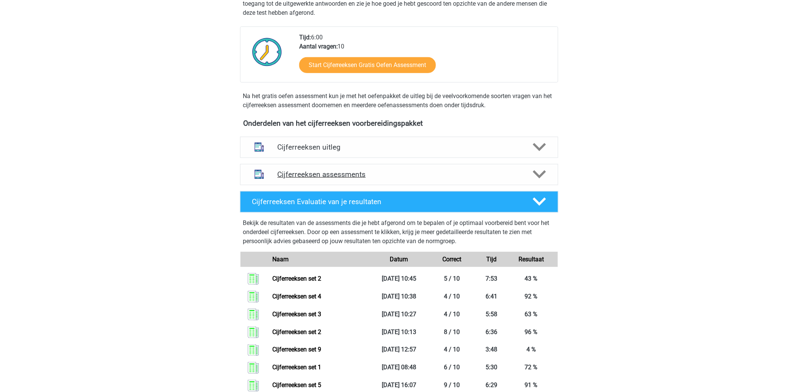
click at [333, 179] on h4 "Cijferreeksen assessments" at bounding box center [398, 174] width 243 height 9
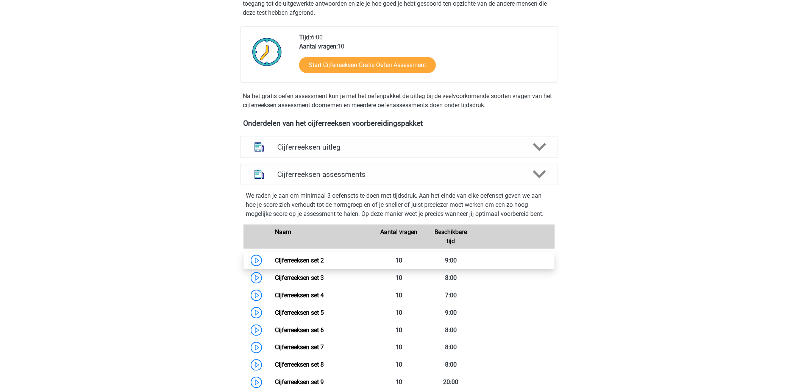
scroll to position [252, 0]
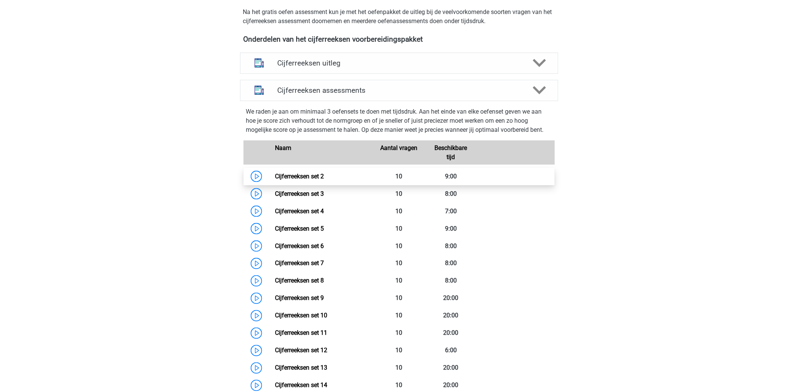
click at [299, 180] on link "Cijferreeksen set 2" at bounding box center [299, 176] width 49 height 7
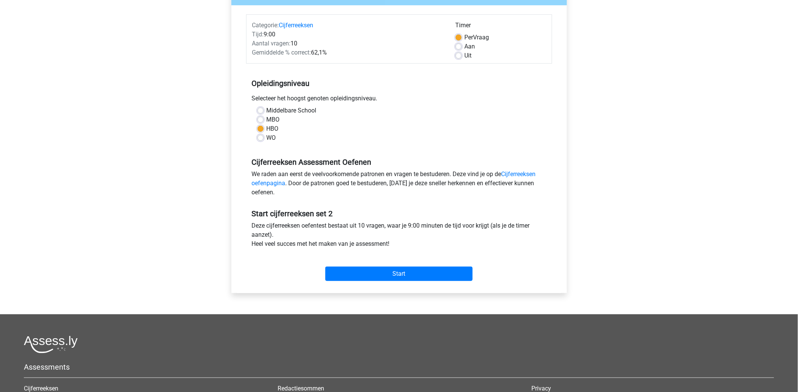
scroll to position [126, 0]
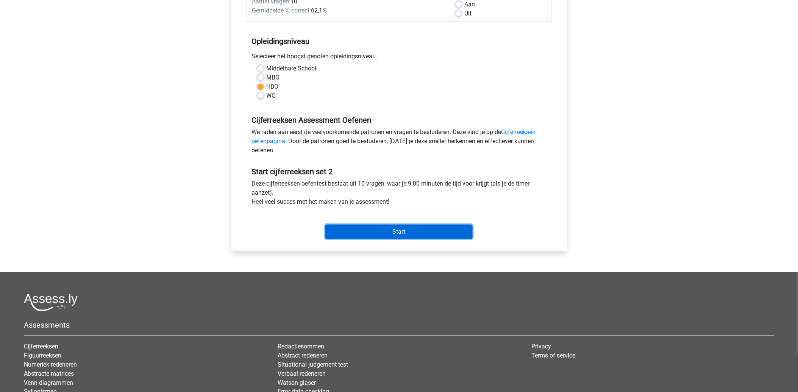
click at [400, 229] on input "Start" at bounding box center [398, 231] width 147 height 14
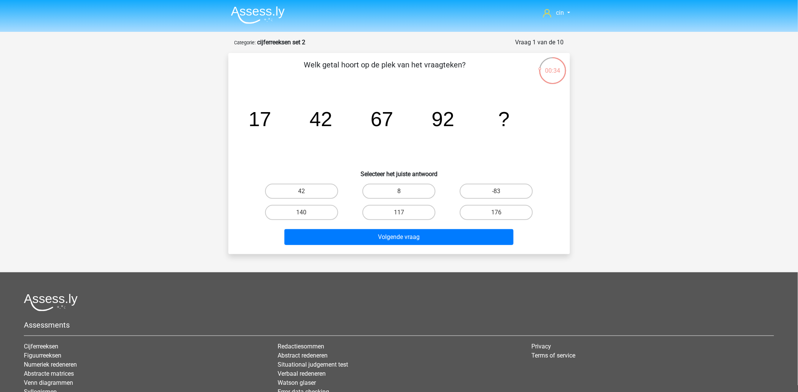
click at [403, 212] on input "117" at bounding box center [401, 214] width 5 height 5
radio input "true"
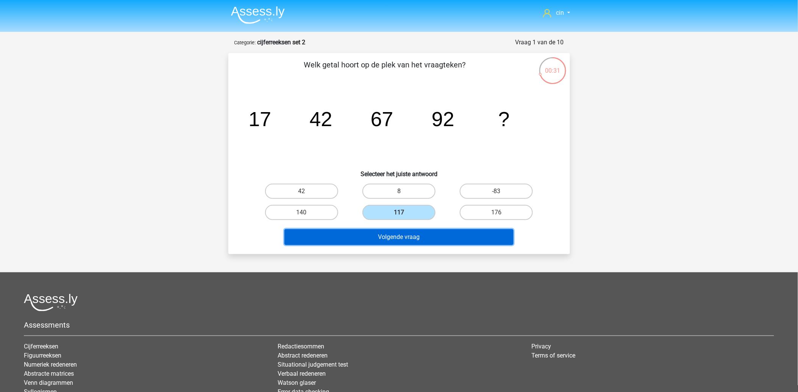
click at [388, 237] on button "Volgende vraag" at bounding box center [398, 237] width 229 height 16
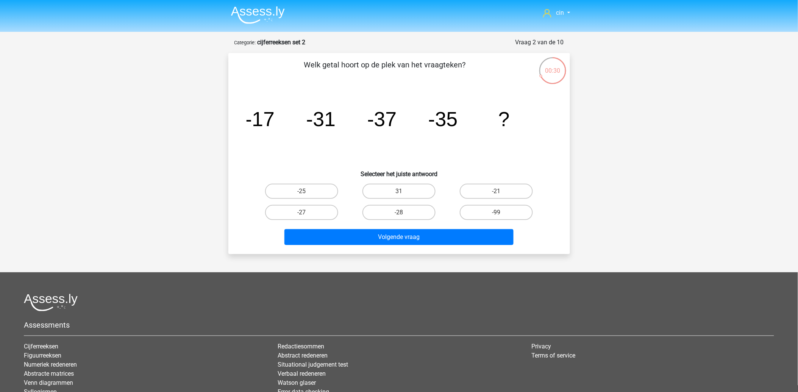
scroll to position [38, 0]
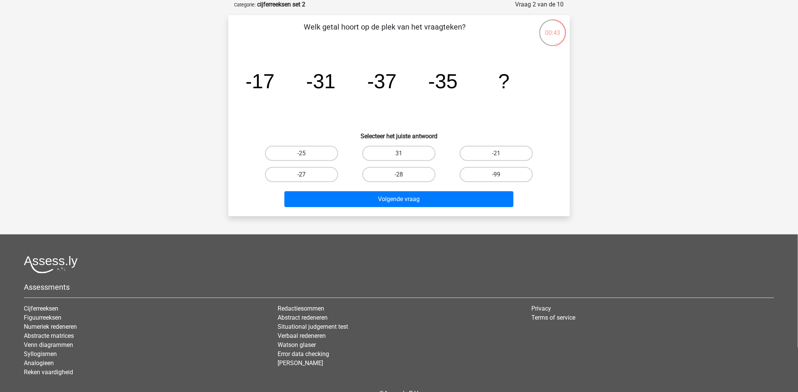
click at [297, 174] on label "-27" at bounding box center [301, 174] width 73 height 15
click at [301, 175] on input "-27" at bounding box center [303, 177] width 5 height 5
radio input "true"
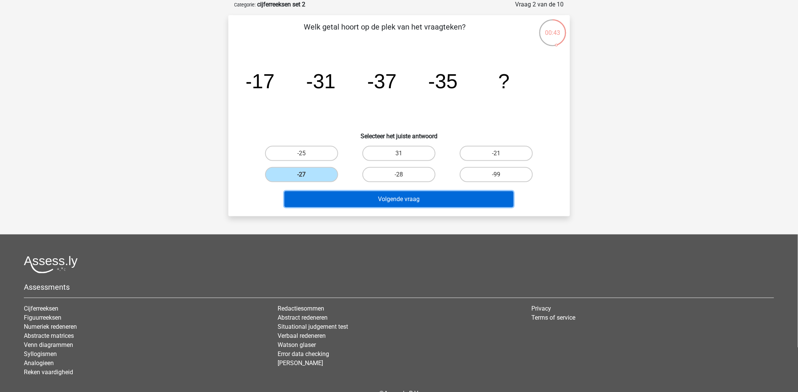
click at [323, 192] on button "Volgende vraag" at bounding box center [398, 199] width 229 height 16
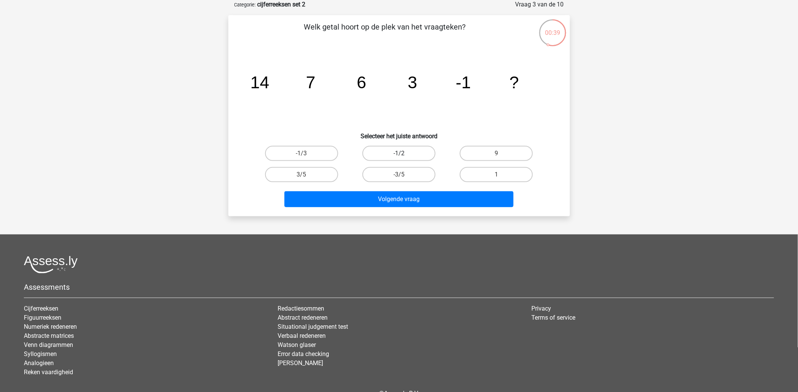
click at [415, 152] on label "-1/2" at bounding box center [398, 153] width 73 height 15
click at [404, 153] on input "-1/2" at bounding box center [401, 155] width 5 height 5
radio input "true"
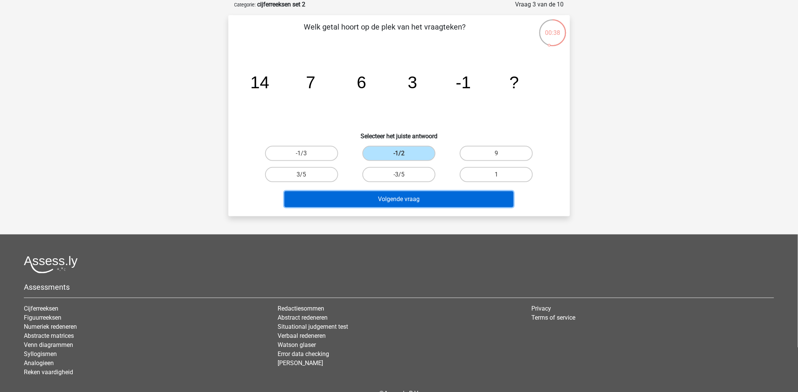
click at [388, 200] on button "Volgende vraag" at bounding box center [398, 199] width 229 height 16
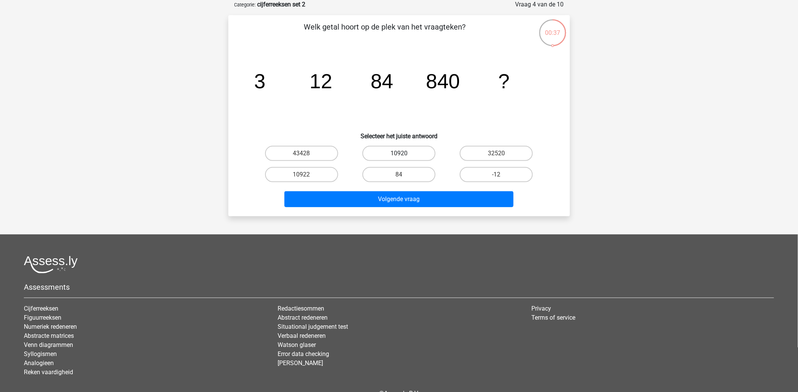
click at [402, 149] on label "10920" at bounding box center [398, 153] width 73 height 15
click at [402, 153] on input "10920" at bounding box center [401, 155] width 5 height 5
radio input "true"
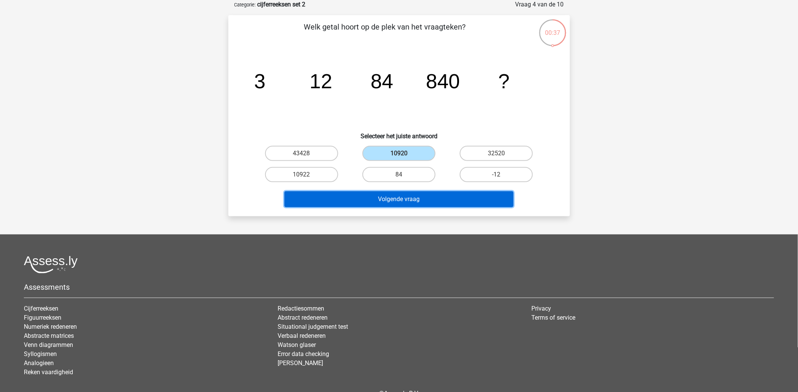
click at [368, 197] on button "Volgende vraag" at bounding box center [398, 199] width 229 height 16
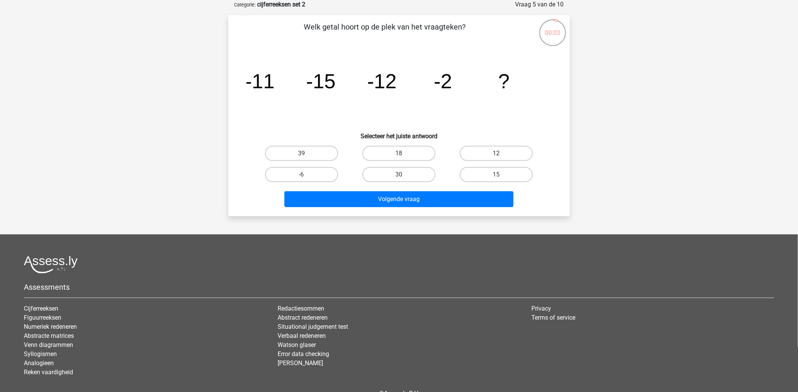
click at [470, 150] on label "12" at bounding box center [496, 153] width 73 height 15
click at [496, 153] on input "12" at bounding box center [498, 155] width 5 height 5
radio input "true"
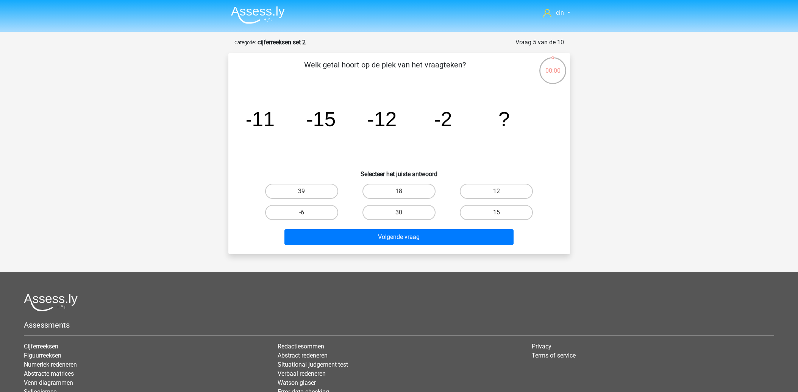
scroll to position [38, 0]
click at [370, 209] on label "57" at bounding box center [398, 212] width 73 height 15
click at [399, 212] on input "57" at bounding box center [401, 214] width 5 height 5
radio input "true"
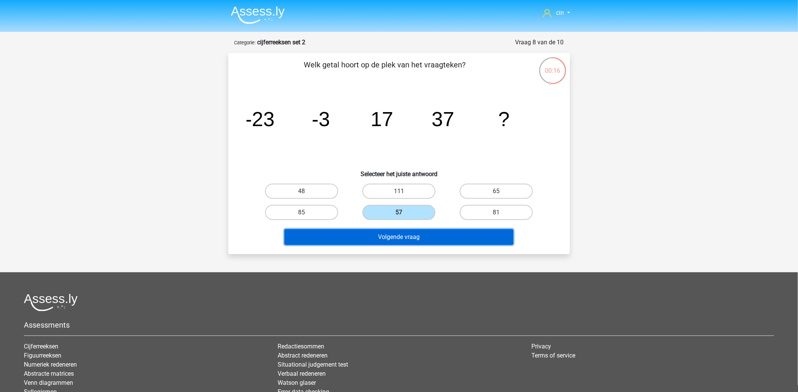
click at [389, 238] on button "Volgende vraag" at bounding box center [398, 237] width 229 height 16
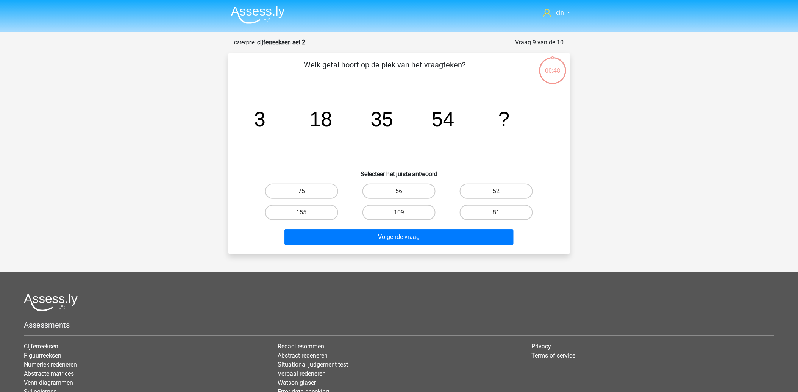
scroll to position [38, 0]
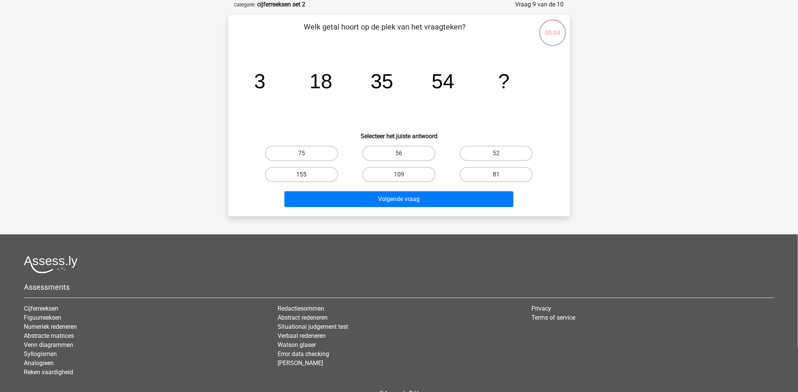
click at [281, 173] on label "155" at bounding box center [301, 174] width 73 height 15
click at [301, 175] on input "155" at bounding box center [303, 177] width 5 height 5
radio input "true"
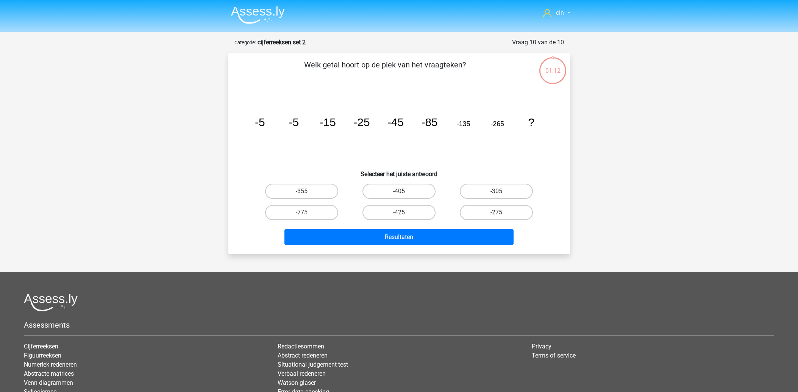
scroll to position [38, 0]
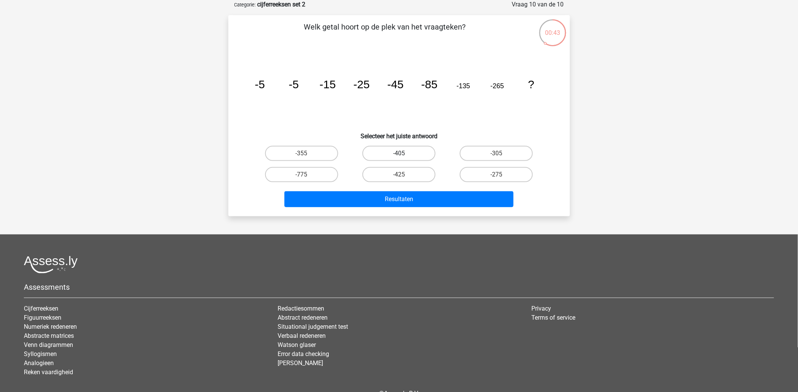
click at [421, 149] on label "-405" at bounding box center [398, 153] width 73 height 15
click at [404, 153] on input "-405" at bounding box center [401, 155] width 5 height 5
radio input "true"
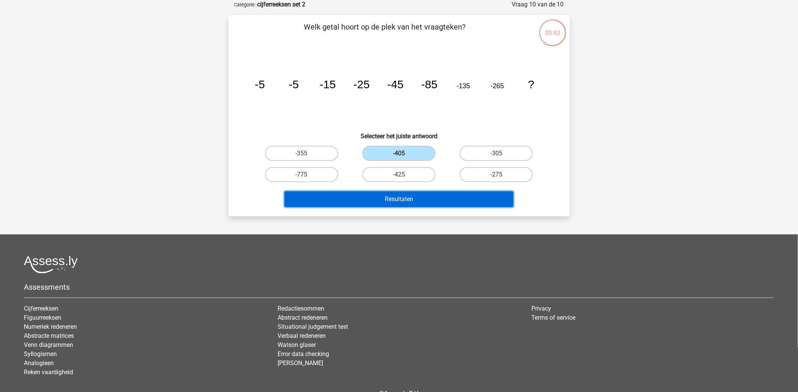
click at [361, 199] on button "Resultaten" at bounding box center [398, 199] width 229 height 16
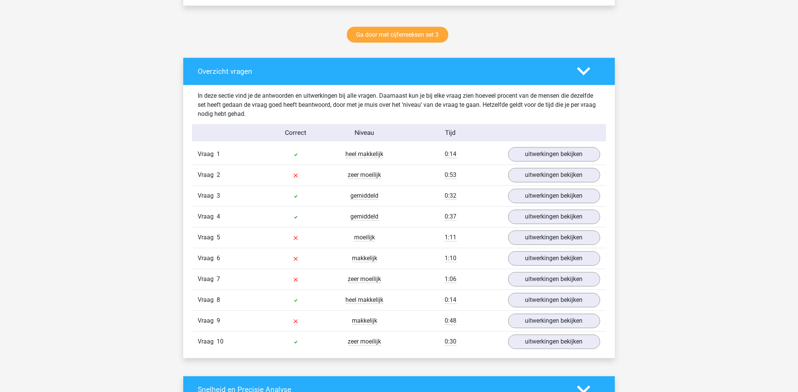
scroll to position [421, 0]
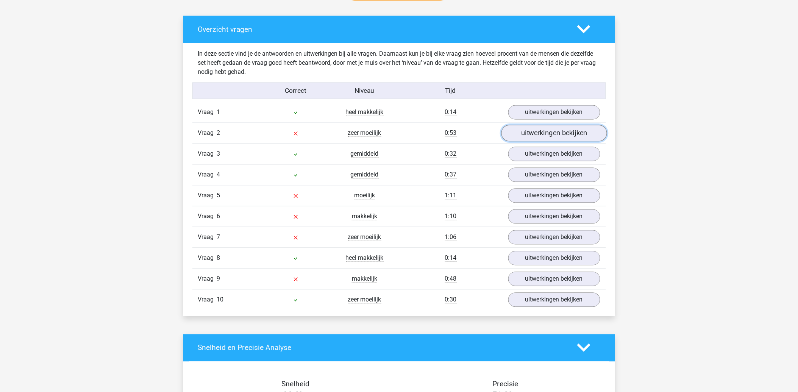
click at [585, 132] on link "uitwerkingen bekijken" at bounding box center [554, 133] width 106 height 17
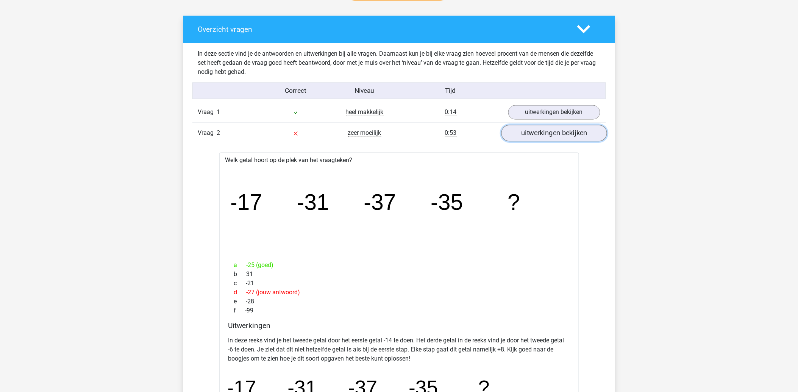
click at [562, 137] on link "uitwerkingen bekijken" at bounding box center [554, 133] width 106 height 17
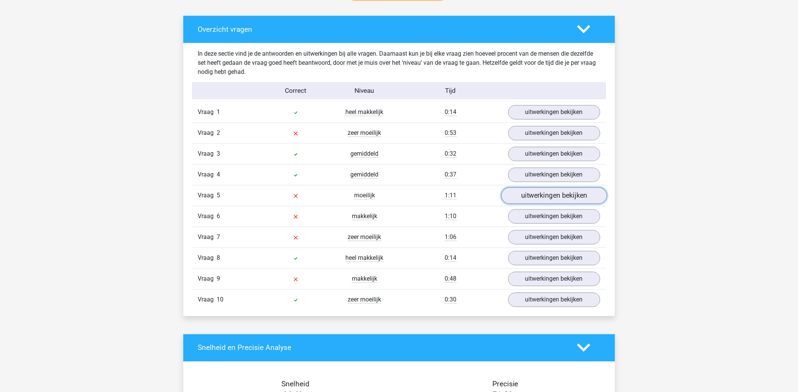
click at [525, 198] on link "uitwerkingen bekijken" at bounding box center [554, 195] width 106 height 17
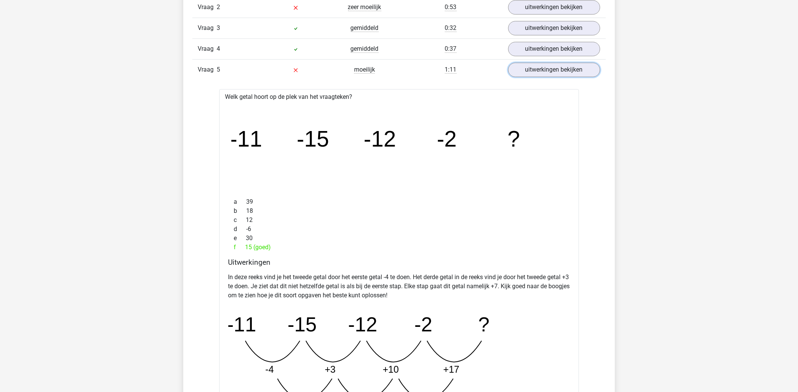
scroll to position [589, 0]
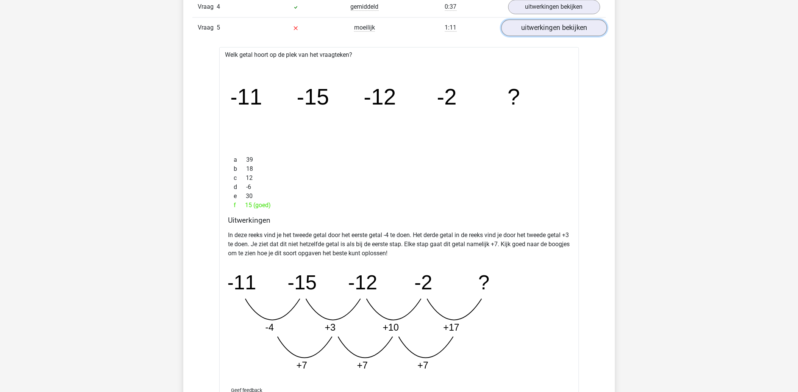
click at [520, 28] on link "uitwerkingen bekijken" at bounding box center [554, 27] width 106 height 17
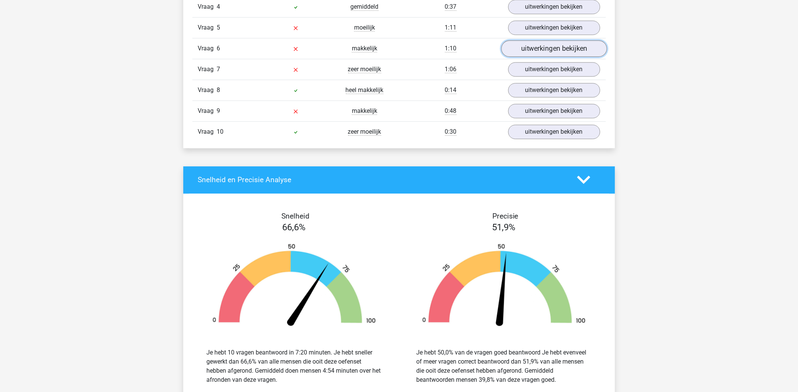
click at [532, 51] on link "uitwerkingen bekijken" at bounding box center [554, 48] width 106 height 17
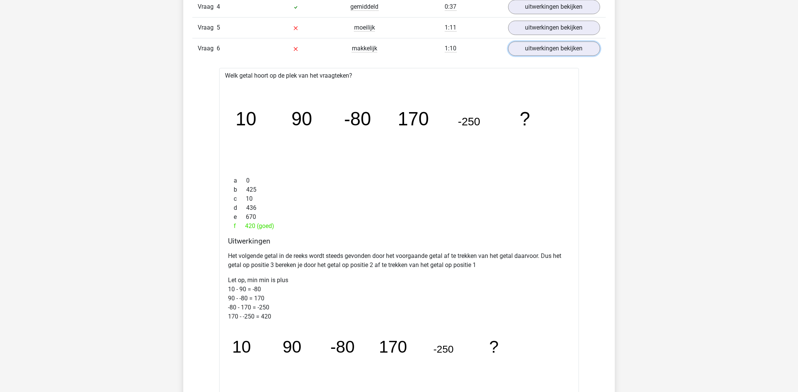
scroll to position [547, 0]
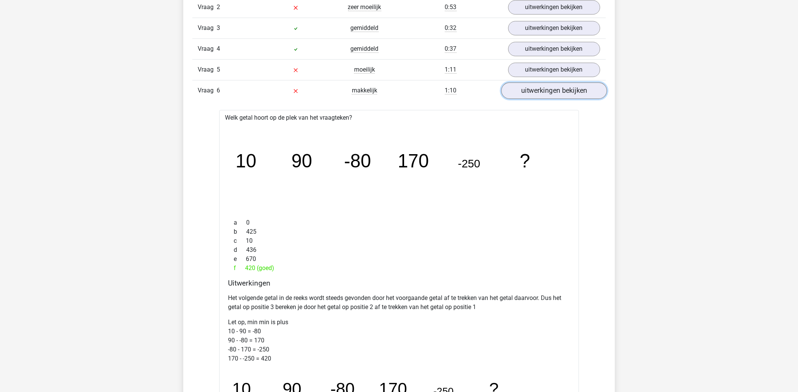
click at [537, 88] on link "uitwerkingen bekijken" at bounding box center [554, 90] width 106 height 17
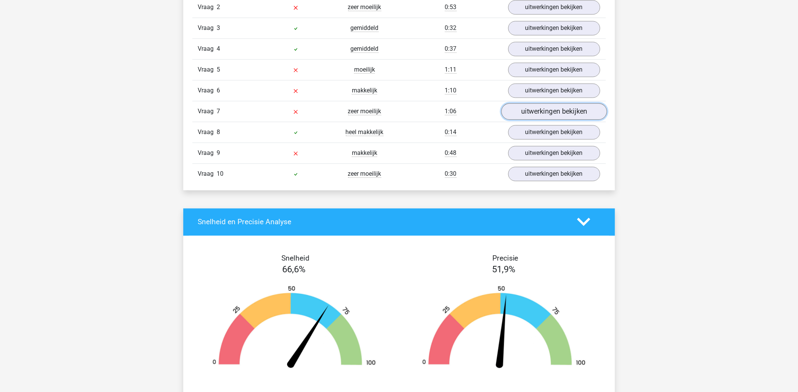
click at [534, 112] on link "uitwerkingen bekijken" at bounding box center [554, 111] width 106 height 17
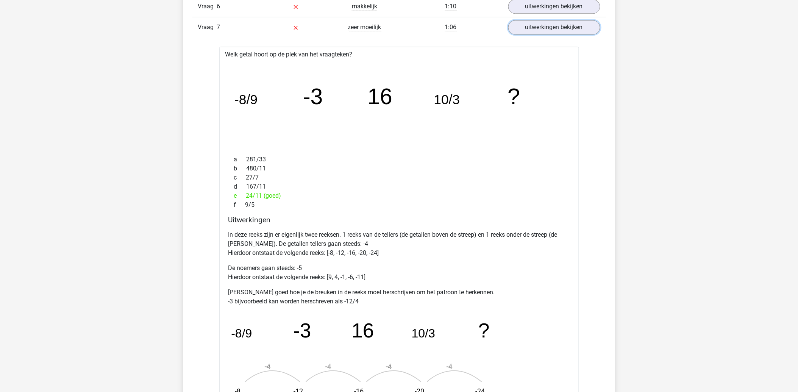
scroll to position [673, 0]
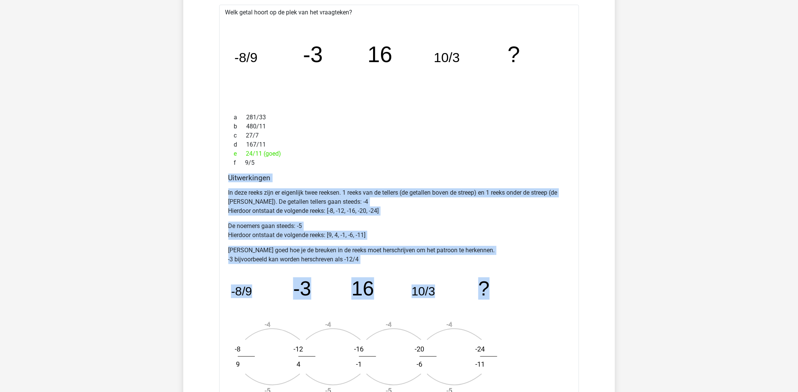
drag, startPoint x: 229, startPoint y: 180, endPoint x: 496, endPoint y: 285, distance: 286.2
click at [496, 285] on div "Uitwerkingen In deze reeks zijn er eigenlijk twee reeksen. 1 reeks van de telle…" at bounding box center [398, 289] width 347 height 232
copy div "Uitwerkingen In deze reeks zijn er eigenlijk twee reeksen. 1 reeks van de telle…"
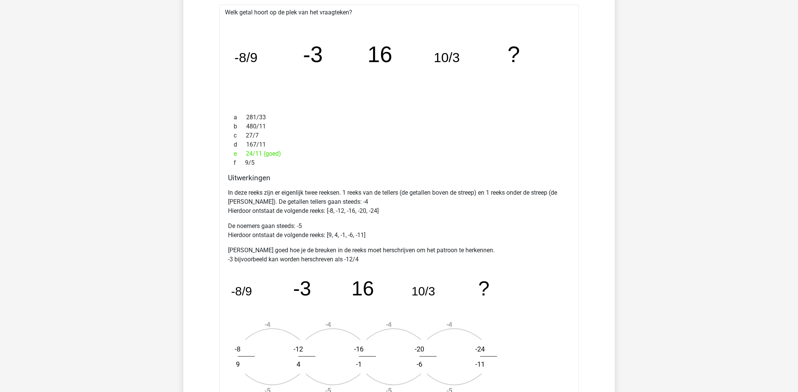
click at [444, 161] on div "f 9/5" at bounding box center [398, 162] width 341 height 9
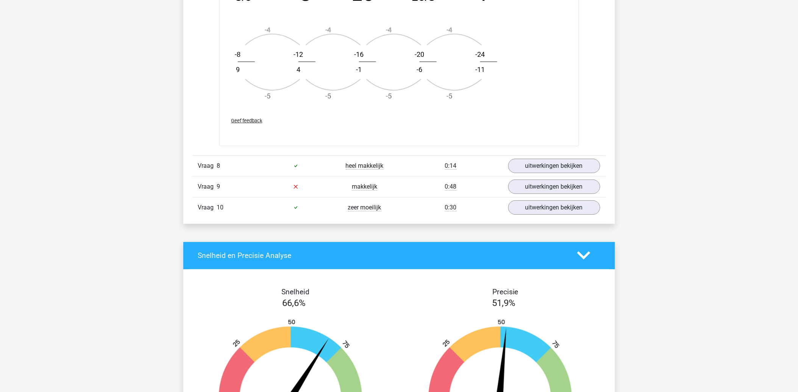
scroll to position [1009, 0]
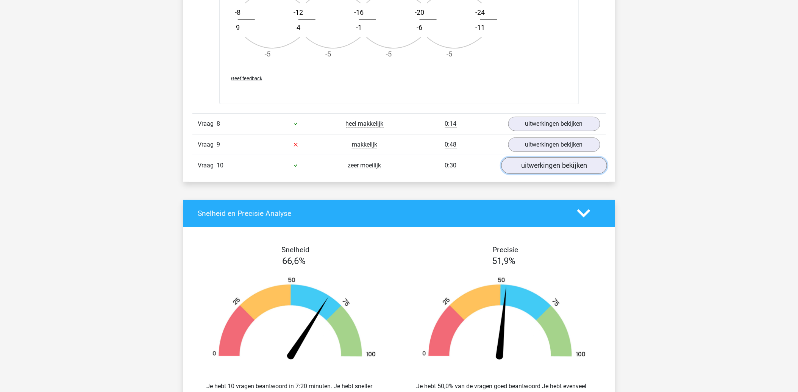
click at [519, 164] on link "uitwerkingen bekijken" at bounding box center [554, 165] width 106 height 17
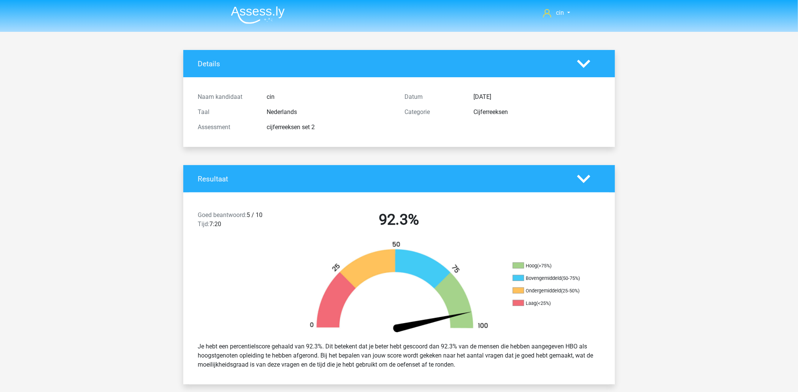
scroll to position [168, 0]
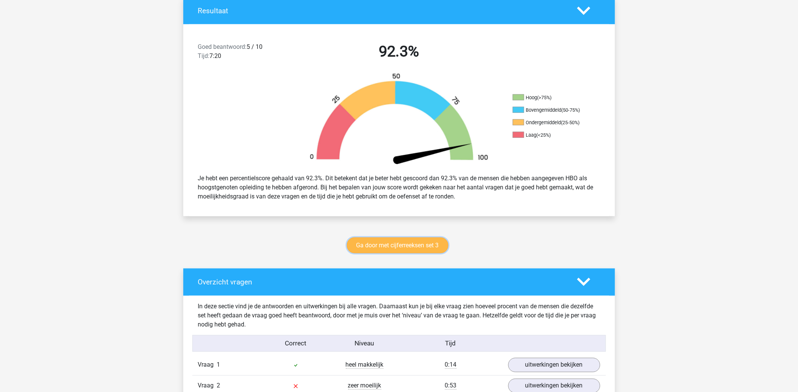
click at [396, 238] on link "Ga door met cijferreeksen set 3" at bounding box center [397, 245] width 101 height 16
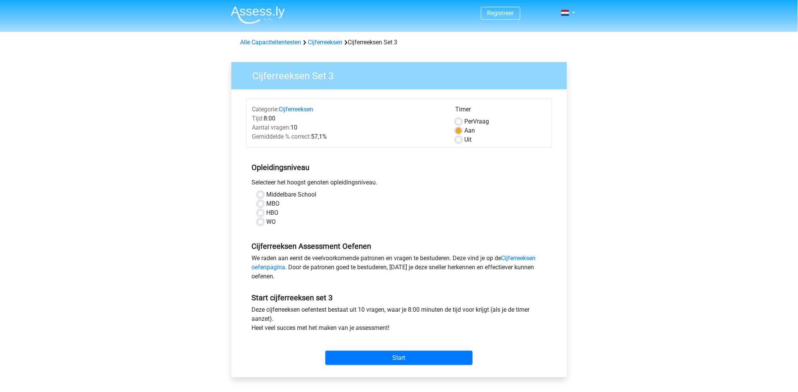
scroll to position [42, 0]
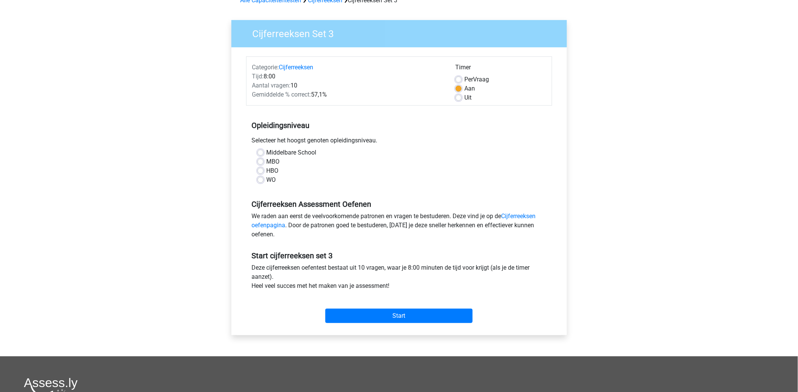
click at [462, 80] on div "Per Vraag" at bounding box center [500, 79] width 90 height 9
click at [464, 78] on label "Per Vraag" at bounding box center [476, 79] width 25 height 9
click at [459, 78] on input "Per Vraag" at bounding box center [458, 79] width 6 height 8
radio input "true"
click at [266, 172] on label "HBO" at bounding box center [272, 170] width 12 height 9
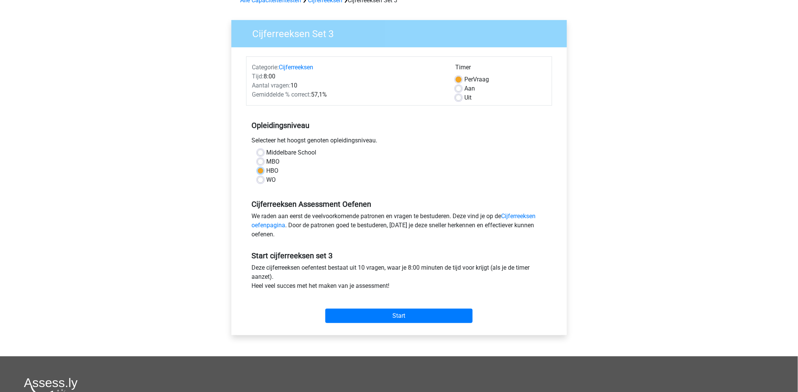
click at [259, 172] on input "HBO" at bounding box center [260, 170] width 6 height 8
radio input "true"
click at [395, 313] on input "Start" at bounding box center [398, 316] width 147 height 14
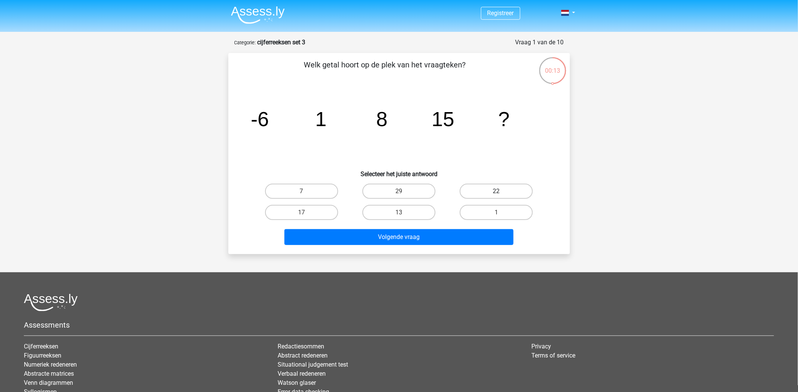
drag, startPoint x: 474, startPoint y: 189, endPoint x: 471, endPoint y: 185, distance: 4.3
click at [474, 188] on label "22" at bounding box center [496, 191] width 73 height 15
click at [496, 191] on input "22" at bounding box center [498, 193] width 5 height 5
radio input "true"
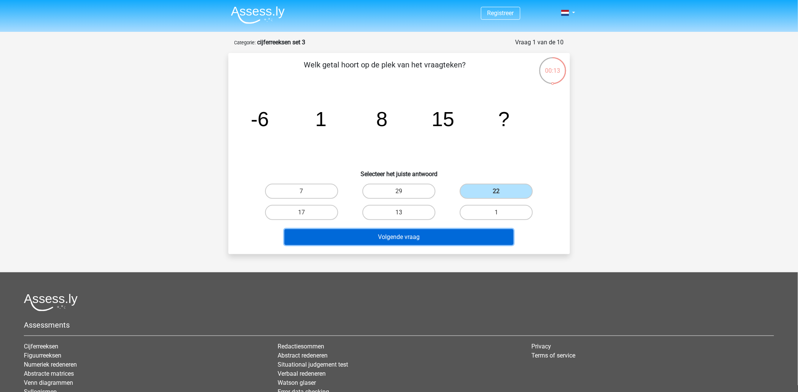
click at [383, 241] on button "Volgende vraag" at bounding box center [398, 237] width 229 height 16
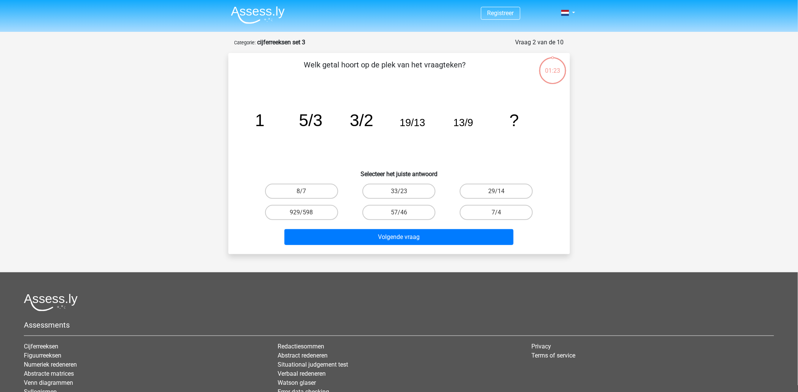
scroll to position [38, 0]
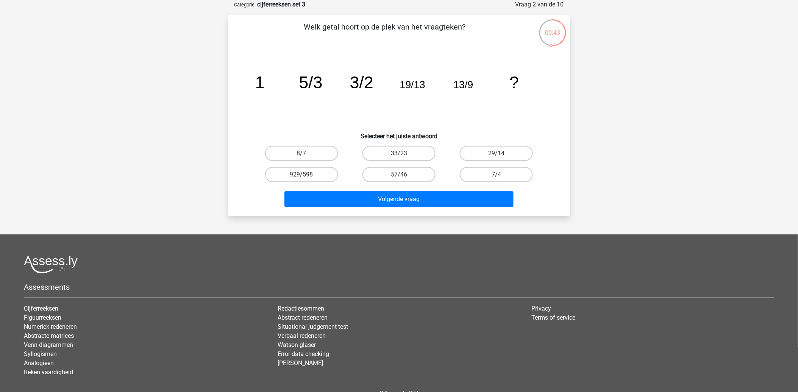
click at [305, 156] on input "8/7" at bounding box center [303, 155] width 5 height 5
radio input "true"
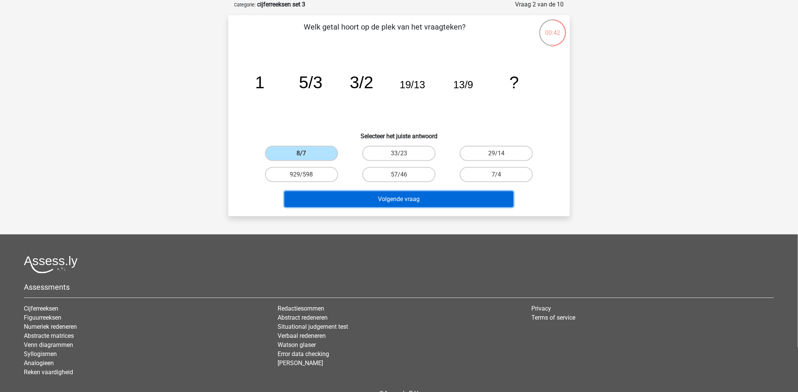
click at [346, 194] on button "Volgende vraag" at bounding box center [398, 199] width 229 height 16
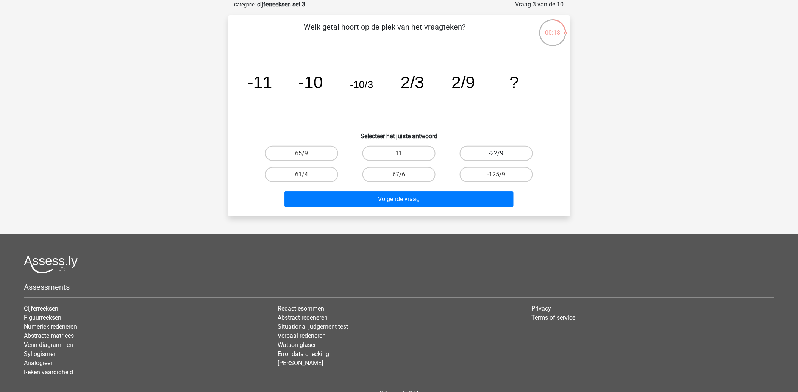
click at [510, 151] on label "-22/9" at bounding box center [496, 153] width 73 height 15
click at [501, 153] on input "-22/9" at bounding box center [498, 155] width 5 height 5
radio input "true"
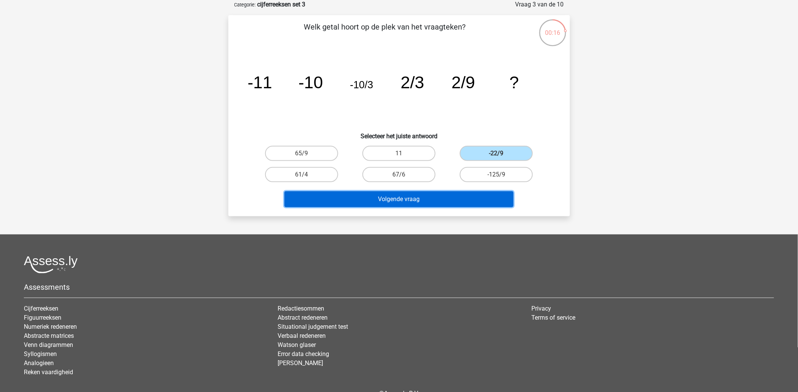
click at [377, 194] on button "Volgende vraag" at bounding box center [398, 199] width 229 height 16
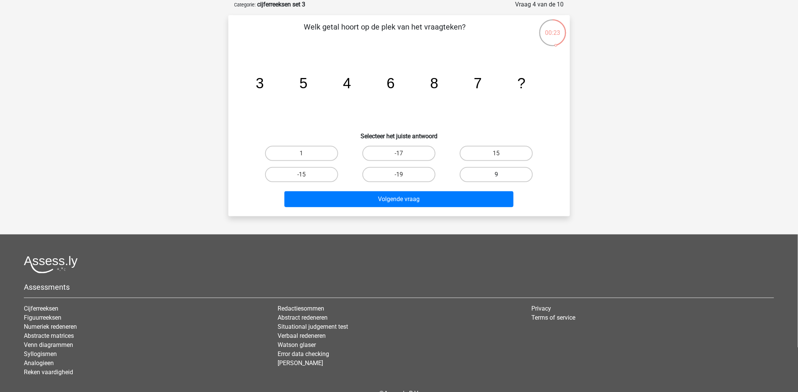
click at [521, 176] on label "9" at bounding box center [496, 174] width 73 height 15
click at [501, 176] on input "9" at bounding box center [498, 177] width 5 height 5
radio input "true"
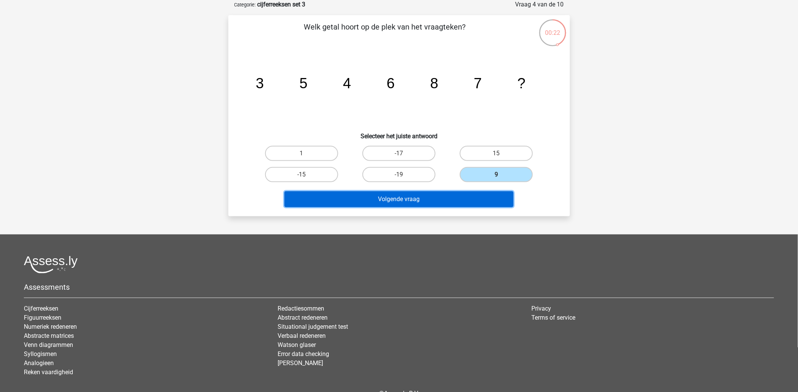
click at [467, 194] on button "Volgende vraag" at bounding box center [398, 199] width 229 height 16
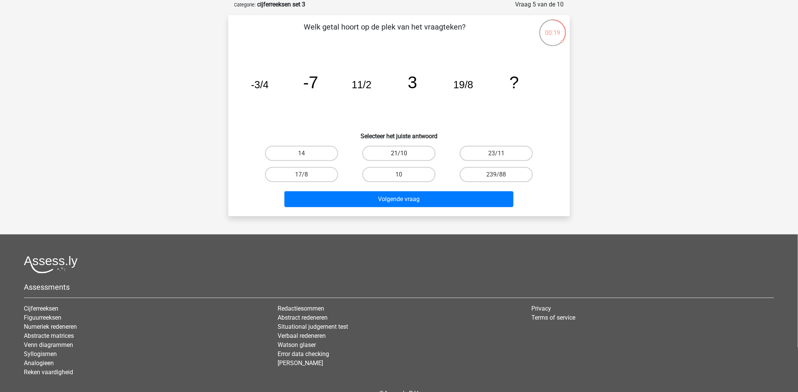
click at [384, 156] on label "21/10" at bounding box center [398, 153] width 73 height 15
click at [399, 156] on input "21/10" at bounding box center [401, 155] width 5 height 5
radio input "true"
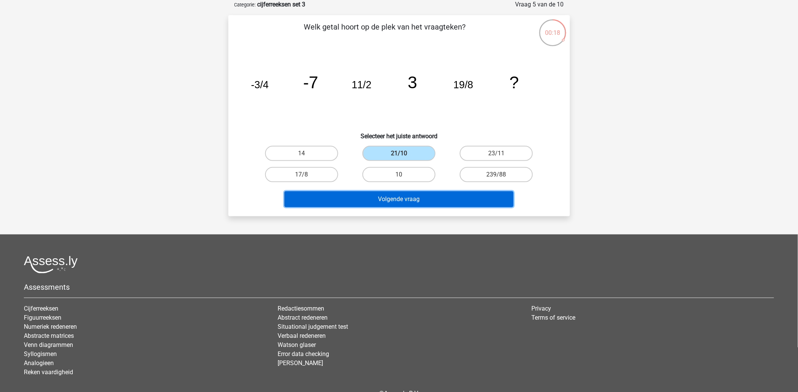
click at [368, 200] on button "Volgende vraag" at bounding box center [398, 199] width 229 height 16
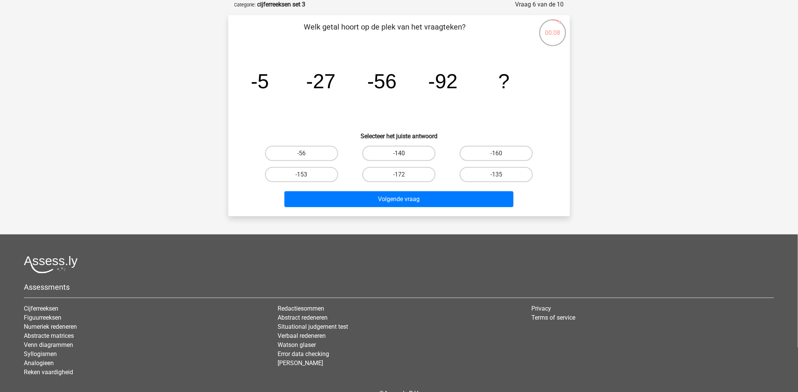
click at [407, 152] on label "-140" at bounding box center [398, 153] width 73 height 15
click at [404, 153] on input "-140" at bounding box center [401, 155] width 5 height 5
radio input "true"
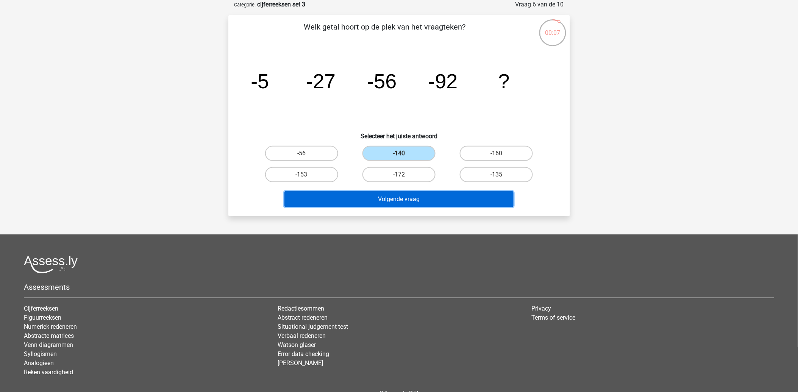
click at [394, 198] on button "Volgende vraag" at bounding box center [398, 199] width 229 height 16
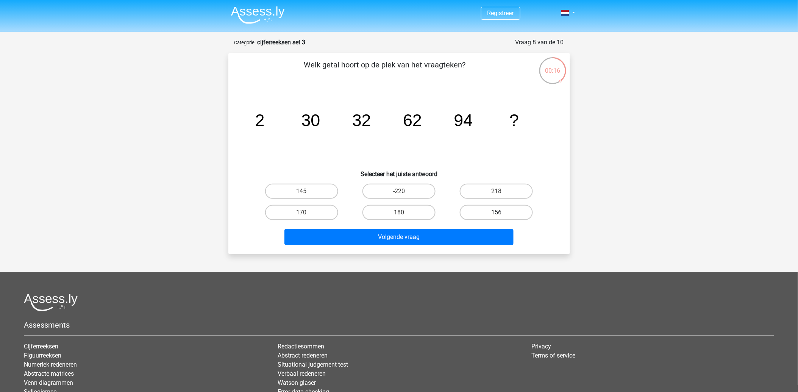
click at [481, 205] on label "156" at bounding box center [496, 212] width 73 height 15
click at [496, 212] on input "156" at bounding box center [498, 214] width 5 height 5
radio input "true"
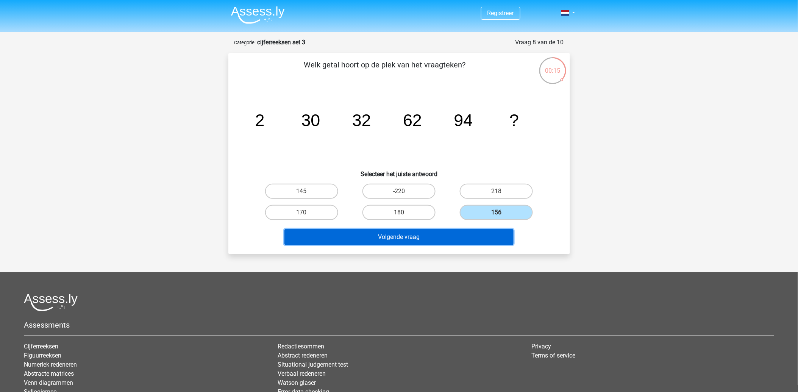
click at [466, 232] on button "Volgende vraag" at bounding box center [398, 237] width 229 height 16
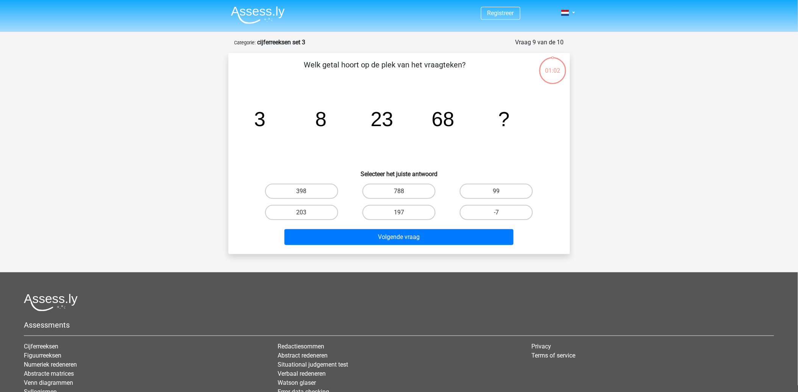
scroll to position [38, 0]
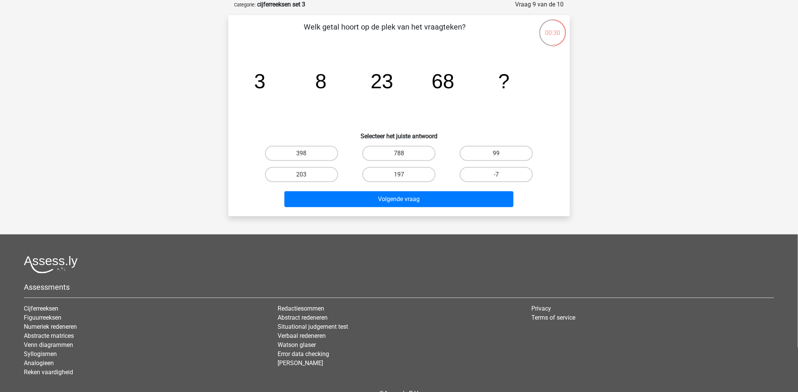
click at [259, 88] on tspan "3" at bounding box center [259, 81] width 11 height 23
click at [479, 154] on label "99" at bounding box center [496, 153] width 73 height 15
click at [496, 154] on input "99" at bounding box center [498, 155] width 5 height 5
radio input "true"
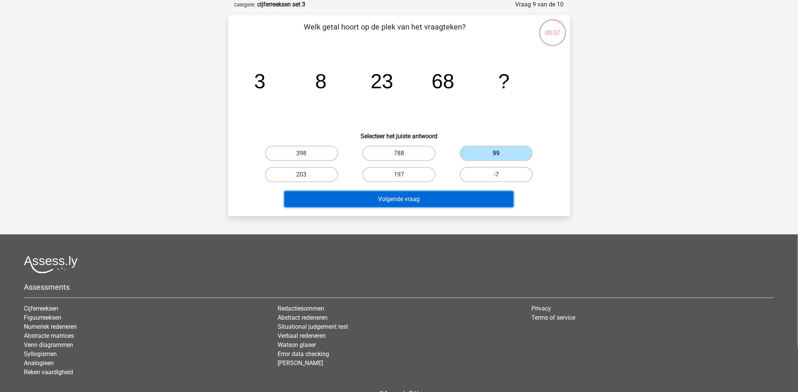
click at [392, 195] on button "Volgende vraag" at bounding box center [398, 199] width 229 height 16
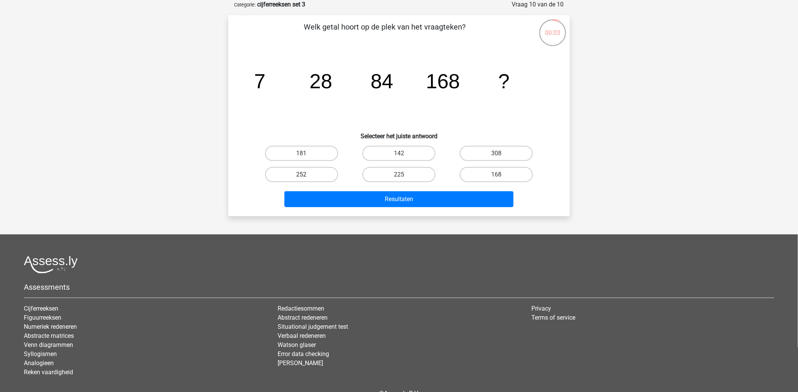
click at [322, 171] on label "252" at bounding box center [301, 174] width 73 height 15
click at [306, 175] on input "252" at bounding box center [303, 177] width 5 height 5
radio input "true"
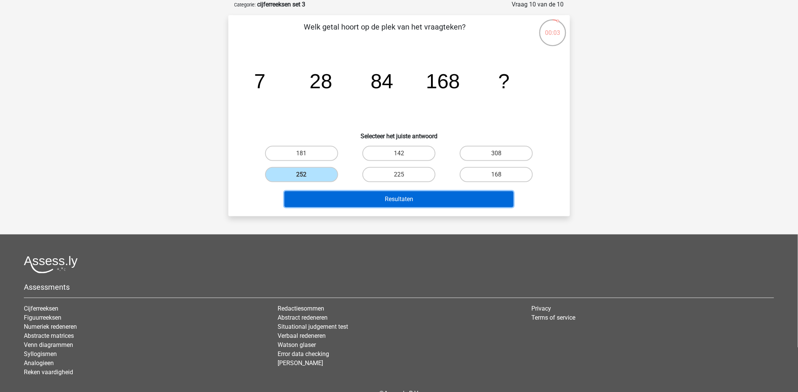
click at [323, 192] on button "Resultaten" at bounding box center [398, 199] width 229 height 16
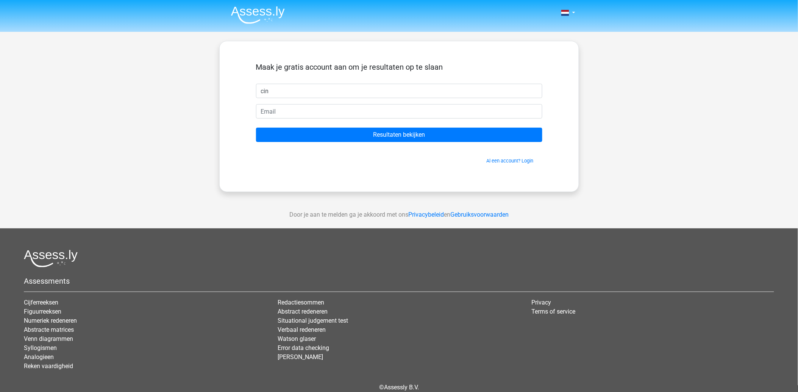
type input "cin"
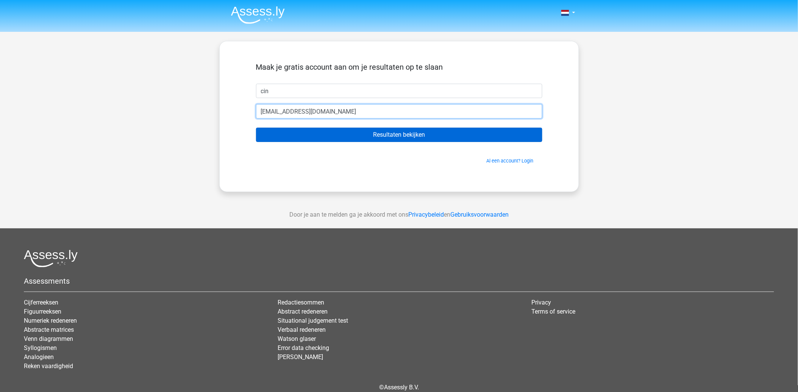
type input "giraffenzijnleuk@gmail.com"
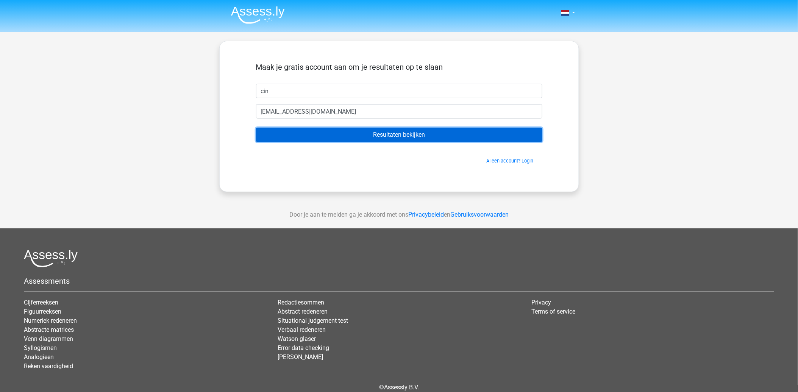
click at [303, 131] on input "Resultaten bekijken" at bounding box center [399, 135] width 286 height 14
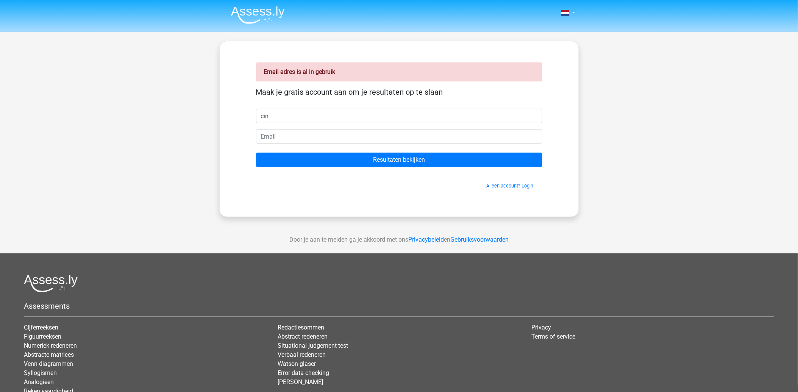
type input "cin"
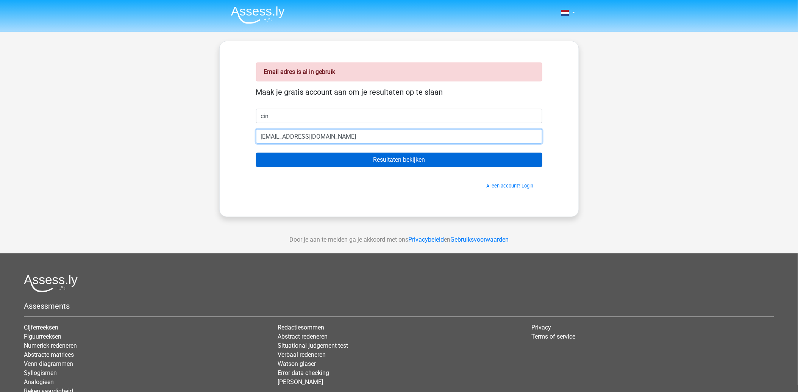
type input "cestcin@gmail.com"
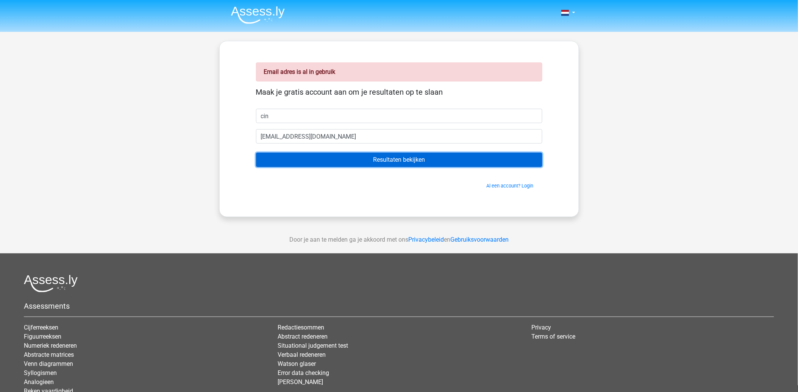
click at [341, 158] on input "Resultaten bekijken" at bounding box center [399, 160] width 286 height 14
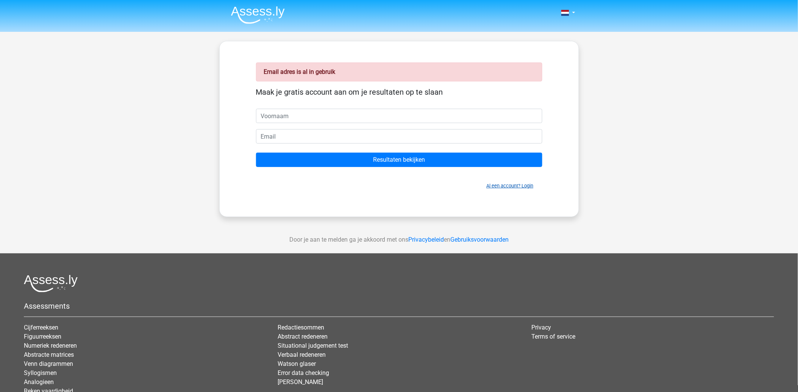
click at [516, 187] on link "Al een account? Login" at bounding box center [509, 186] width 47 height 6
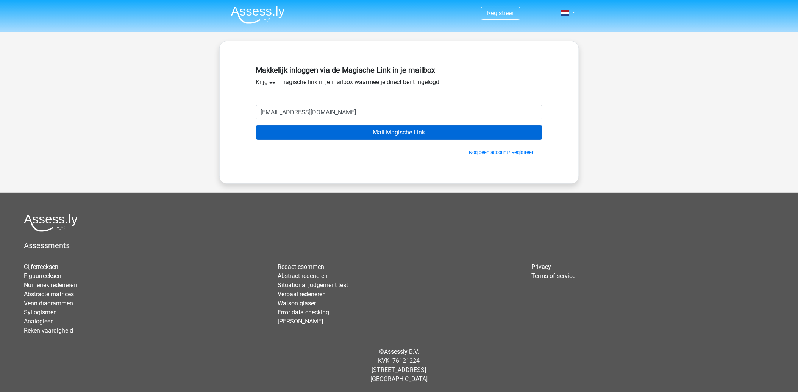
type input "giraffenzijnleuk@gmail.com"
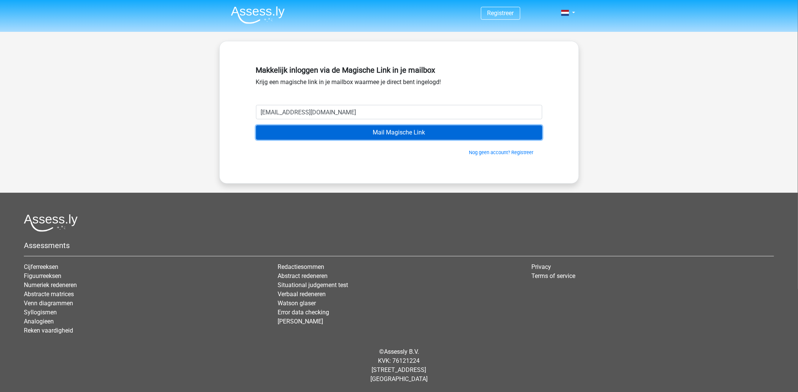
click at [376, 126] on input "Mail Magische Link" at bounding box center [399, 132] width 286 height 14
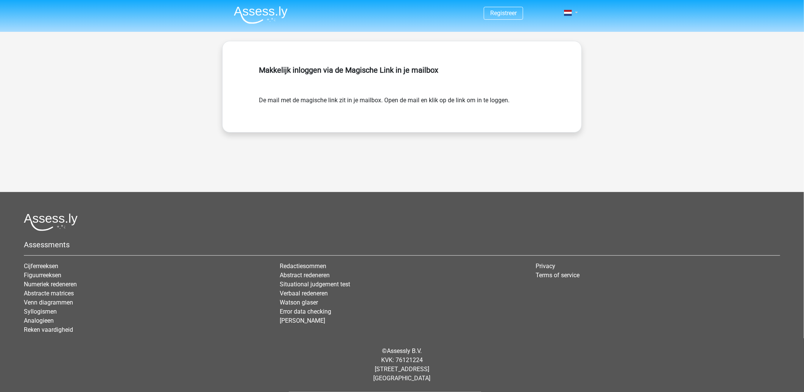
click at [570, 10] on span at bounding box center [568, 13] width 8 height 6
click at [548, 25] on link "Login" at bounding box center [549, 30] width 52 height 12
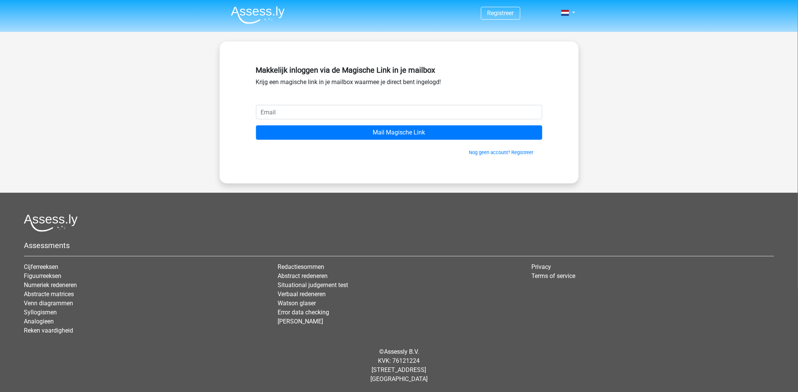
click at [248, 12] on img at bounding box center [258, 15] width 54 height 18
